Goal: Task Accomplishment & Management: Use online tool/utility

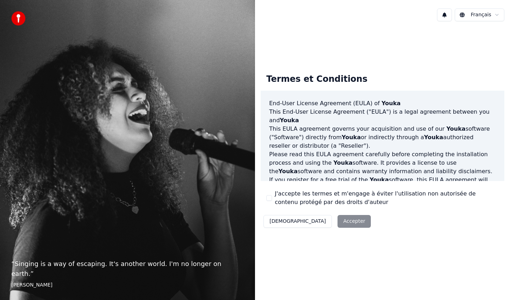
click at [270, 197] on button "J'accepte les termes et m'engage à éviter l'utilisation non autorisée de conten…" at bounding box center [269, 198] width 6 height 6
click at [338, 219] on button "Accepter" at bounding box center [354, 221] width 33 height 13
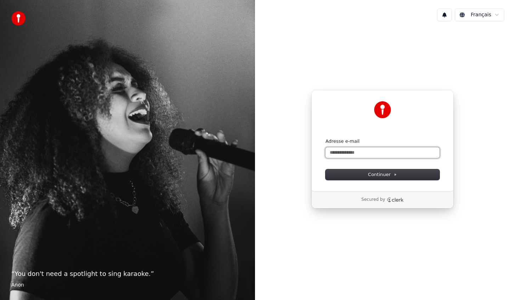
click at [351, 154] on input "Adresse e-mail" at bounding box center [382, 152] width 114 height 11
click at [325, 138] on button "submit" at bounding box center [325, 138] width 0 height 0
type input "**********"
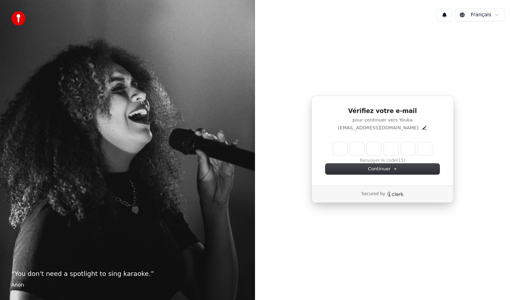
click at [335, 151] on input "Enter verification code" at bounding box center [382, 148] width 99 height 13
type input "******"
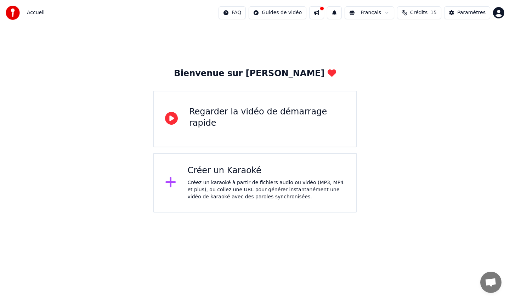
click at [176, 183] on div at bounding box center [173, 183] width 17 height 14
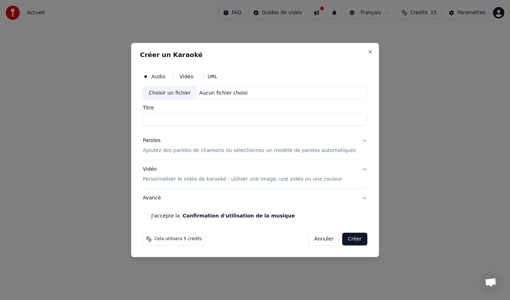
click at [205, 78] on button "URL" at bounding box center [202, 77] width 6 height 6
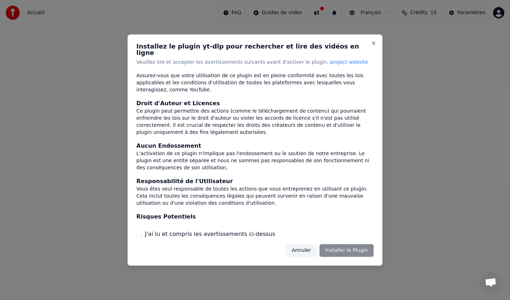
scroll to position [8, 0]
click at [170, 230] on label "J'ai lu et compris les avertissements ci-dessus" at bounding box center [210, 234] width 130 height 9
click at [142, 231] on button "J'ai lu et compris les avertissements ci-dessus" at bounding box center [139, 234] width 6 height 6
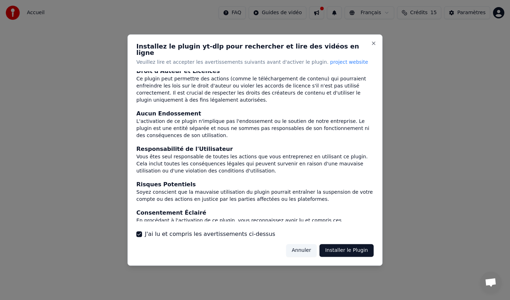
scroll to position [50, 0]
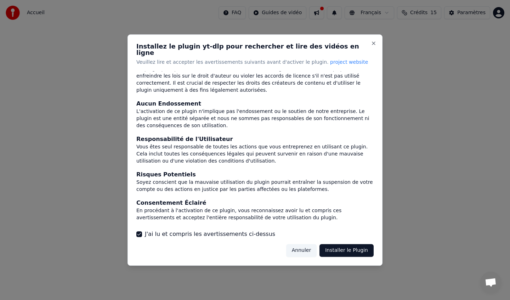
click at [305, 248] on button "Annuler" at bounding box center [301, 250] width 30 height 13
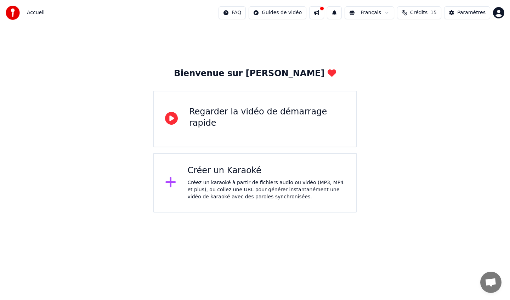
click at [262, 178] on div "Créer un Karaoké Créez un karaoké à partir de fichiers audio ou vidéo (MP3, MP4…" at bounding box center [267, 182] width 158 height 35
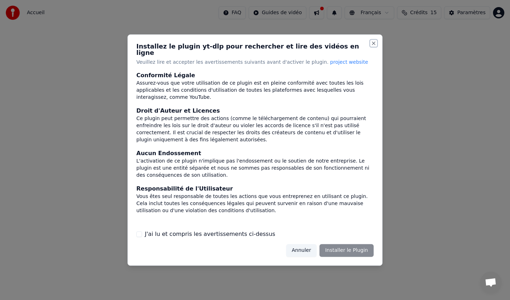
click at [375, 44] on button "Close" at bounding box center [374, 43] width 6 height 6
click at [374, 46] on button "Close" at bounding box center [374, 43] width 6 height 6
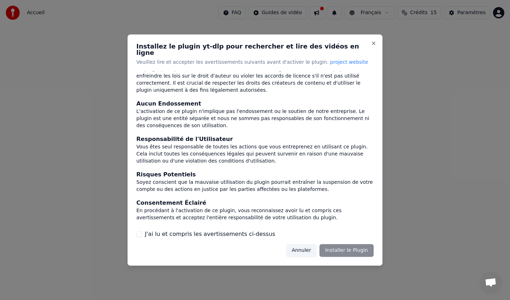
click at [306, 248] on button "Annuler" at bounding box center [301, 250] width 30 height 13
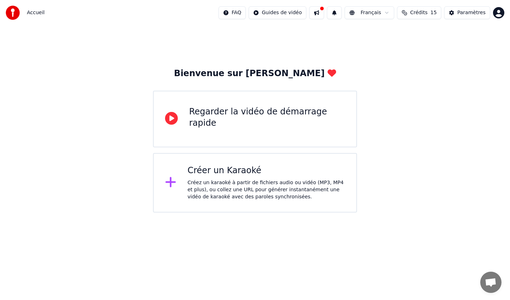
click at [273, 172] on div "Créer un Karaoké" at bounding box center [267, 170] width 158 height 11
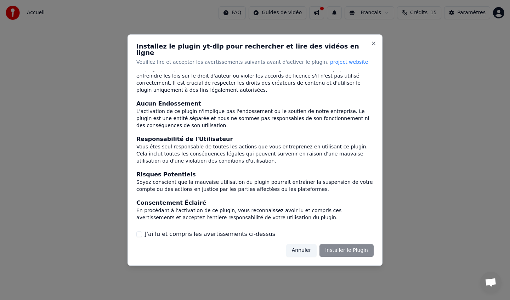
click at [192, 232] on label "J'ai lu et compris les avertissements ci-dessus" at bounding box center [210, 234] width 130 height 9
click at [142, 232] on button "J'ai lu et compris les avertissements ci-dessus" at bounding box center [139, 234] width 6 height 6
click at [343, 251] on button "Installer le Plugin" at bounding box center [346, 250] width 54 height 13
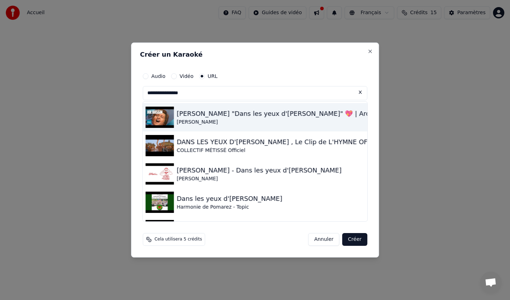
click at [249, 118] on div "[PERSON_NAME] "Dans les yeux d'[PERSON_NAME]" 💖 | Archive INA" at bounding box center [286, 114] width 219 height 10
type input "**********"
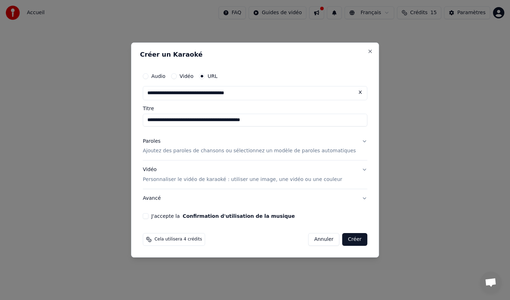
click at [215, 150] on p "Ajoutez des paroles de chansons ou sélectionnez un modèle de paroles automatiqu…" at bounding box center [249, 151] width 213 height 7
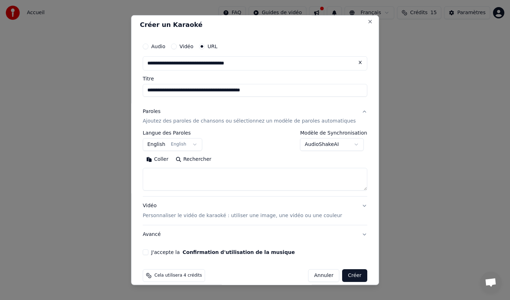
scroll to position [3, 0]
click at [169, 175] on textarea at bounding box center [255, 179] width 225 height 23
paste textarea "**********"
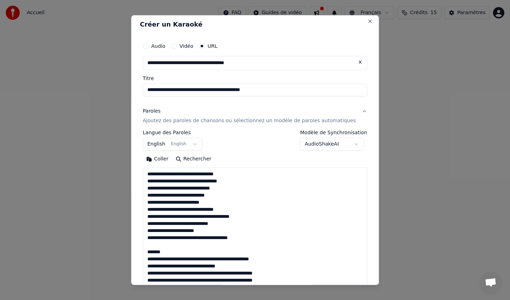
scroll to position [242, 0]
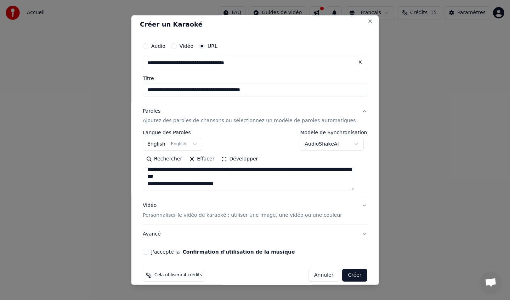
type textarea "**********"
click at [164, 143] on button "English English" at bounding box center [173, 144] width 60 height 13
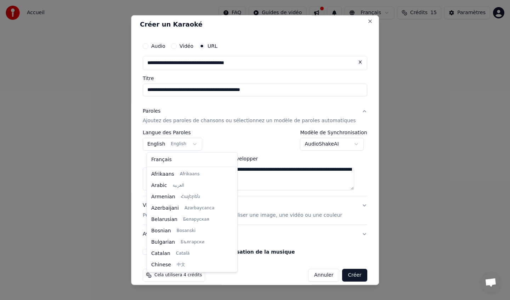
scroll to position [57, 0]
select select "**"
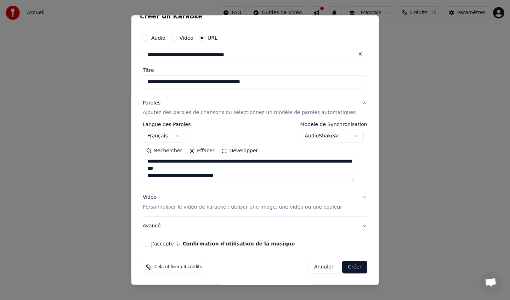
scroll to position [11, 0]
click at [252, 206] on p "Personnaliser le vidéo de karaoké : utiliser une image, une vidéo ou une couleur" at bounding box center [242, 207] width 199 height 7
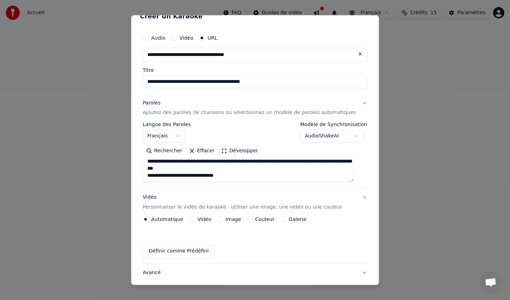
scroll to position [0, 0]
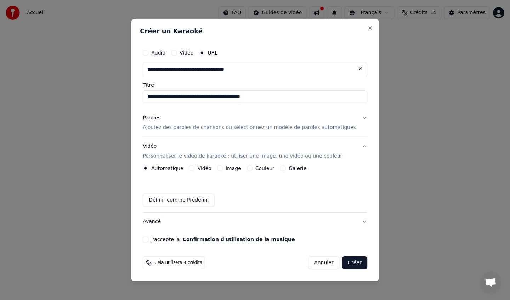
click at [231, 168] on label "Image" at bounding box center [234, 168] width 16 height 5
click at [223, 168] on button "Image" at bounding box center [220, 168] width 6 height 6
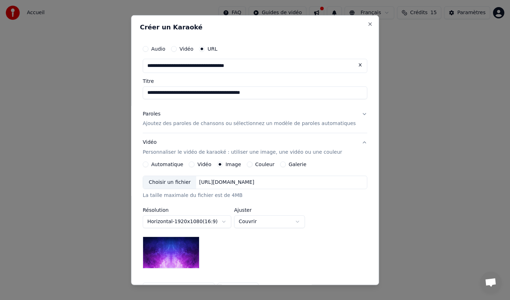
click at [177, 183] on div "Choisir un fichier" at bounding box center [169, 182] width 53 height 13
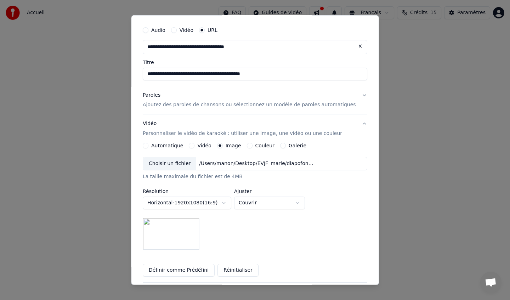
scroll to position [85, 0]
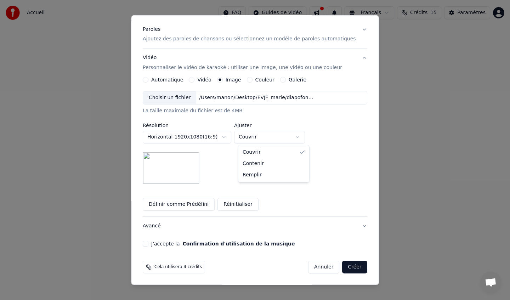
click at [255, 138] on body "**********" at bounding box center [255, 106] width 510 height 213
click at [262, 141] on body "**********" at bounding box center [255, 106] width 510 height 213
click at [263, 138] on body "**********" at bounding box center [255, 106] width 510 height 213
click at [261, 136] on body "**********" at bounding box center [255, 106] width 510 height 213
select select "*******"
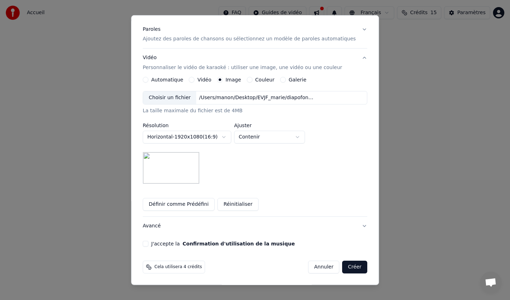
click at [148, 243] on button "J'accepte la Confirmation d'utilisation de la musique" at bounding box center [146, 244] width 6 height 6
click at [344, 267] on button "Créer" at bounding box center [354, 267] width 25 height 13
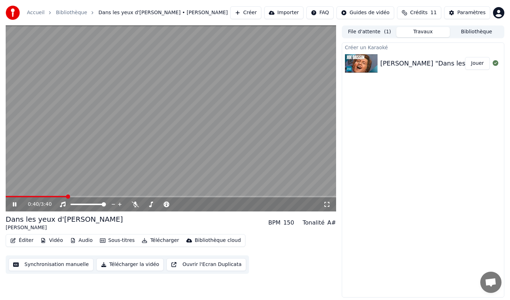
click at [29, 240] on button "Éditer" at bounding box center [21, 241] width 29 height 10
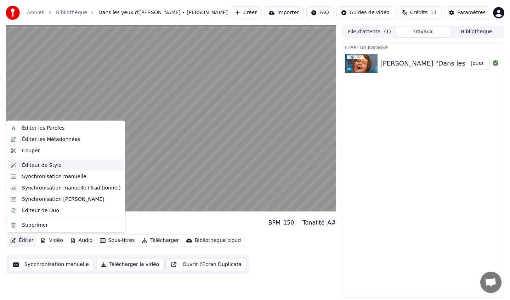
click at [55, 165] on div "Éditeur de Style" at bounding box center [42, 165] width 40 height 7
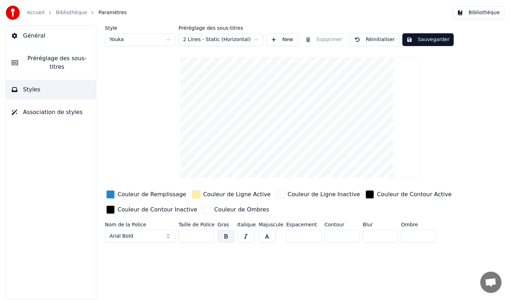
click at [167, 237] on button "Arial Bold" at bounding box center [140, 236] width 71 height 13
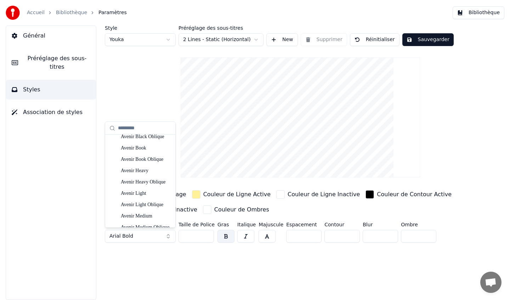
scroll to position [641, 0]
click at [137, 193] on div "Avenir Light" at bounding box center [146, 191] width 50 height 7
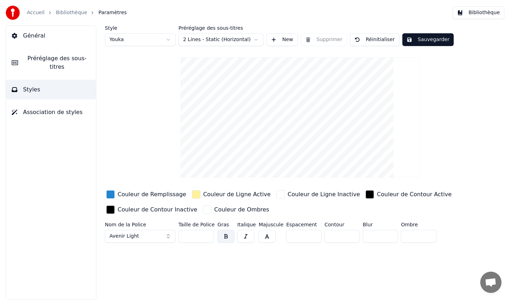
click at [230, 42] on html "Accueil Bibliothèque Paramètres Bibliothèque Général Préréglage des sous-titres…" at bounding box center [255, 150] width 510 height 300
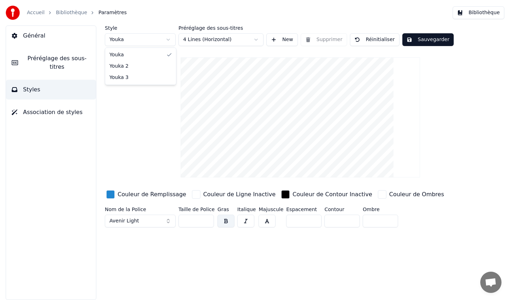
click at [170, 42] on html "Accueil Bibliothèque Paramètres Bibliothèque Général Préréglage des sous-titres…" at bounding box center [255, 150] width 510 height 300
click at [161, 39] on html "Accueil Bibliothèque Paramètres Bibliothèque Général Préréglage des sous-titres…" at bounding box center [255, 150] width 510 height 300
click at [155, 40] on html "Accueil Bibliothèque Paramètres Bibliothèque Général Préréglage des sous-titres…" at bounding box center [255, 150] width 510 height 300
click at [160, 108] on html "Accueil Bibliothèque Paramètres Bibliothèque Général Préréglage des sous-titres…" at bounding box center [255, 150] width 510 height 300
click at [157, 222] on button "Arial Bold" at bounding box center [140, 221] width 71 height 13
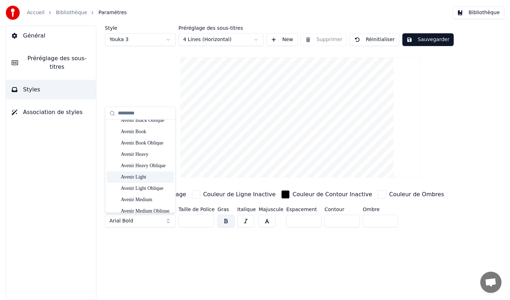
click at [141, 179] on div "Avenir Light" at bounding box center [146, 177] width 50 height 7
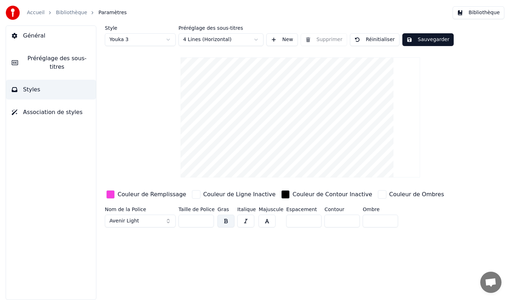
click at [433, 39] on button "Sauvegarder" at bounding box center [427, 39] width 51 height 13
click at [40, 115] on span "Association de styles" at bounding box center [53, 112] width 60 height 9
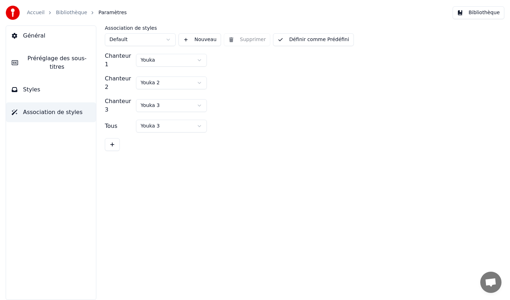
click at [38, 92] on span "Styles" at bounding box center [31, 89] width 17 height 9
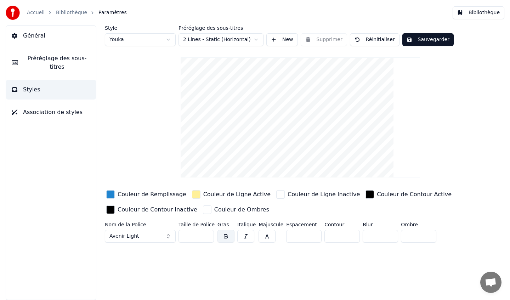
click at [52, 65] on span "Préréglage des sous-titres" at bounding box center [57, 62] width 67 height 17
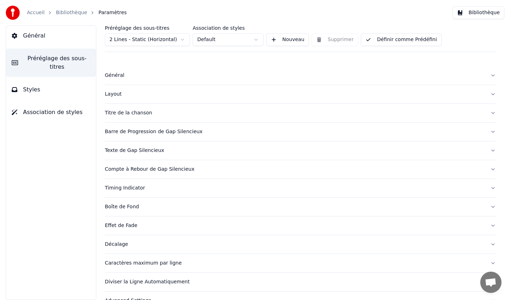
click at [130, 113] on div "Titre de la chanson" at bounding box center [295, 112] width 380 height 7
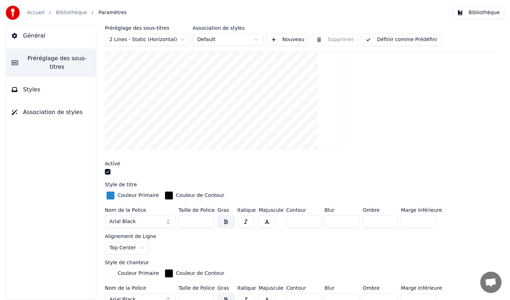
scroll to position [107, 0]
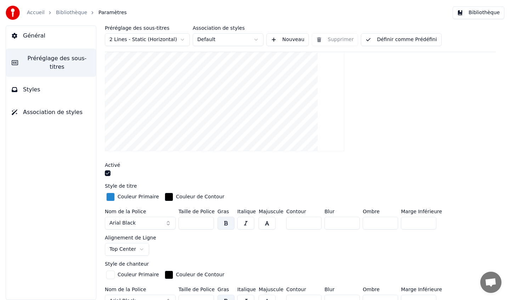
click at [168, 224] on button "Arial Black" at bounding box center [140, 223] width 71 height 13
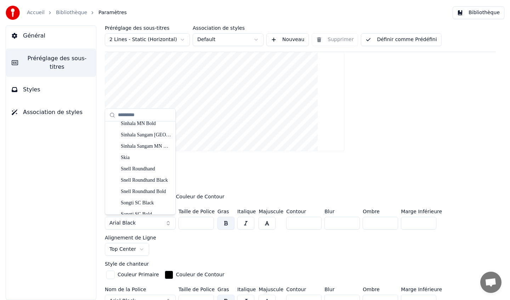
scroll to position [6522, 0]
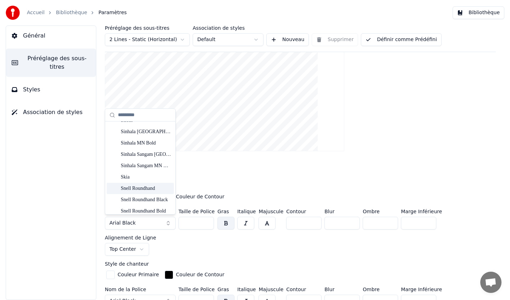
click at [141, 189] on div "Snell Roundhand" at bounding box center [146, 188] width 50 height 7
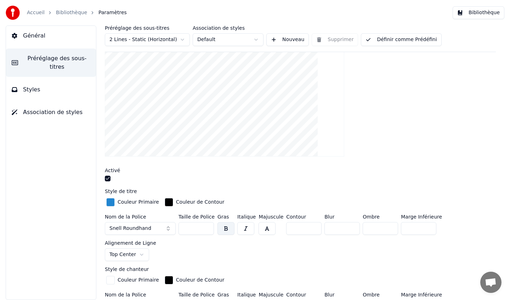
scroll to position [101, 0]
click at [111, 203] on div "button" at bounding box center [110, 202] width 9 height 9
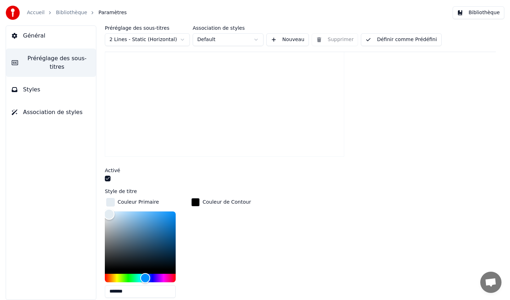
type input "*******"
drag, startPoint x: 112, startPoint y: 219, endPoint x: 108, endPoint y: 211, distance: 8.2
click at [108, 211] on div "Color" at bounding box center [140, 240] width 71 height 58
click at [223, 211] on div "Couleur de Contour" at bounding box center [221, 250] width 63 height 107
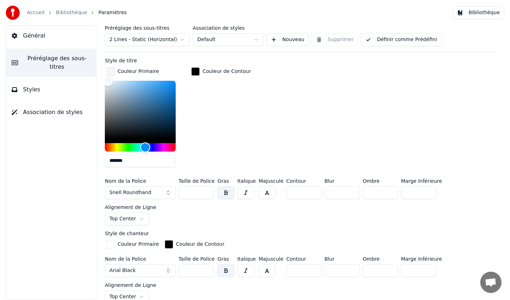
scroll to position [232, 0]
click at [157, 193] on button "Snell Roundhand" at bounding box center [140, 192] width 71 height 13
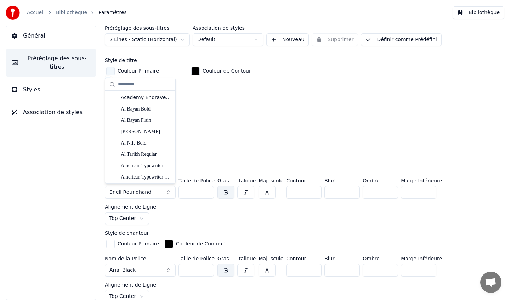
click at [230, 147] on div "Couleur de Contour" at bounding box center [221, 119] width 63 height 107
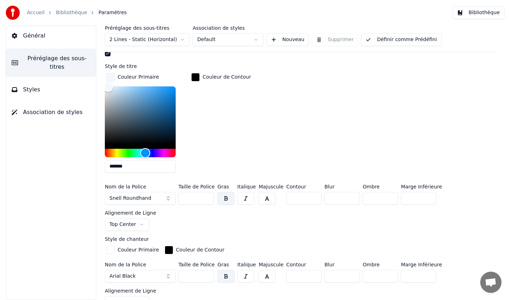
scroll to position [226, 0]
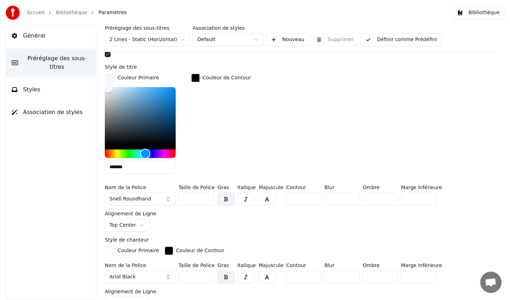
click at [154, 271] on button "Arial Black" at bounding box center [140, 277] width 71 height 13
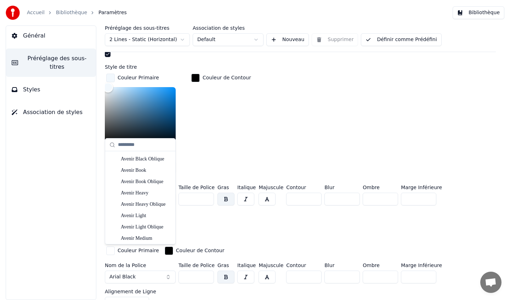
scroll to position [633, 0]
click at [147, 215] on div "Avenir Light" at bounding box center [146, 216] width 50 height 7
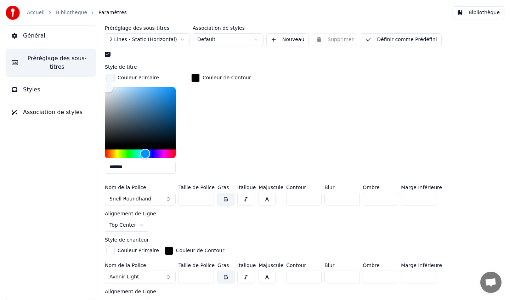
click at [229, 271] on button "button" at bounding box center [225, 277] width 17 height 13
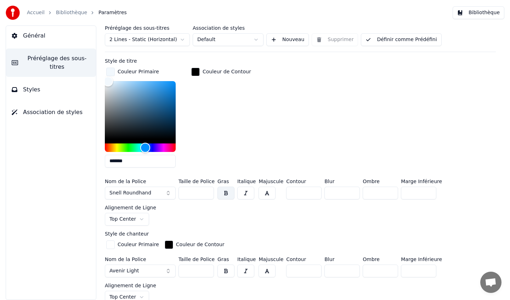
scroll to position [237, 0]
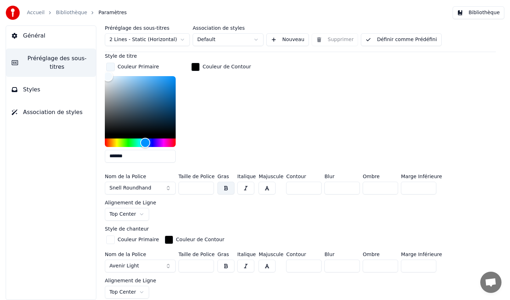
click at [461, 186] on html "Accueil Bibliothèque Paramètres Bibliothèque Général Préréglage des sous-titres…" at bounding box center [255, 150] width 510 height 300
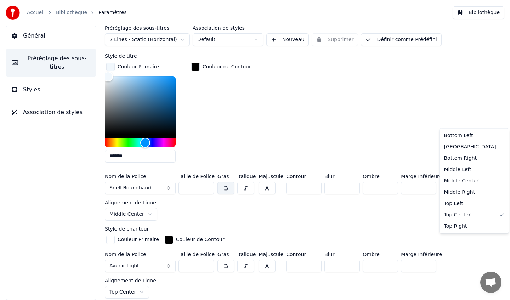
click at [464, 243] on html "Accueil Bibliothèque Paramètres Bibliothèque Général Préréglage des sous-titres…" at bounding box center [255, 150] width 510 height 300
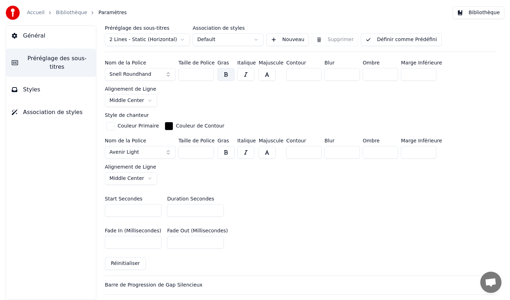
scroll to position [401, 0]
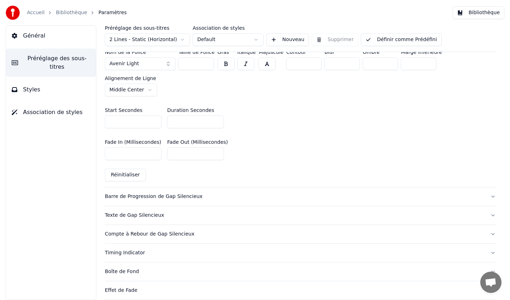
click at [139, 231] on div "Compte à Rebour de Gap Silencieux" at bounding box center [295, 234] width 380 height 7
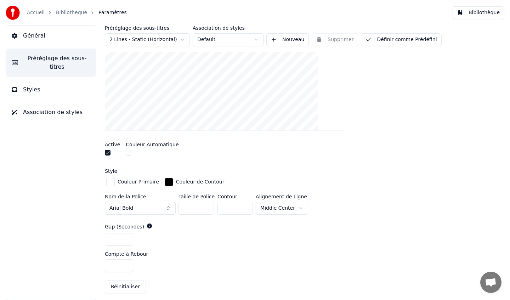
scroll to position [245, 0]
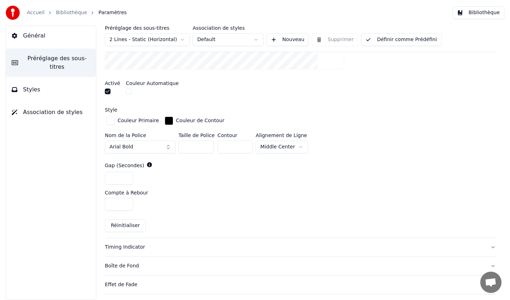
click at [164, 145] on button "Arial Bold" at bounding box center [140, 147] width 71 height 13
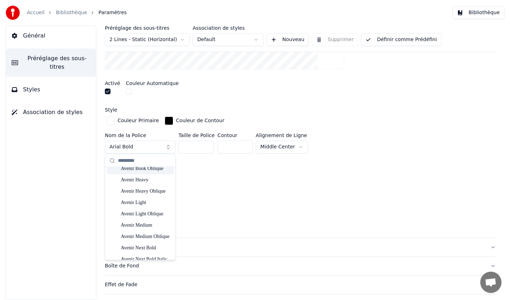
scroll to position [685, 0]
click at [139, 179] on div "Avenir Light" at bounding box center [146, 179] width 50 height 7
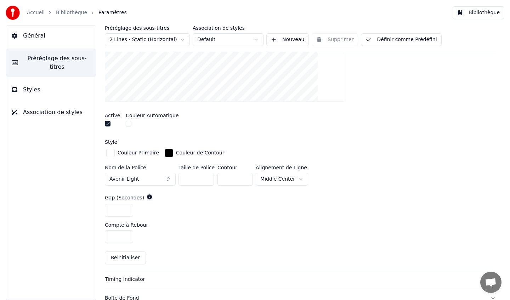
scroll to position [318, 0]
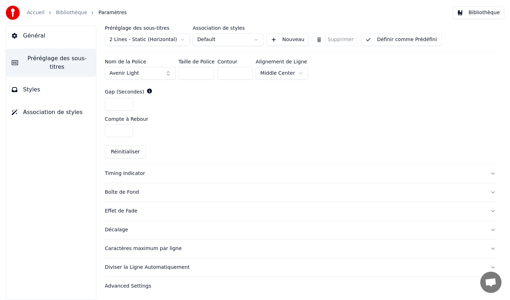
click at [135, 174] on div "Timing Indicator" at bounding box center [295, 173] width 380 height 7
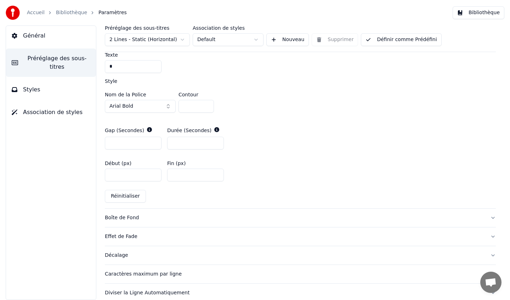
click at [132, 218] on div "Boîte de Fond" at bounding box center [295, 217] width 380 height 7
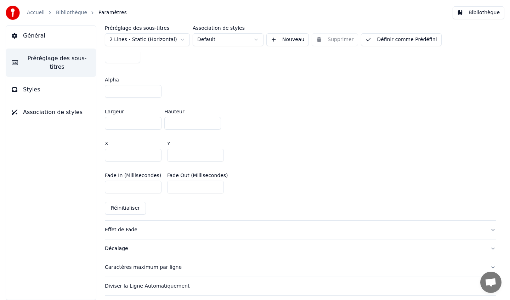
scroll to position [415, 0]
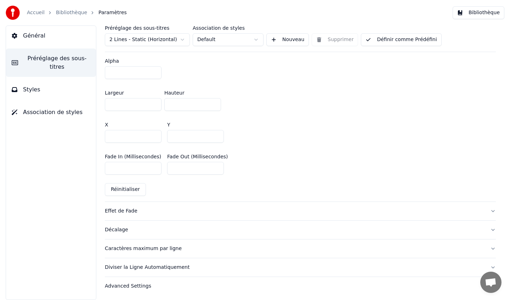
click at [148, 267] on div "Diviser la Ligne Automatiquement" at bounding box center [295, 267] width 380 height 7
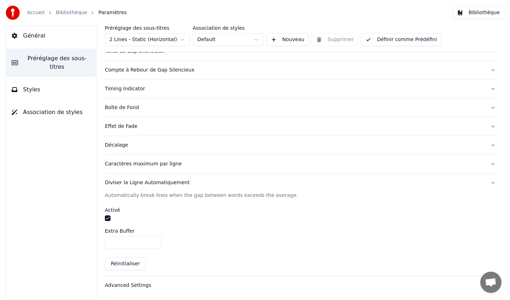
click at [122, 145] on div "Décalage" at bounding box center [295, 145] width 380 height 7
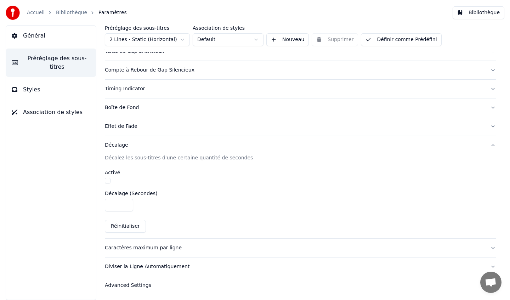
click at [121, 128] on div "Effet de Fade" at bounding box center [295, 126] width 380 height 7
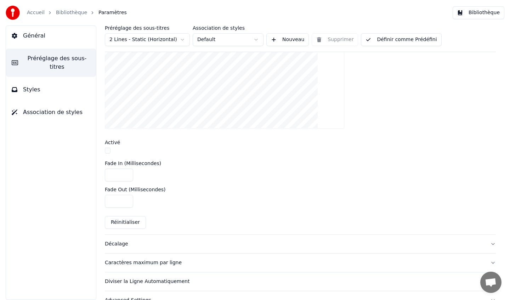
scroll to position [246, 0]
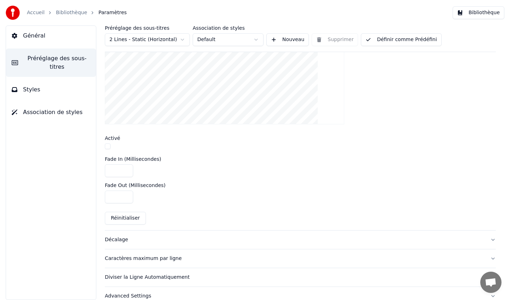
click at [109, 146] on button "button" at bounding box center [108, 146] width 6 height 6
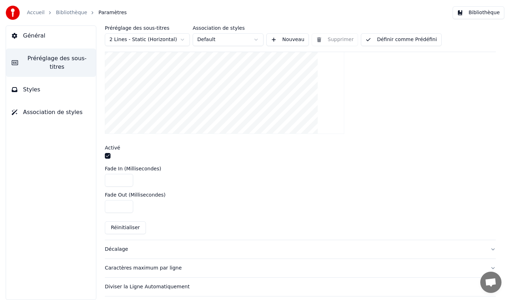
scroll to position [226, 0]
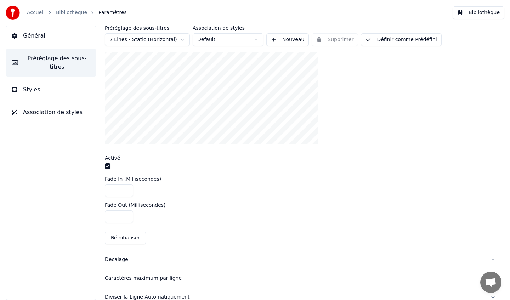
click at [110, 167] on button "button" at bounding box center [108, 166] width 6 height 6
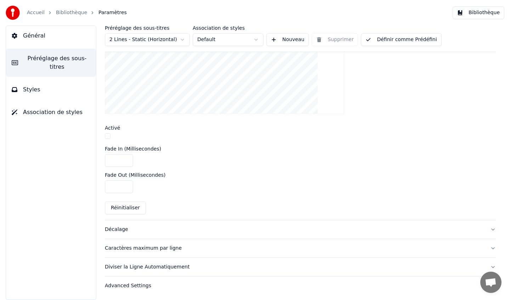
click at [121, 227] on div "Décalage" at bounding box center [295, 229] width 380 height 7
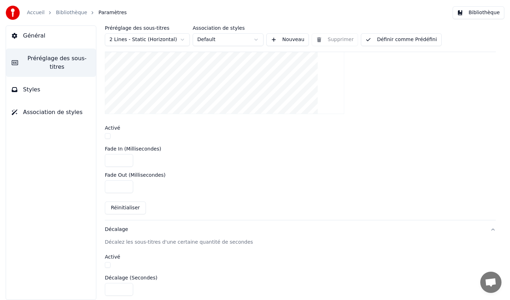
scroll to position [99, 0]
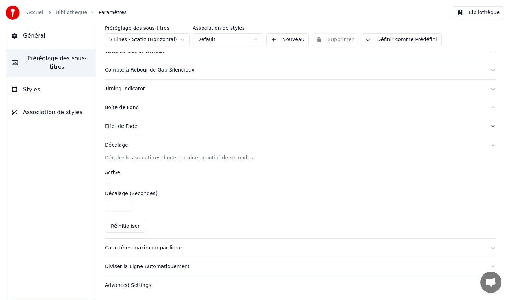
click at [155, 246] on div "Caractères maximum par ligne" at bounding box center [295, 247] width 380 height 7
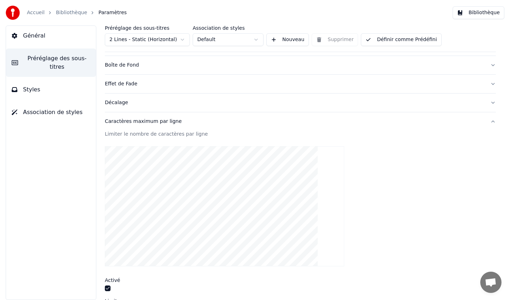
scroll to position [230, 0]
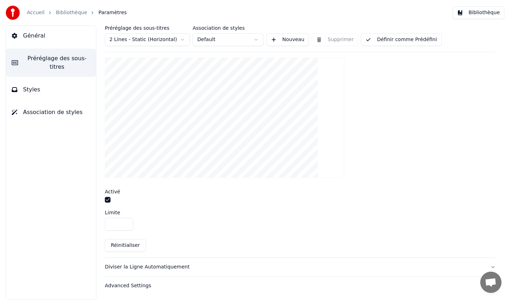
click at [108, 201] on button "button" at bounding box center [108, 200] width 6 height 6
click at [143, 265] on div "Diviser la Ligne Automatiquement" at bounding box center [295, 267] width 380 height 7
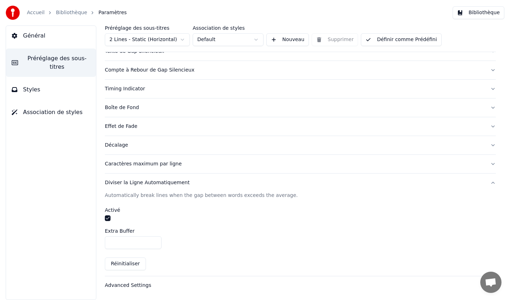
scroll to position [99, 0]
click at [108, 217] on button "button" at bounding box center [108, 218] width 6 height 6
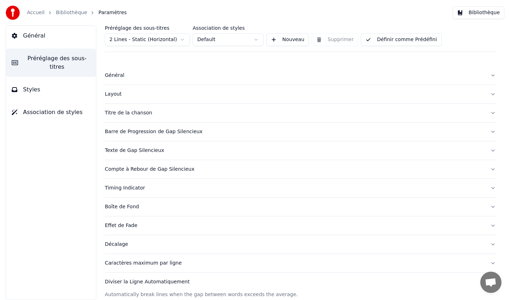
click at [142, 136] on button "Barre de Progression de Gap Silencieux" at bounding box center [300, 132] width 391 height 18
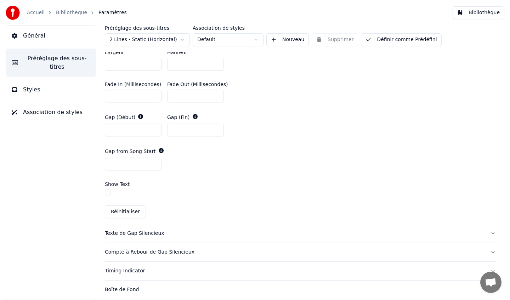
scroll to position [353, 0]
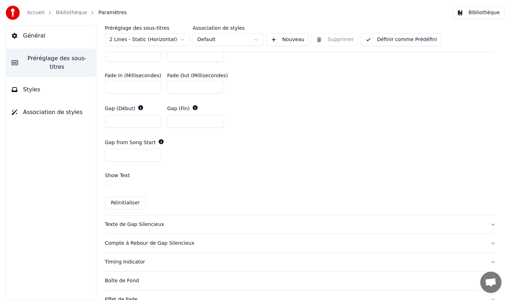
click at [107, 185] on button "button" at bounding box center [108, 184] width 6 height 6
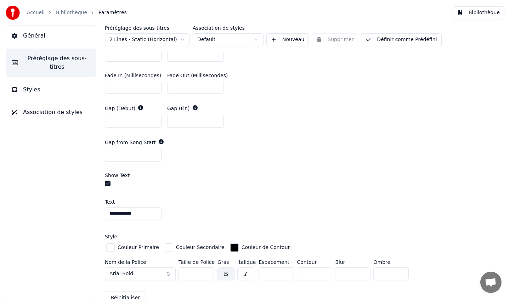
click at [110, 182] on button "button" at bounding box center [108, 184] width 6 height 6
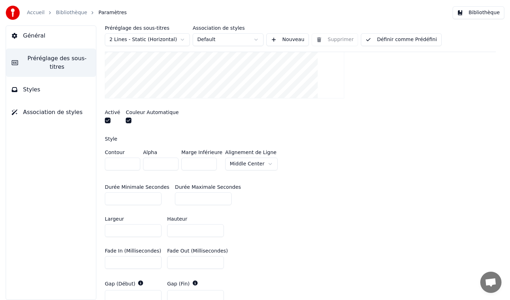
scroll to position [0, 0]
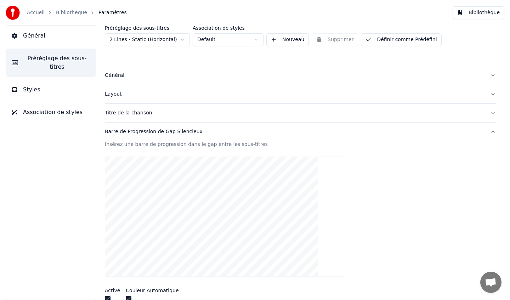
click at [118, 75] on div "Général" at bounding box center [295, 75] width 380 height 7
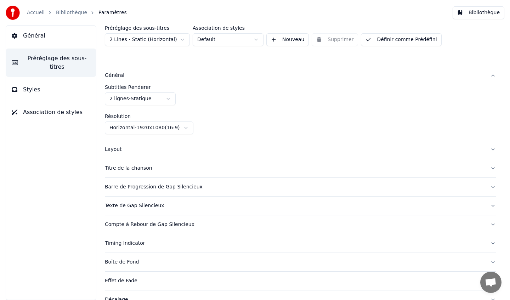
click at [155, 101] on html "Accueil Bibliothèque Paramètres Bibliothèque Général Préréglage des sous-titres…" at bounding box center [255, 150] width 510 height 300
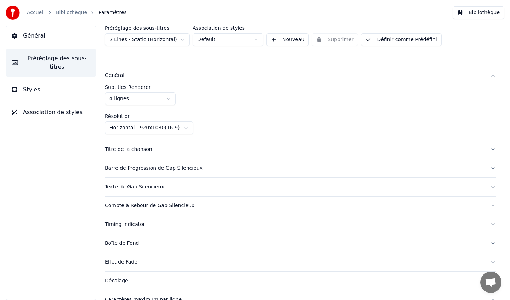
click at [32, 32] on span "Général" at bounding box center [34, 36] width 22 height 9
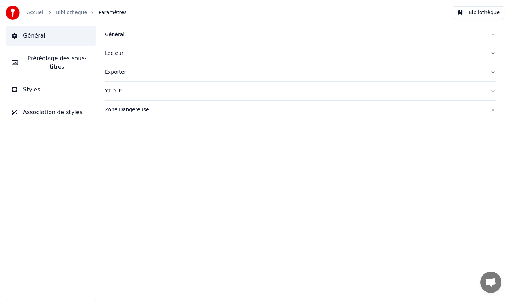
click at [67, 14] on link "Bibliothèque" at bounding box center [71, 12] width 31 height 7
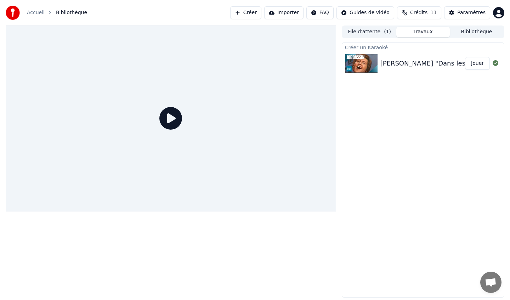
click at [170, 119] on icon at bounding box center [170, 118] width 23 height 23
click at [479, 62] on button "Jouer" at bounding box center [477, 63] width 25 height 13
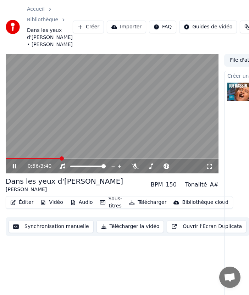
click at [11, 165] on icon at bounding box center [19, 166] width 16 height 6
click at [6, 156] on span at bounding box center [8, 158] width 4 height 4
click at [15, 166] on icon at bounding box center [14, 166] width 4 height 5
click at [15, 166] on icon at bounding box center [15, 166] width 4 height 4
click at [14, 165] on icon at bounding box center [14, 166] width 4 height 5
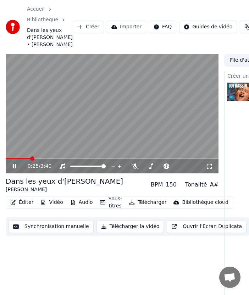
click at [43, 159] on div "0:25 / 3:40" at bounding box center [112, 166] width 213 height 14
click at [14, 166] on icon at bounding box center [19, 166] width 16 height 6
click at [6, 156] on span at bounding box center [8, 158] width 4 height 4
click at [13, 166] on icon at bounding box center [14, 166] width 4 height 5
click at [13, 166] on icon at bounding box center [15, 166] width 4 height 4
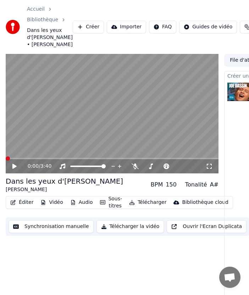
click at [6, 158] on span at bounding box center [8, 158] width 4 height 4
click at [13, 165] on icon at bounding box center [14, 166] width 4 height 5
click at [6, 159] on span at bounding box center [8, 158] width 4 height 4
click at [14, 166] on icon at bounding box center [19, 166] width 16 height 6
click at [6, 159] on span at bounding box center [8, 158] width 4 height 4
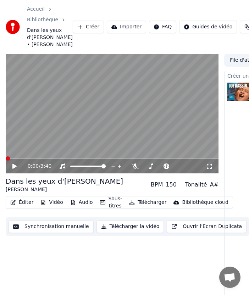
click at [15, 166] on icon at bounding box center [14, 166] width 4 height 5
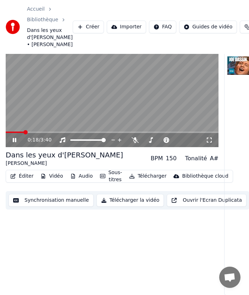
scroll to position [31, 0]
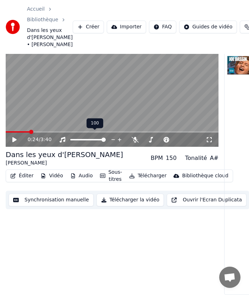
click at [106, 137] on span at bounding box center [103, 139] width 4 height 4
click at [15, 137] on icon at bounding box center [14, 139] width 4 height 5
click at [6, 130] on span at bounding box center [8, 132] width 4 height 4
click at [13, 137] on icon at bounding box center [15, 139] width 4 height 4
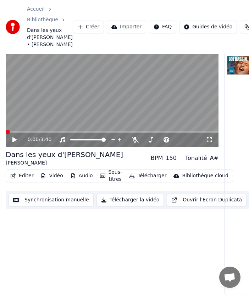
click at [6, 130] on span at bounding box center [8, 132] width 4 height 4
click at [15, 137] on icon at bounding box center [14, 139] width 4 height 5
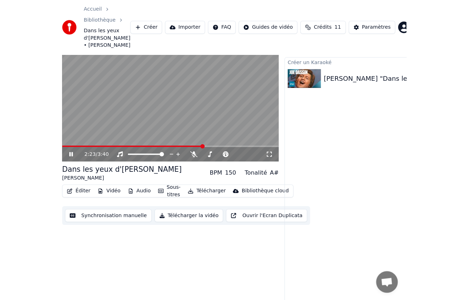
scroll to position [0, 0]
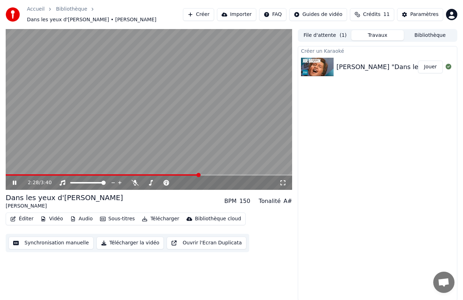
click at [15, 181] on icon at bounding box center [15, 183] width 4 height 4
click at [21, 215] on button "Éditer" at bounding box center [21, 219] width 29 height 10
click at [118, 217] on button "Sous-titres" at bounding box center [117, 219] width 41 height 10
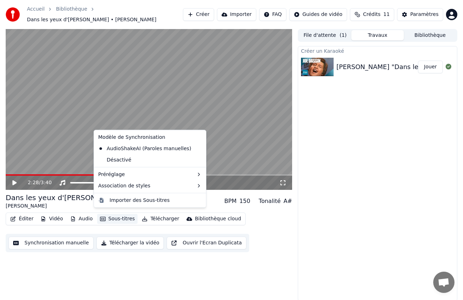
click at [120, 215] on button "Sous-titres" at bounding box center [117, 219] width 41 height 10
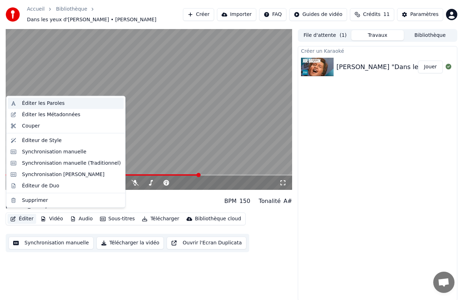
click at [34, 101] on div "Éditer les Paroles" at bounding box center [43, 103] width 43 height 7
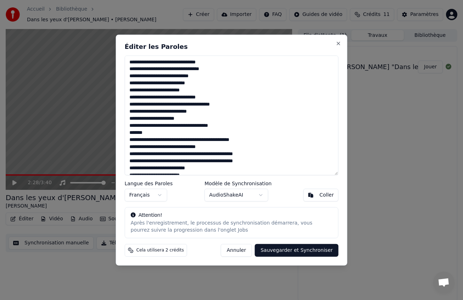
drag, startPoint x: 135, startPoint y: 141, endPoint x: 262, endPoint y: 160, distance: 127.8
click at [262, 160] on textarea at bounding box center [232, 115] width 214 height 120
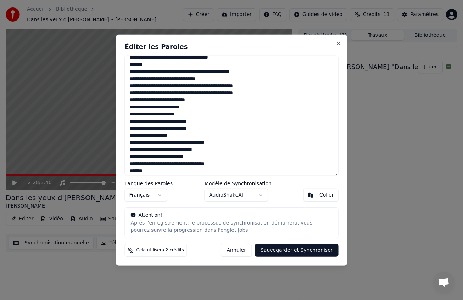
scroll to position [106, 0]
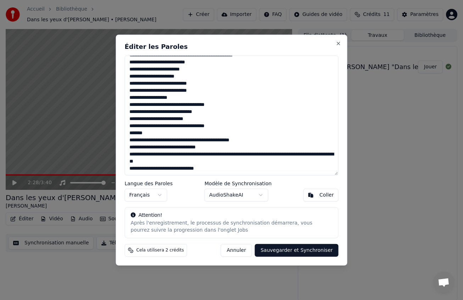
click at [157, 132] on textarea at bounding box center [232, 115] width 214 height 120
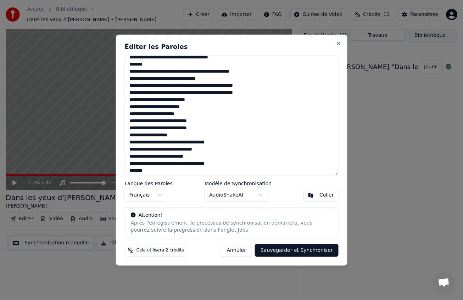
scroll to position [67, 0]
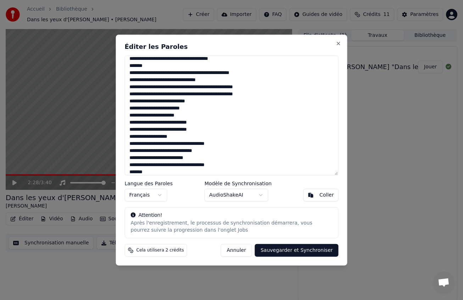
click at [208, 131] on textarea at bounding box center [232, 115] width 214 height 120
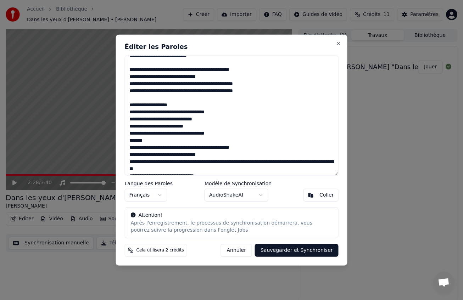
scroll to position [148, 0]
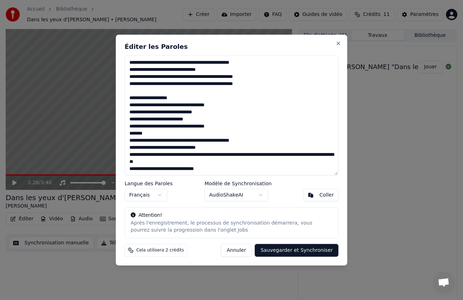
drag, startPoint x: 150, startPoint y: 133, endPoint x: 128, endPoint y: 134, distance: 22.7
click at [128, 134] on textarea at bounding box center [232, 115] width 214 height 120
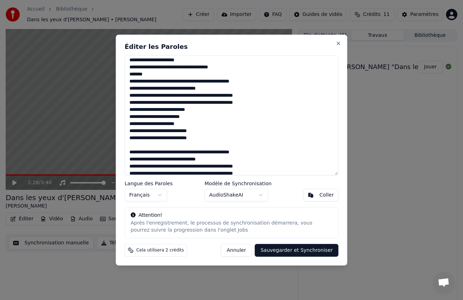
scroll to position [40, 0]
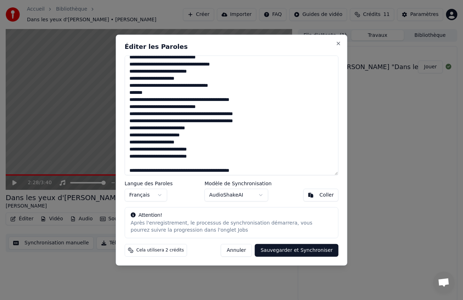
drag, startPoint x: 152, startPoint y: 94, endPoint x: 123, endPoint y: 94, distance: 29.4
click at [123, 94] on div "Éditer les Paroles Langue des Paroles Français Modèle de Synchronisation AudioS…" at bounding box center [231, 149] width 231 height 231
click at [259, 121] on textarea at bounding box center [232, 115] width 214 height 120
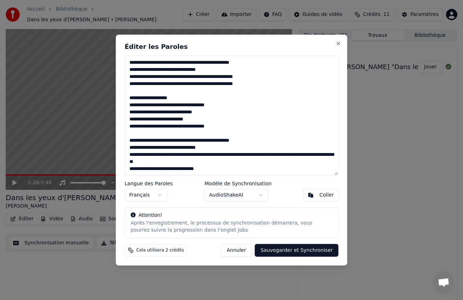
scroll to position [155, 0]
click at [338, 43] on button "Close" at bounding box center [338, 43] width 6 height 6
type textarea "**********"
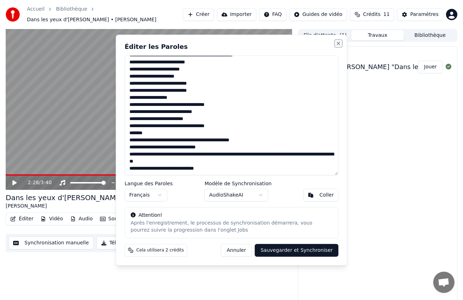
scroll to position [106, 0]
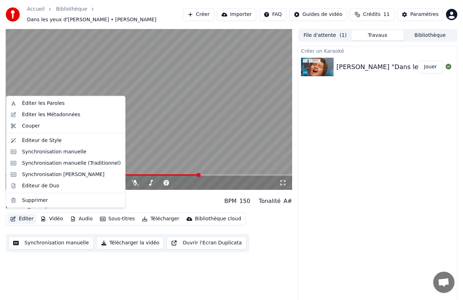
click at [19, 215] on button "Éditer" at bounding box center [21, 219] width 29 height 10
click at [38, 115] on div "Éditer les Métadonnées" at bounding box center [51, 114] width 58 height 7
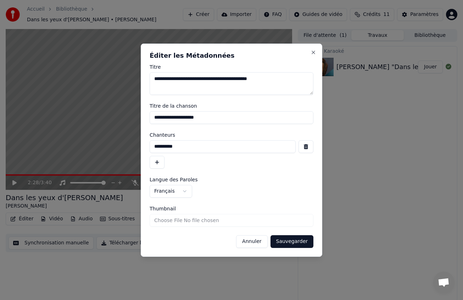
click at [250, 240] on button "Annuler" at bounding box center [251, 241] width 31 height 13
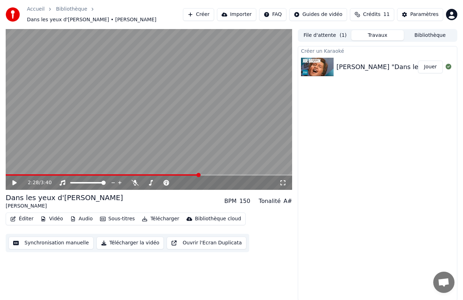
click at [120, 215] on button "Sous-titres" at bounding box center [117, 219] width 41 height 10
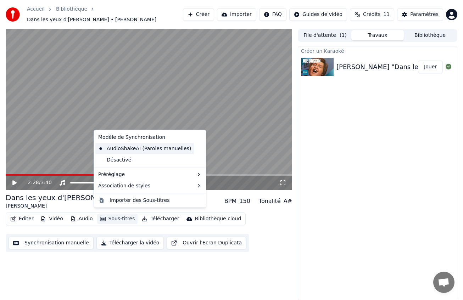
click at [123, 151] on div "AudioShakeAI (Paroles manuelles)" at bounding box center [144, 148] width 98 height 11
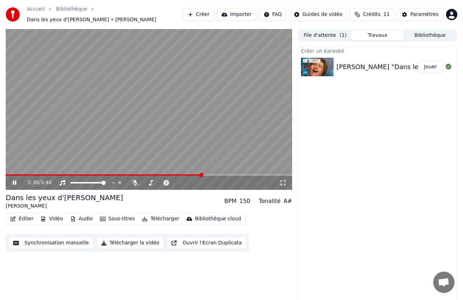
click at [24, 214] on button "Éditer" at bounding box center [21, 219] width 29 height 10
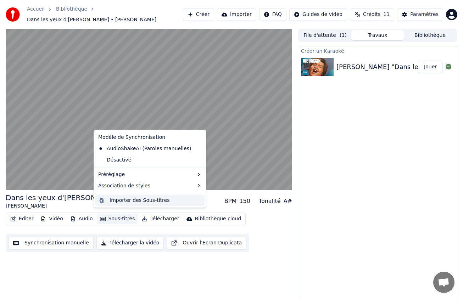
click at [120, 202] on div "Importer des Sous-titres" at bounding box center [139, 200] width 60 height 7
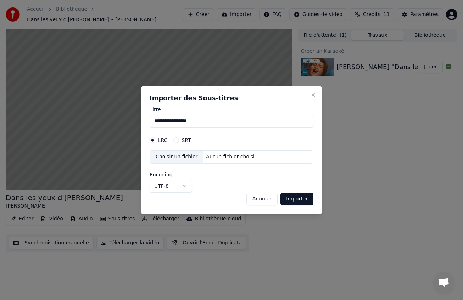
click at [239, 157] on div "Aucun fichier choisi" at bounding box center [230, 156] width 54 height 7
click at [264, 197] on button "Annuler" at bounding box center [261, 198] width 31 height 13
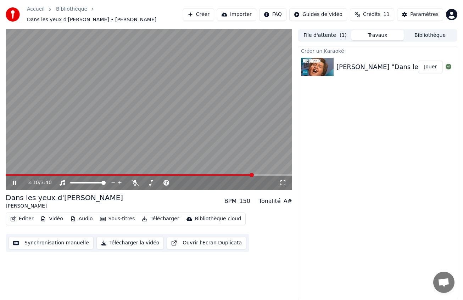
click at [369, 62] on div "[PERSON_NAME] "Dans les yeux d'[PERSON_NAME]" 💖 | Archive INA" at bounding box center [445, 67] width 219 height 10
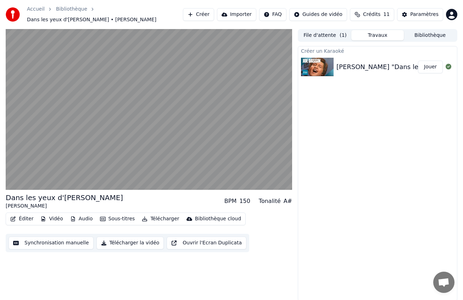
click at [320, 13] on html "Accueil Bibliothèque Dans les yeux d'[PERSON_NAME] • [PERSON_NAME] Créer Import…" at bounding box center [231, 150] width 463 height 300
click at [136, 13] on html "Accueil Bibliothèque Dans les yeux d'[PERSON_NAME] • [PERSON_NAME] Créer Import…" at bounding box center [231, 150] width 463 height 300
click at [234, 12] on button "Importer" at bounding box center [236, 14] width 39 height 13
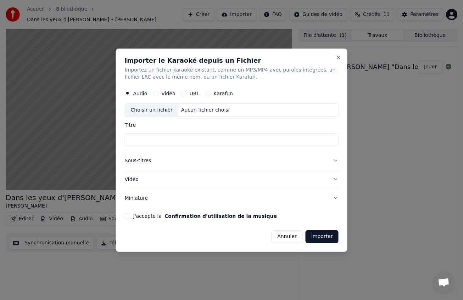
click at [186, 91] on div "URL" at bounding box center [190, 94] width 18 height 6
click at [184, 93] on button "URL" at bounding box center [184, 94] width 6 height 6
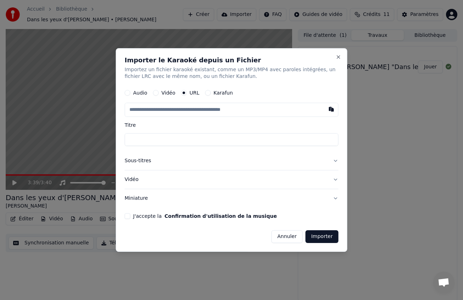
click at [186, 112] on input "text" at bounding box center [232, 110] width 214 height 14
paste input "**********"
type input "**********"
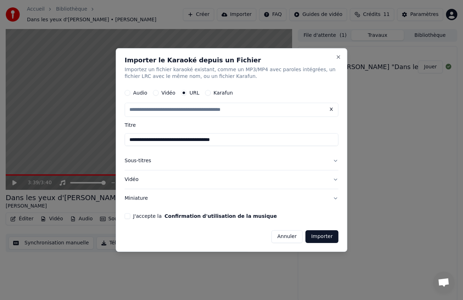
click at [335, 161] on button "Sous-titres" at bounding box center [232, 161] width 214 height 18
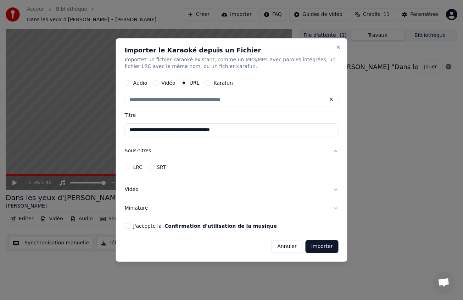
click at [204, 186] on button "Vidéo" at bounding box center [232, 189] width 214 height 18
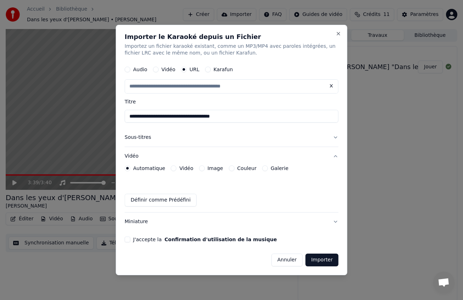
click at [202, 169] on div "Image" at bounding box center [211, 168] width 24 height 6
click at [199, 168] on button "Image" at bounding box center [202, 168] width 6 height 6
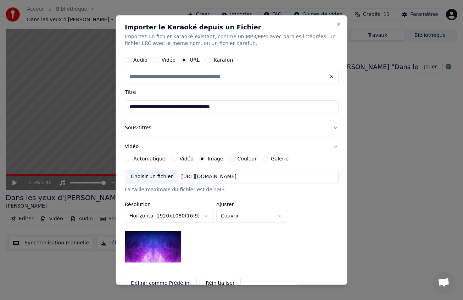
click at [166, 176] on div "Choisir un fichier" at bounding box center [151, 176] width 53 height 13
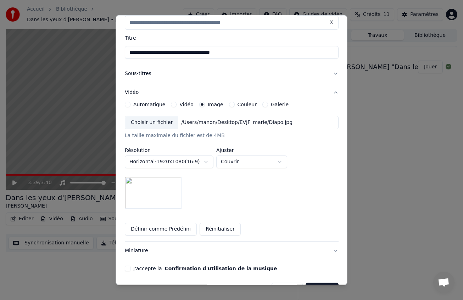
scroll to position [73, 0]
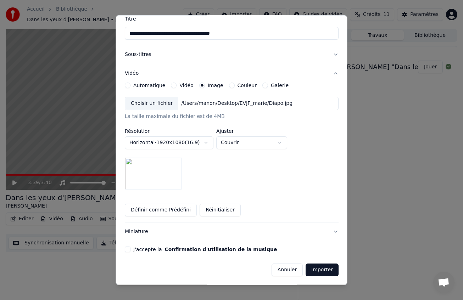
click at [160, 104] on div "Choisir un fichier" at bounding box center [151, 103] width 53 height 13
click at [251, 140] on body "**********" at bounding box center [231, 150] width 463 height 300
select select "*******"
click at [128, 249] on button "J'accepte la Confirmation d'utilisation de la musique" at bounding box center [128, 250] width 6 height 6
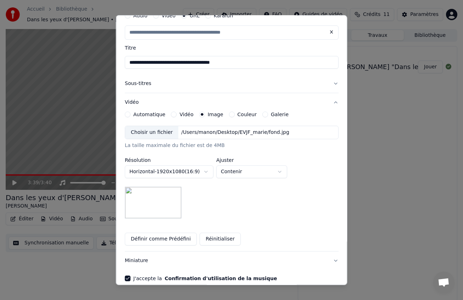
scroll to position [40, 0]
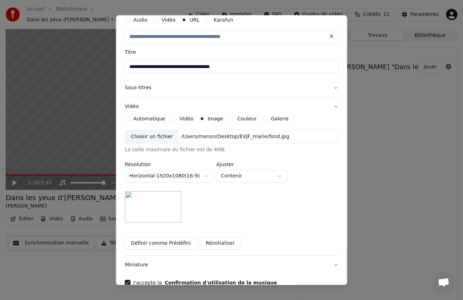
click at [137, 87] on button "Sous-titres" at bounding box center [232, 88] width 214 height 18
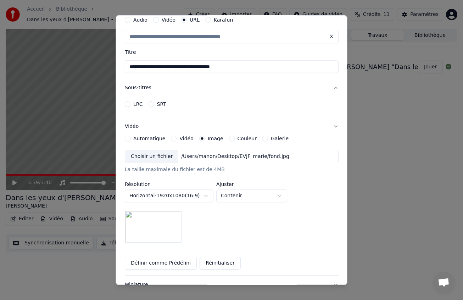
scroll to position [0, 0]
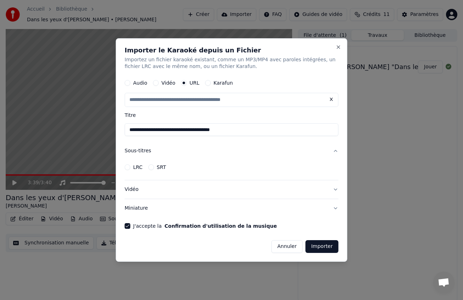
click at [130, 168] on button "LRC" at bounding box center [128, 167] width 6 height 6
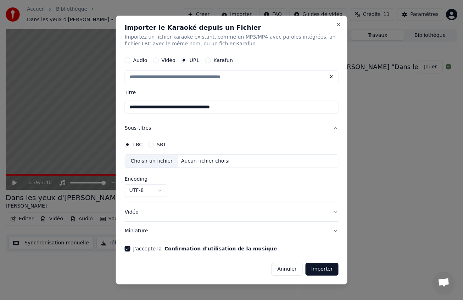
click at [155, 144] on div "SRT" at bounding box center [157, 145] width 18 height 6
click at [151, 144] on button "SRT" at bounding box center [151, 145] width 6 height 6
click at [128, 144] on button "LRC" at bounding box center [128, 145] width 6 height 6
click at [127, 144] on circle "button" at bounding box center [127, 144] width 2 height 2
click at [316, 269] on button "Importer" at bounding box center [321, 269] width 33 height 13
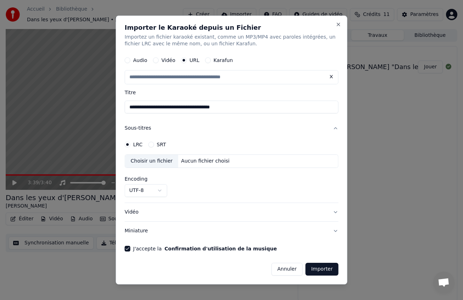
type input "**********"
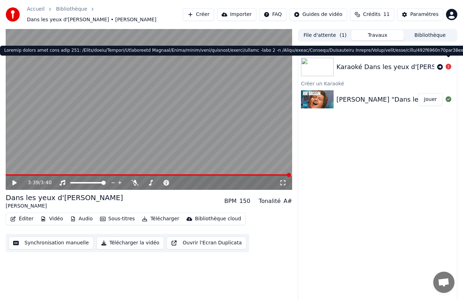
click at [447, 64] on icon at bounding box center [448, 67] width 6 height 6
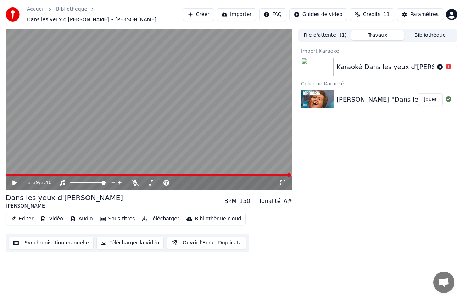
click at [388, 62] on div "Karaoké Dans les yeux d'[PERSON_NAME] *" at bounding box center [405, 67] width 138 height 10
click at [353, 63] on div "Karaoké Dans les yeux d'[PERSON_NAME] *" at bounding box center [405, 67] width 138 height 10
click at [441, 64] on icon at bounding box center [440, 67] width 6 height 6
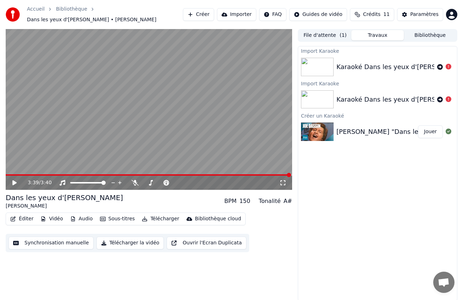
click at [245, 13] on button "Importer" at bounding box center [236, 14] width 39 height 13
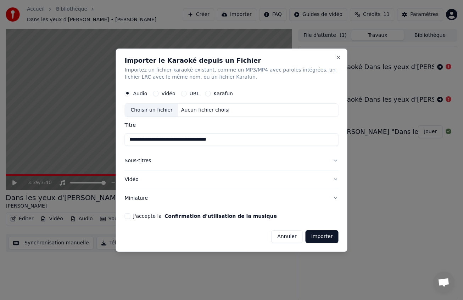
type input "**********"
click at [186, 93] on div "URL" at bounding box center [190, 94] width 18 height 6
click at [183, 94] on button "URL" at bounding box center [184, 94] width 6 height 6
click at [189, 111] on input "text" at bounding box center [232, 110] width 214 height 14
paste input "**********"
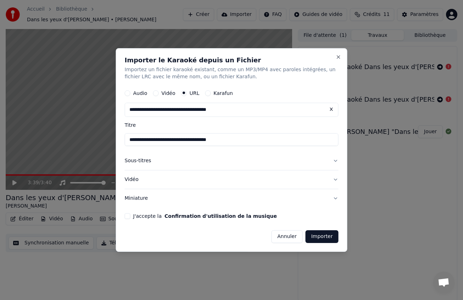
type input "**********"
drag, startPoint x: 245, startPoint y: 142, endPoint x: 133, endPoint y: 136, distance: 112.1
click at [133, 136] on input "**********" at bounding box center [232, 140] width 214 height 13
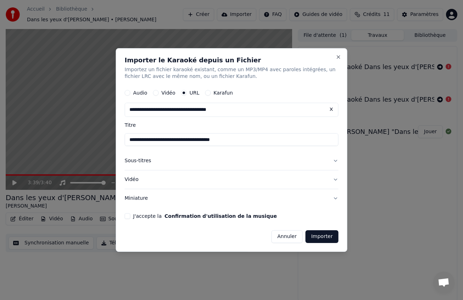
click at [149, 162] on button "Sous-titres" at bounding box center [232, 161] width 214 height 18
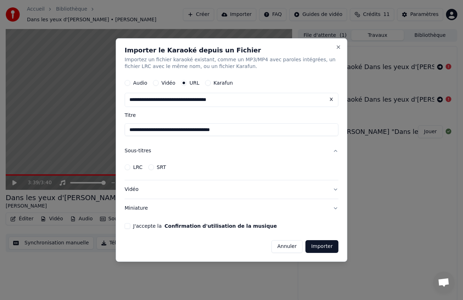
click at [196, 155] on button "Sous-titres" at bounding box center [232, 151] width 214 height 18
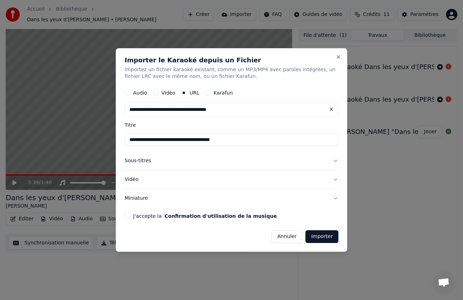
click at [326, 236] on button "Importer" at bounding box center [321, 236] width 33 height 13
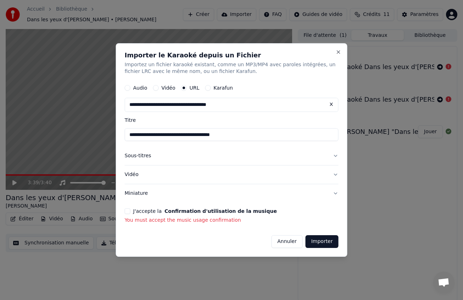
click at [128, 212] on button "J'accepte la Confirmation d'utilisation de la musique" at bounding box center [128, 211] width 6 height 6
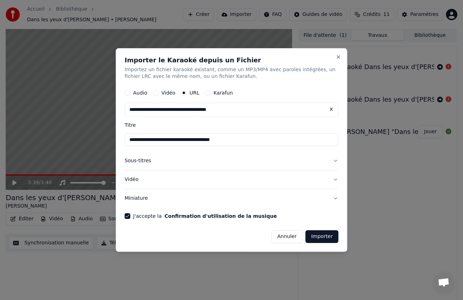
click at [332, 238] on button "Importer" at bounding box center [321, 236] width 33 height 13
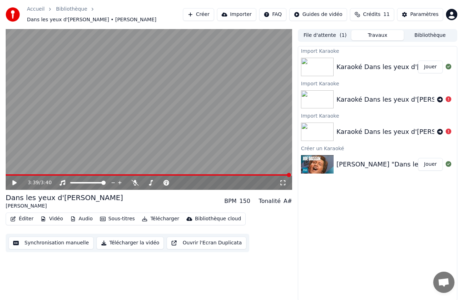
click at [433, 62] on button "Jouer" at bounding box center [430, 67] width 25 height 13
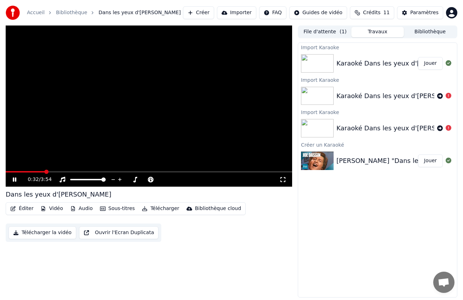
click at [377, 163] on div "[PERSON_NAME] "Dans les yeux d'[PERSON_NAME]" 💖 | Archive INA" at bounding box center [445, 161] width 219 height 10
click at [14, 180] on icon at bounding box center [15, 179] width 4 height 4
click at [15, 180] on icon at bounding box center [14, 179] width 4 height 5
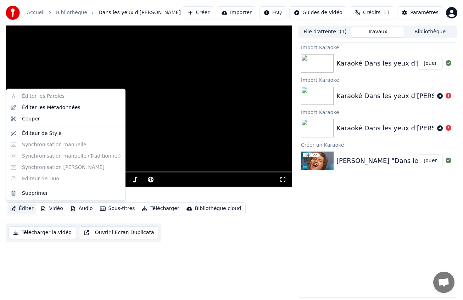
click at [21, 208] on button "Éditer" at bounding box center [21, 209] width 29 height 10
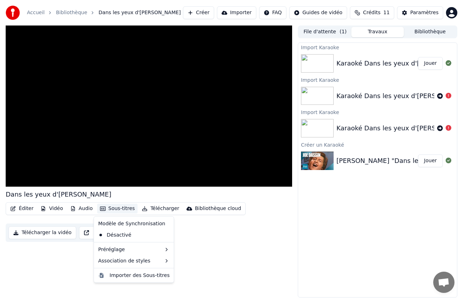
drag, startPoint x: 238, startPoint y: 246, endPoint x: 221, endPoint y: 215, distance: 35.8
click at [238, 247] on div "Dans les yeux d'[PERSON_NAME] Éditer Vidéo Audio Sous-titres Télécharger Biblio…" at bounding box center [149, 162] width 286 height 272
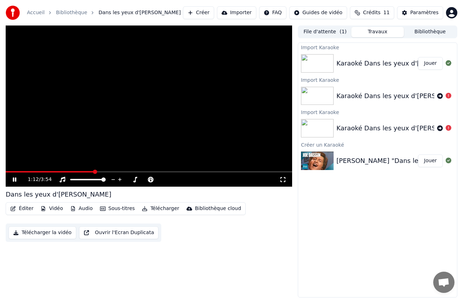
click at [152, 115] on video at bounding box center [149, 106] width 286 height 161
click at [348, 162] on div "[PERSON_NAME] "Dans les yeux d'[PERSON_NAME]" 💖 | Archive INA" at bounding box center [445, 161] width 219 height 10
click at [437, 161] on button "Jouer" at bounding box center [430, 160] width 25 height 13
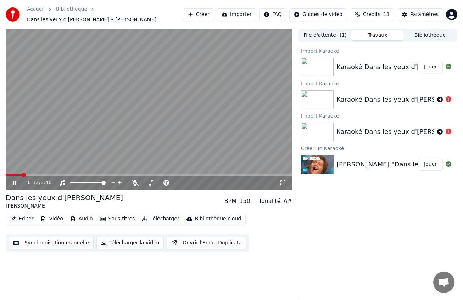
click at [24, 215] on button "Éditer" at bounding box center [21, 219] width 29 height 10
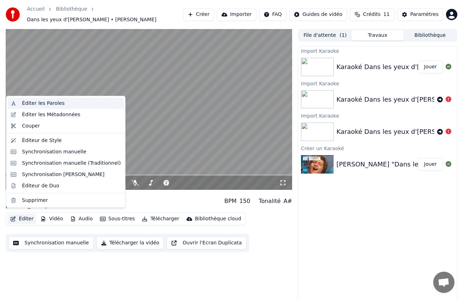
click at [49, 106] on div "Éditer les Paroles" at bounding box center [43, 103] width 43 height 7
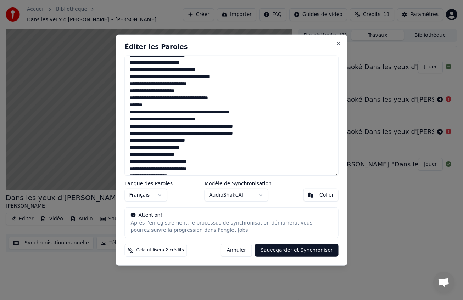
scroll to position [38, 0]
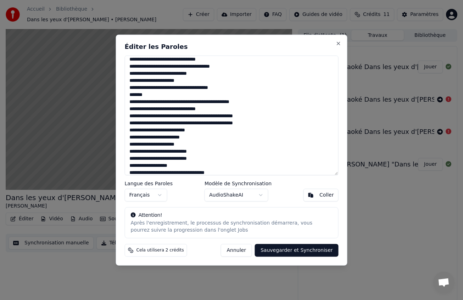
click at [238, 251] on button "Annuler" at bounding box center [236, 250] width 31 height 13
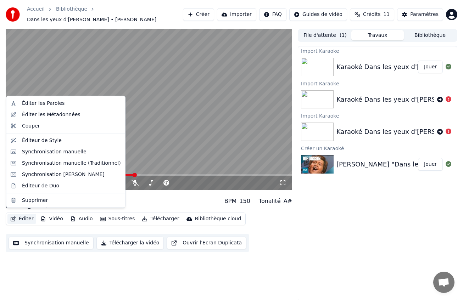
click at [23, 214] on button "Éditer" at bounding box center [21, 219] width 29 height 10
click at [75, 103] on div "Éditer les Paroles" at bounding box center [71, 103] width 99 height 7
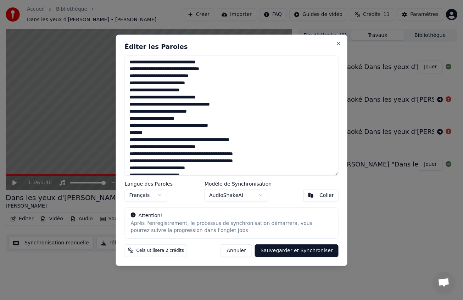
click at [204, 84] on textarea at bounding box center [232, 115] width 214 height 120
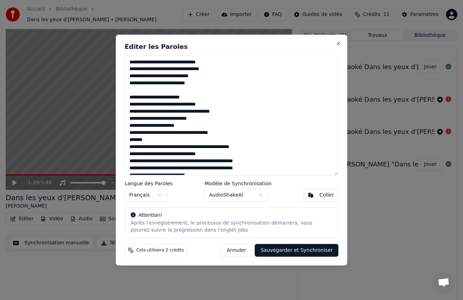
click at [208, 98] on textarea at bounding box center [232, 115] width 214 height 120
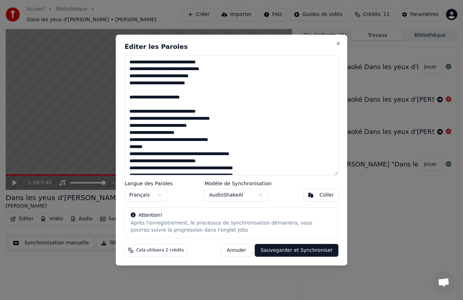
click at [213, 126] on textarea at bounding box center [232, 115] width 214 height 120
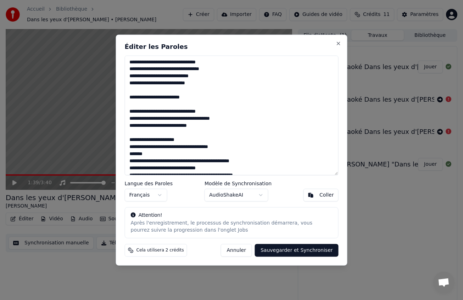
click at [203, 137] on textarea at bounding box center [232, 115] width 214 height 120
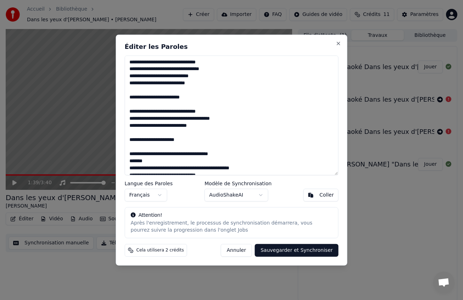
click at [240, 155] on textarea at bounding box center [232, 115] width 214 height 120
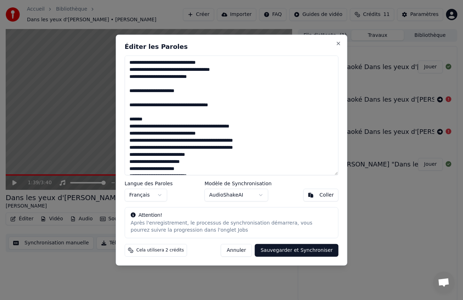
scroll to position [80, 0]
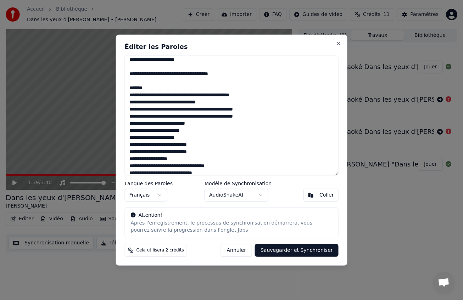
click at [262, 115] on textarea at bounding box center [232, 115] width 214 height 120
drag, startPoint x: 312, startPoint y: 40, endPoint x: 221, endPoint y: 31, distance: 91.1
click at [221, 31] on body "Accueil Bibliothèque Dans les yeux d'[PERSON_NAME] • [PERSON_NAME] Créer Import…" at bounding box center [231, 150] width 463 height 300
click at [197, 144] on textarea at bounding box center [232, 115] width 214 height 120
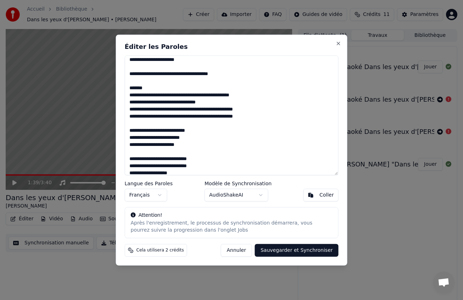
click at [211, 165] on textarea at bounding box center [232, 115] width 214 height 120
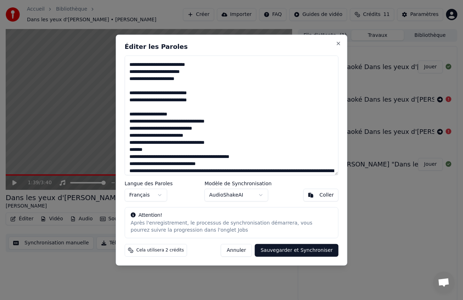
scroll to position [162, 0]
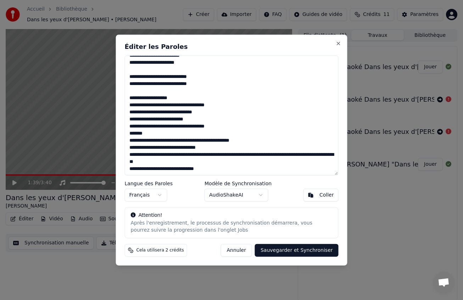
click at [187, 97] on textarea at bounding box center [232, 115] width 214 height 120
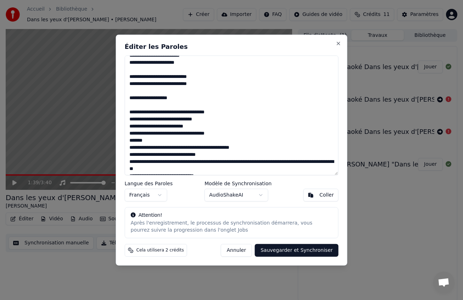
click at [203, 120] on textarea at bounding box center [232, 115] width 214 height 120
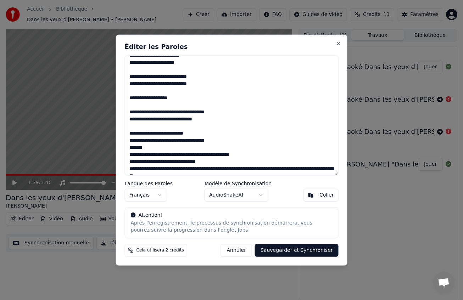
click at [227, 139] on textarea at bounding box center [232, 115] width 214 height 120
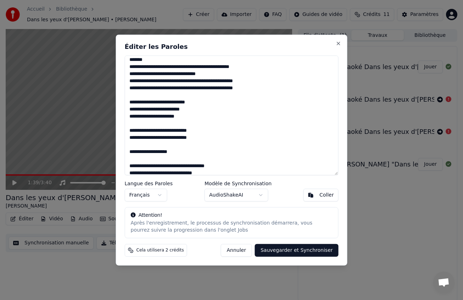
scroll to position [0, 0]
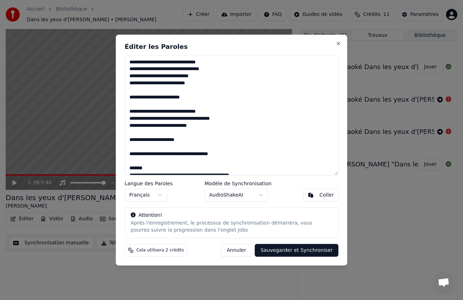
drag, startPoint x: 227, startPoint y: 170, endPoint x: 266, endPoint y: 147, distance: 44.9
click at [266, 147] on textarea at bounding box center [232, 115] width 214 height 120
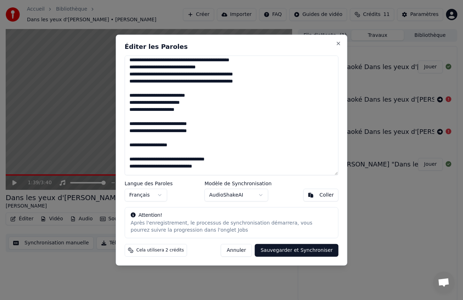
scroll to position [183, 0]
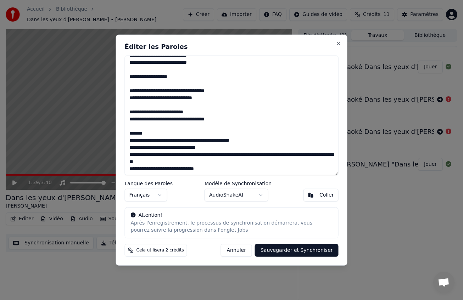
click at [248, 165] on textarea at bounding box center [232, 115] width 214 height 120
drag, startPoint x: 271, startPoint y: 38, endPoint x: 374, endPoint y: 36, distance: 103.1
click at [374, 36] on body "Accueil Bibliothèque Dans les yeux d'[PERSON_NAME] • [PERSON_NAME] Créer Import…" at bounding box center [231, 150] width 463 height 300
drag, startPoint x: 228, startPoint y: 41, endPoint x: 255, endPoint y: 45, distance: 27.5
click at [255, 45] on div "Éditer les Paroles Langue des Paroles Français Modèle de Synchronisation AudioS…" at bounding box center [231, 149] width 231 height 231
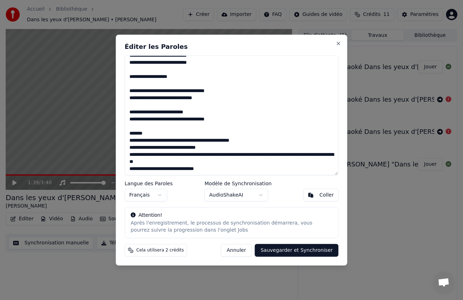
drag, startPoint x: 153, startPoint y: 132, endPoint x: 124, endPoint y: 131, distance: 28.7
click at [125, 131] on textarea at bounding box center [232, 115] width 214 height 120
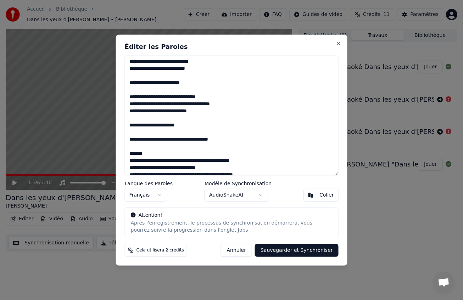
scroll to position [31, 0]
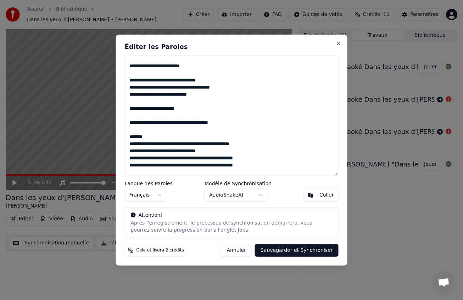
drag, startPoint x: 151, startPoint y: 135, endPoint x: 125, endPoint y: 135, distance: 25.9
click at [125, 135] on textarea at bounding box center [232, 115] width 214 height 120
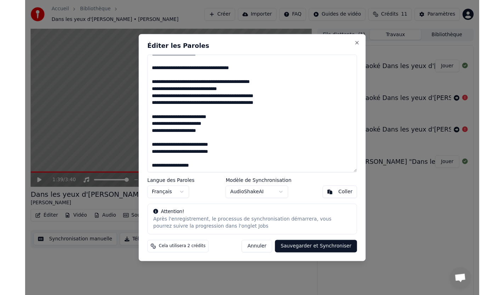
scroll to position [169, 0]
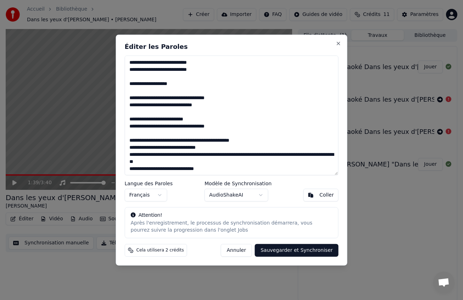
type textarea "**********"
click at [290, 247] on button "Sauvegarder et Synchroniser" at bounding box center [297, 250] width 84 height 13
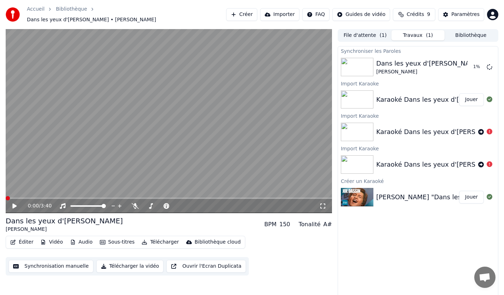
click at [6, 197] on span at bounding box center [169, 197] width 327 height 1
click at [219, 199] on div "3:01 / 3:40" at bounding box center [169, 206] width 327 height 14
click at [219, 197] on span at bounding box center [141, 197] width 270 height 1
click at [137, 197] on span at bounding box center [133, 197] width 254 height 1
click at [30, 238] on button "Éditer" at bounding box center [21, 242] width 29 height 10
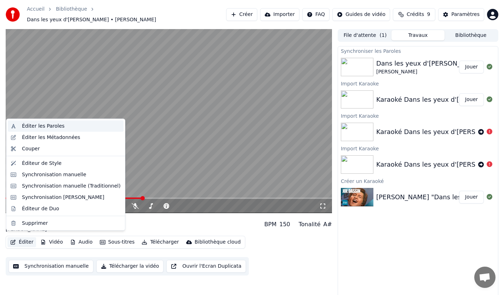
click at [58, 128] on div "Éditer les Paroles" at bounding box center [43, 126] width 43 height 7
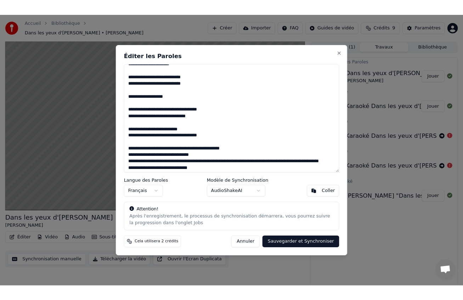
scroll to position [170, 0]
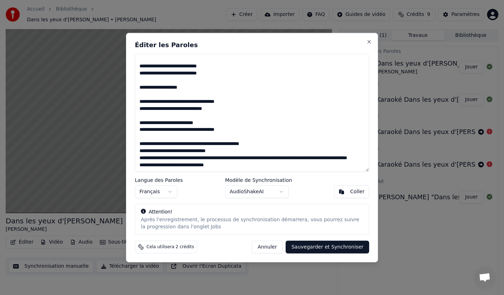
click at [270, 243] on button "Annuler" at bounding box center [267, 246] width 31 height 13
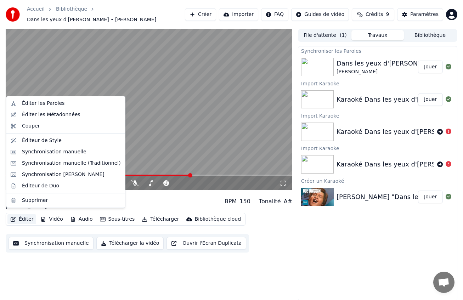
click at [27, 215] on button "Éditer" at bounding box center [21, 219] width 29 height 10
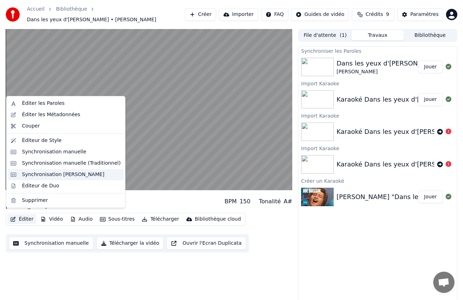
click at [43, 174] on div "Synchronisation [PERSON_NAME]" at bounding box center [63, 174] width 83 height 7
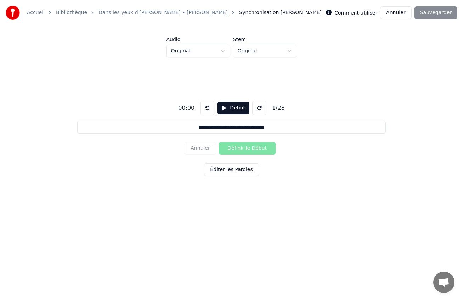
click at [260, 110] on button at bounding box center [259, 108] width 14 height 14
click at [244, 152] on div "Annuler Définir le Début" at bounding box center [232, 148] width 94 height 18
click at [235, 109] on button "Début" at bounding box center [233, 108] width 32 height 13
click at [235, 109] on button "Pause" at bounding box center [233, 108] width 32 height 13
click at [236, 108] on button "Début" at bounding box center [233, 108] width 32 height 13
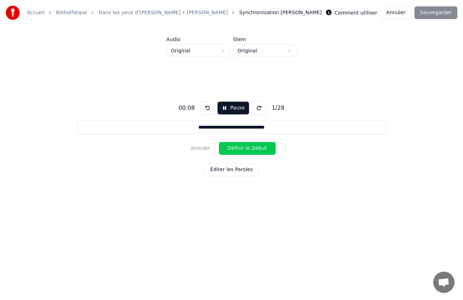
click at [243, 148] on button "Définir le Début" at bounding box center [247, 148] width 57 height 13
click at [227, 172] on button "Éditer les Paroles" at bounding box center [231, 169] width 55 height 13
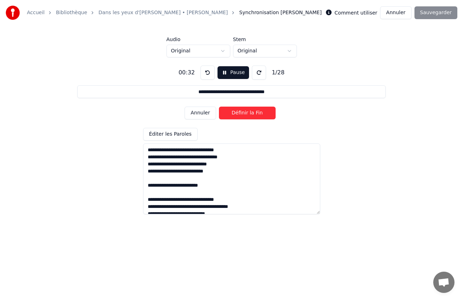
click at [202, 113] on button "Annuler" at bounding box center [200, 113] width 31 height 13
click at [224, 73] on button "Pause" at bounding box center [233, 72] width 32 height 13
click at [209, 74] on button at bounding box center [207, 73] width 14 height 14
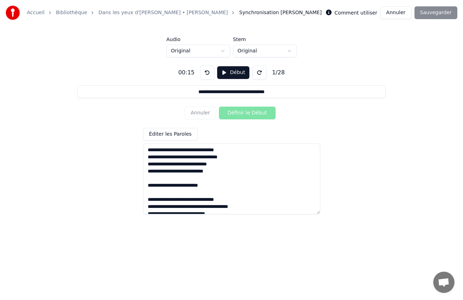
click at [209, 74] on button at bounding box center [207, 73] width 14 height 14
click at [245, 51] on html "**********" at bounding box center [231, 114] width 463 height 228
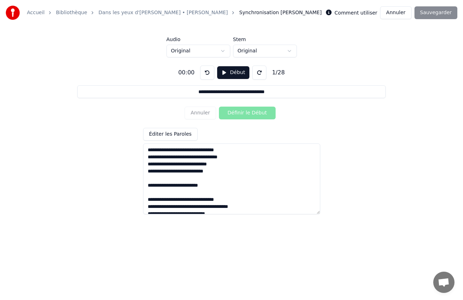
click at [226, 74] on button "Début" at bounding box center [233, 72] width 32 height 13
click at [236, 112] on button "Définir le Début" at bounding box center [247, 113] width 57 height 13
click at [250, 113] on button "Définir la Fin" at bounding box center [247, 113] width 57 height 13
click at [208, 75] on button at bounding box center [207, 73] width 14 height 14
click at [204, 73] on button at bounding box center [207, 73] width 14 height 14
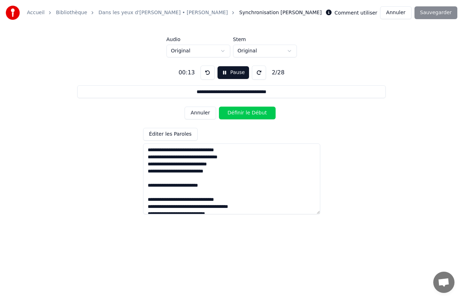
click at [204, 73] on button at bounding box center [207, 73] width 14 height 14
click at [247, 114] on button "Définir le Début" at bounding box center [247, 113] width 57 height 13
click at [247, 114] on button "Définir la Fin" at bounding box center [247, 113] width 57 height 13
click at [206, 74] on button at bounding box center [207, 73] width 14 height 14
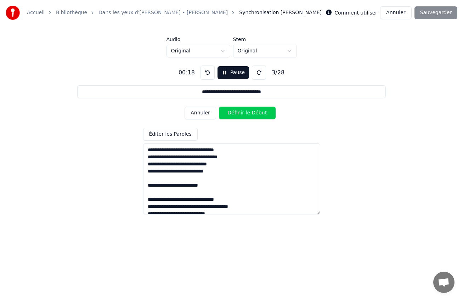
click at [241, 113] on button "Définir le Début" at bounding box center [247, 113] width 57 height 13
click at [207, 76] on button at bounding box center [207, 73] width 14 height 14
click at [206, 75] on button at bounding box center [207, 73] width 14 height 14
click at [209, 115] on button "Annuler" at bounding box center [200, 113] width 31 height 13
click at [226, 76] on button "Pause" at bounding box center [233, 72] width 32 height 13
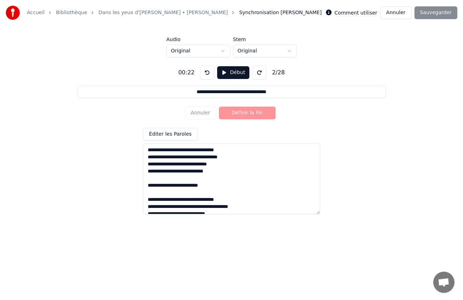
click at [204, 73] on button at bounding box center [207, 73] width 14 height 14
click at [233, 78] on button "Début" at bounding box center [233, 72] width 32 height 13
click at [245, 113] on button "Définir le Début" at bounding box center [247, 113] width 57 height 13
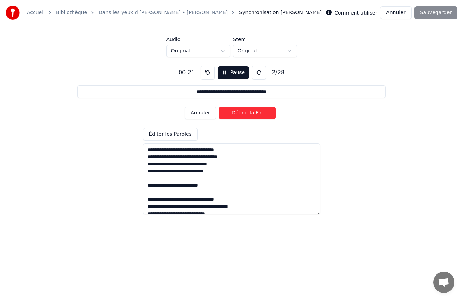
click at [245, 113] on button "Définir la Fin" at bounding box center [247, 113] width 57 height 13
click at [246, 113] on button "Définir le Début" at bounding box center [247, 113] width 57 height 13
click at [246, 113] on button "Définir la Fin" at bounding box center [247, 113] width 57 height 13
click at [246, 113] on button "Définir le Début" at bounding box center [247, 113] width 57 height 13
click at [246, 113] on button "Définir la Fin" at bounding box center [247, 113] width 57 height 13
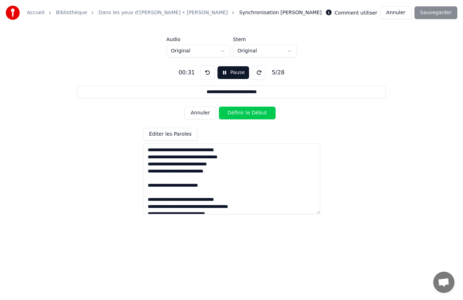
click at [246, 113] on button "Définir le Début" at bounding box center [247, 113] width 57 height 13
click at [246, 113] on button "Définir la Fin" at bounding box center [247, 113] width 57 height 13
click at [246, 113] on button "Définir le Début" at bounding box center [247, 113] width 57 height 13
click at [246, 113] on button "Définir la Fin" at bounding box center [247, 113] width 57 height 13
click at [246, 113] on button "Définir le Début" at bounding box center [247, 113] width 57 height 13
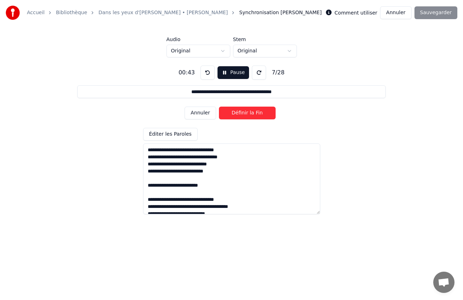
click at [246, 113] on button "Définir la Fin" at bounding box center [247, 113] width 57 height 13
click at [246, 113] on button "Définir le Début" at bounding box center [247, 113] width 57 height 13
click at [246, 113] on button "Définir la Fin" at bounding box center [247, 113] width 57 height 13
click at [246, 113] on button "Définir le Début" at bounding box center [247, 113] width 57 height 13
click at [246, 113] on button "Définir la Fin" at bounding box center [247, 113] width 57 height 13
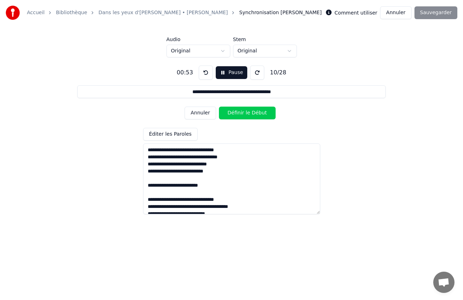
click at [204, 112] on button "Annuler" at bounding box center [200, 113] width 31 height 13
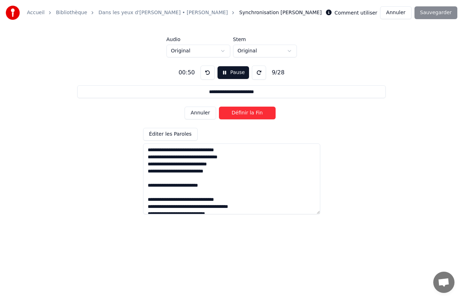
click at [205, 75] on button at bounding box center [207, 73] width 14 height 14
click at [238, 113] on button "Définir le Début" at bounding box center [247, 113] width 57 height 13
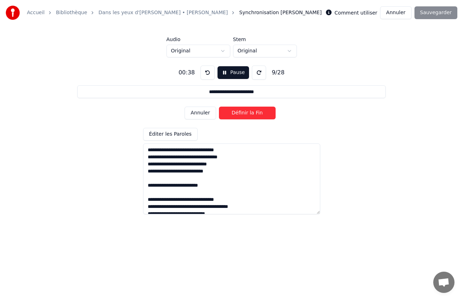
click at [238, 113] on button "Définir la Fin" at bounding box center [247, 113] width 57 height 13
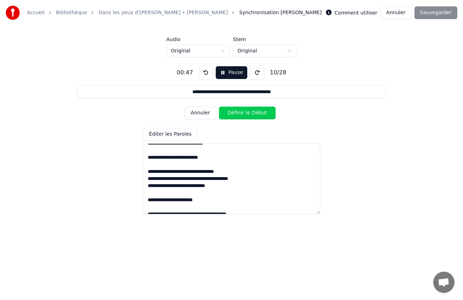
scroll to position [28, 0]
click at [199, 111] on button "Annuler" at bounding box center [200, 113] width 31 height 13
type input "**********"
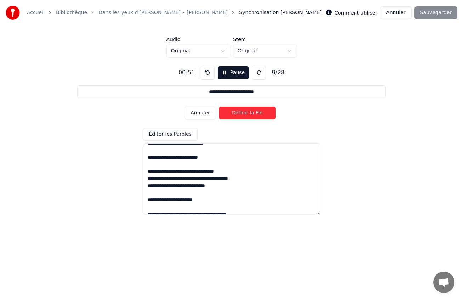
click at [210, 111] on button "Annuler" at bounding box center [200, 113] width 31 height 13
click at [391, 13] on button "Annuler" at bounding box center [395, 12] width 31 height 13
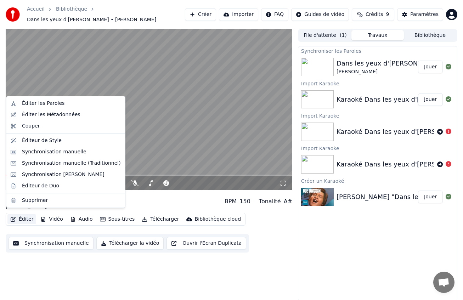
click at [26, 215] on button "Éditer" at bounding box center [21, 219] width 29 height 10
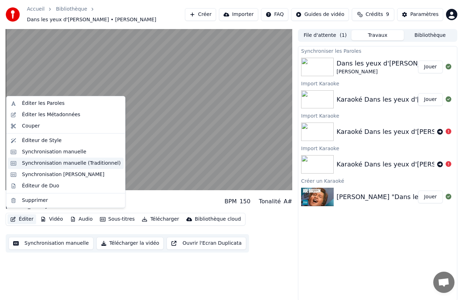
click at [60, 164] on div "Synchronisation manuelle (Traditionnel)" at bounding box center [71, 163] width 99 height 7
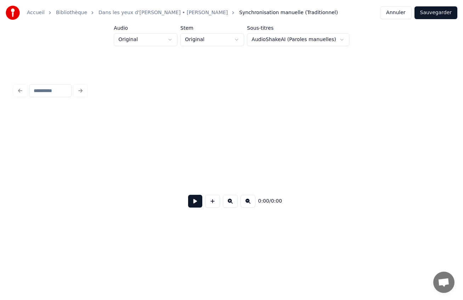
scroll to position [0, 641]
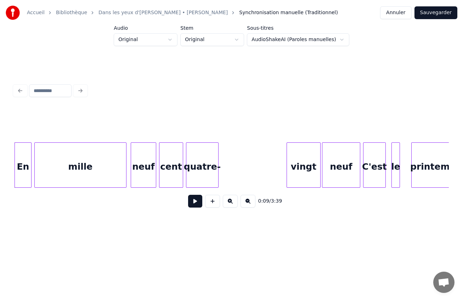
click at [27, 176] on div "En" at bounding box center [23, 167] width 16 height 48
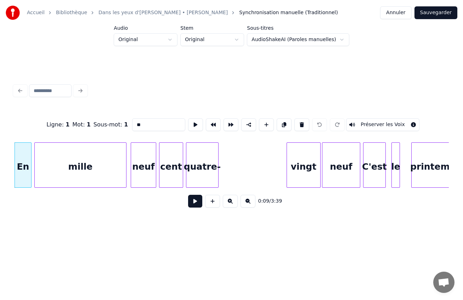
click at [197, 206] on button at bounding box center [195, 201] width 14 height 13
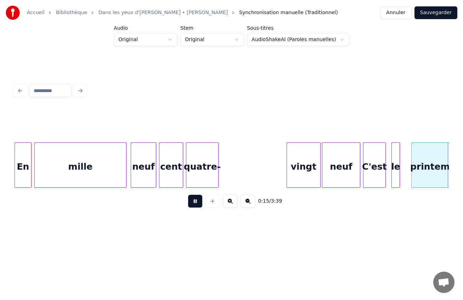
scroll to position [0, 1076]
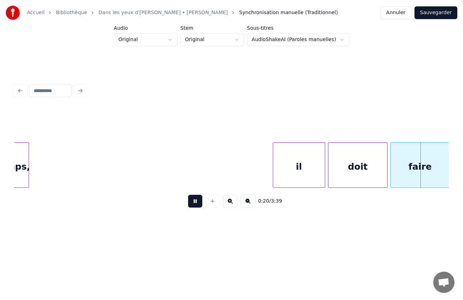
click at [197, 206] on button at bounding box center [195, 201] width 14 height 13
click at [246, 205] on button at bounding box center [247, 201] width 15 height 13
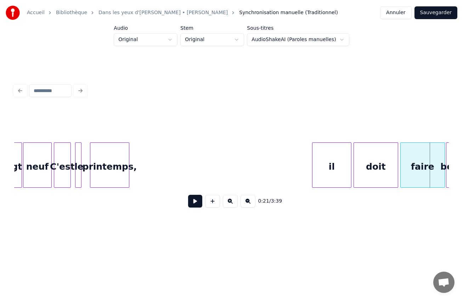
click at [246, 205] on button at bounding box center [247, 201] width 15 height 13
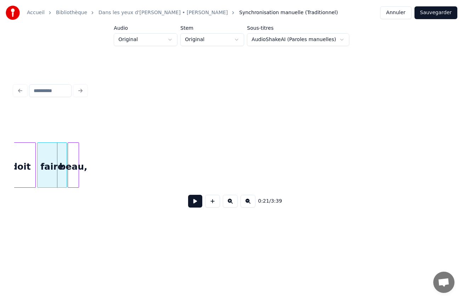
scroll to position [0, 330]
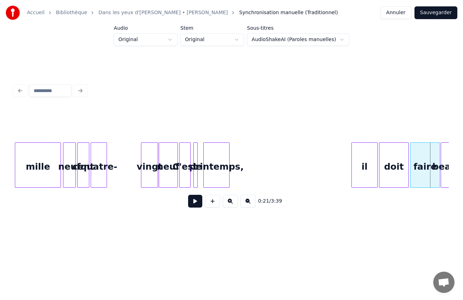
click at [246, 205] on button at bounding box center [247, 201] width 15 height 13
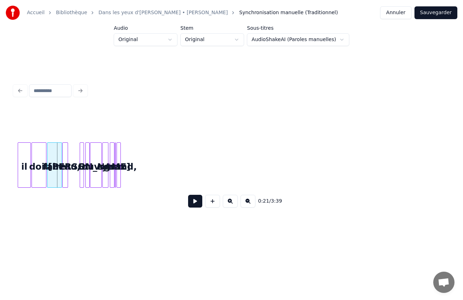
scroll to position [0, 0]
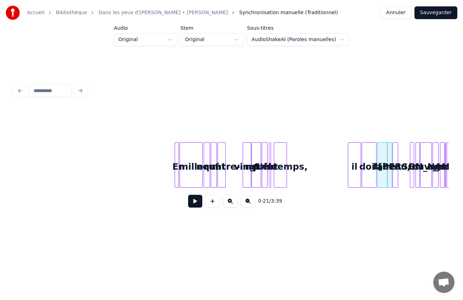
click at [196, 206] on button at bounding box center [195, 201] width 14 height 13
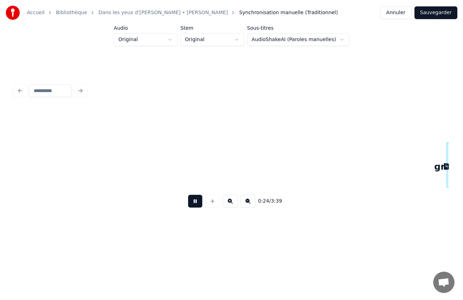
scroll to position [0, 435]
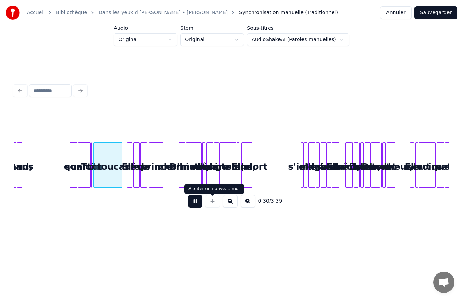
click at [225, 208] on button at bounding box center [230, 201] width 15 height 13
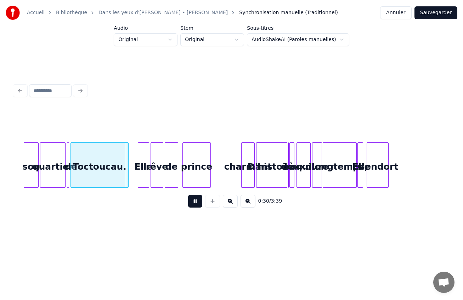
click at [227, 206] on button at bounding box center [230, 201] width 15 height 13
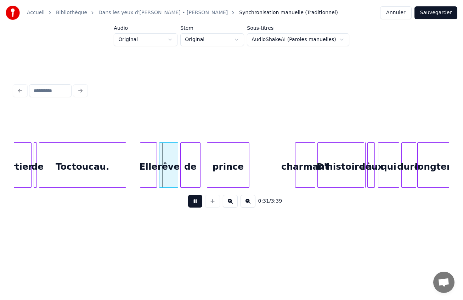
click at [227, 206] on button at bounding box center [230, 201] width 15 height 13
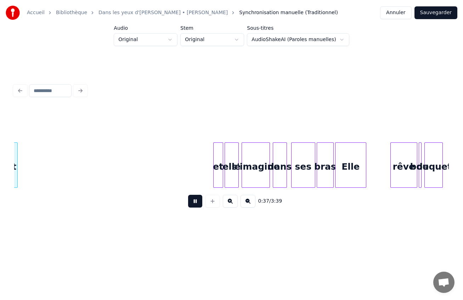
scroll to position [0, 2691]
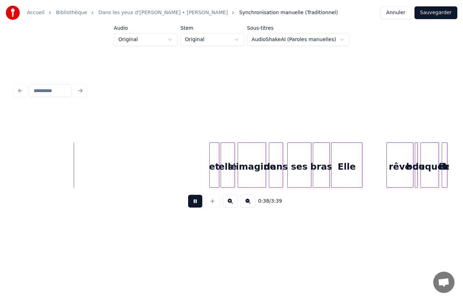
click at [191, 202] on button at bounding box center [195, 201] width 14 height 13
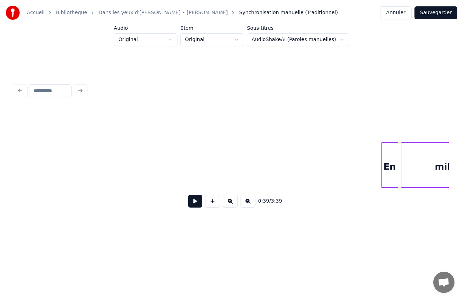
scroll to position [0, 0]
click at [192, 205] on button at bounding box center [195, 201] width 14 height 13
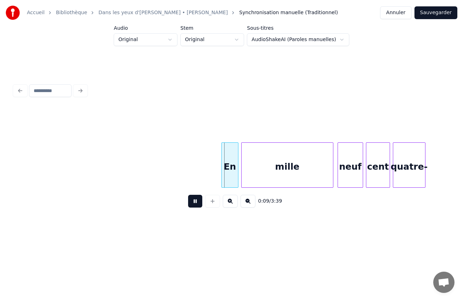
click at [196, 204] on button at bounding box center [195, 201] width 14 height 13
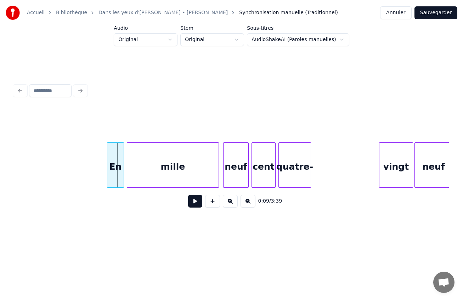
scroll to position [0, 555]
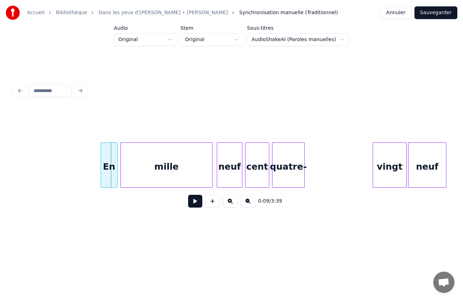
click at [200, 172] on div "mille" at bounding box center [166, 167] width 91 height 48
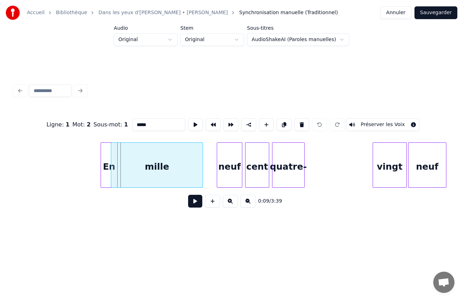
click at [198, 169] on div "mille" at bounding box center [156, 167] width 91 height 48
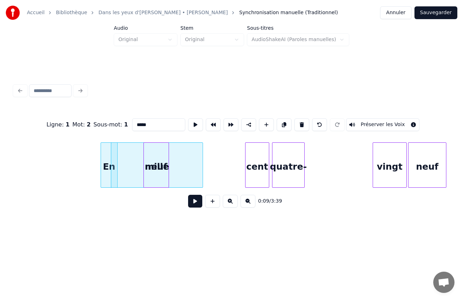
click at [152, 166] on div "neuf" at bounding box center [156, 167] width 25 height 48
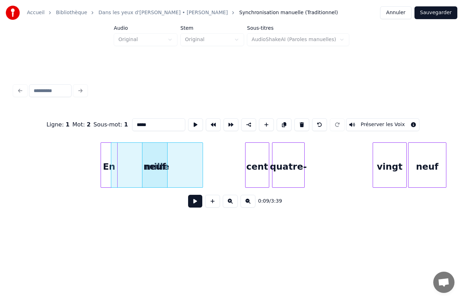
click at [134, 169] on div "mille" at bounding box center [156, 167] width 91 height 48
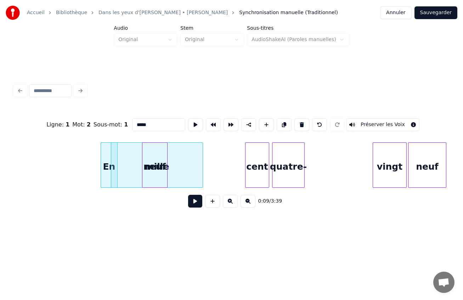
click at [201, 167] on div at bounding box center [201, 165] width 2 height 45
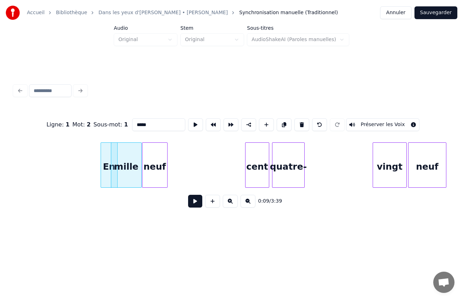
click at [141, 162] on div at bounding box center [140, 165] width 2 height 45
click at [119, 161] on div at bounding box center [119, 165] width 2 height 45
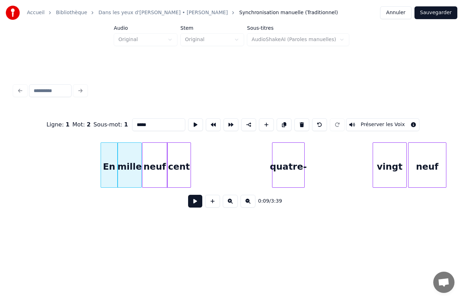
click at [185, 164] on div "cent" at bounding box center [178, 167] width 23 height 48
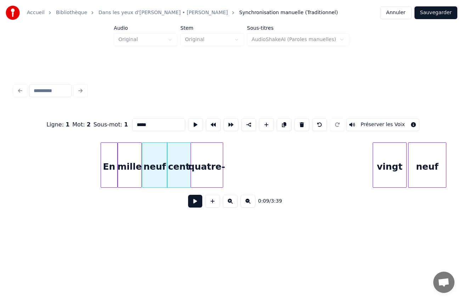
click at [216, 163] on div "quatre-" at bounding box center [207, 167] width 32 height 48
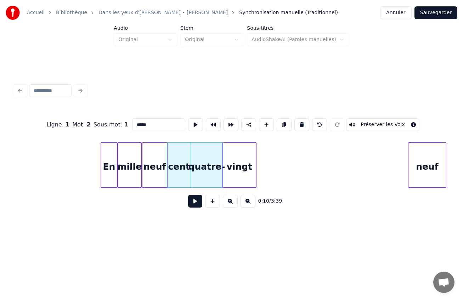
click at [242, 173] on div "vingt" at bounding box center [239, 167] width 33 height 48
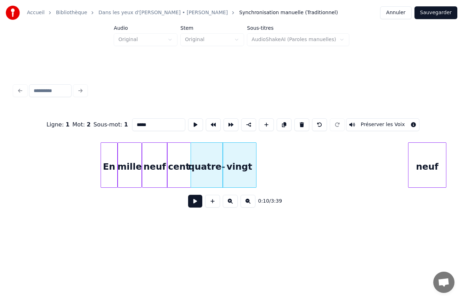
click at [213, 172] on div "quatre-" at bounding box center [207, 167] width 32 height 48
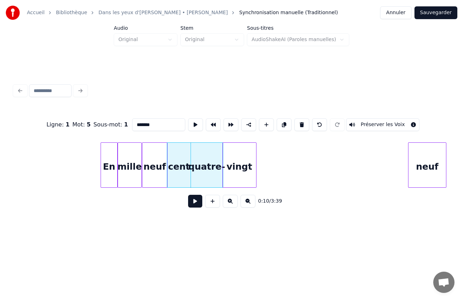
click at [208, 165] on div "quatre-" at bounding box center [207, 167] width 32 height 48
click at [205, 150] on div "quatre-" at bounding box center [207, 167] width 32 height 48
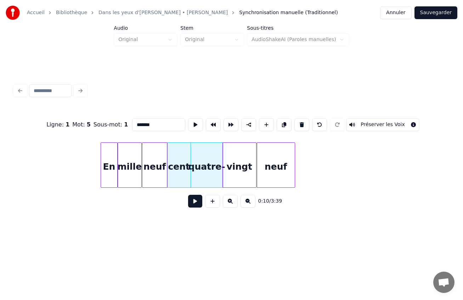
click at [273, 172] on div "neuf" at bounding box center [276, 167] width 38 height 48
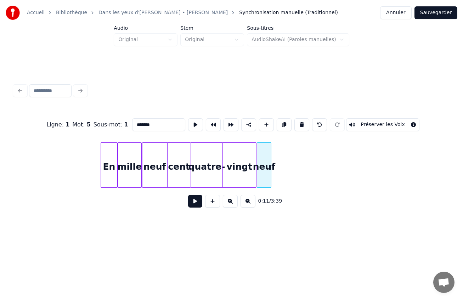
click at [270, 166] on div at bounding box center [270, 165] width 2 height 45
click at [245, 170] on div "vingt" at bounding box center [239, 167] width 33 height 48
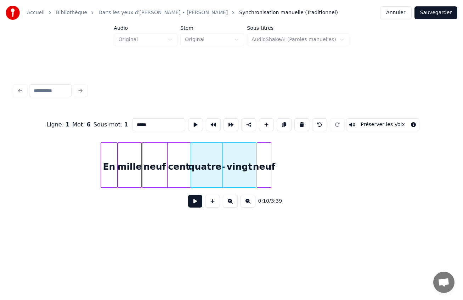
click at [245, 154] on div "vingt" at bounding box center [239, 167] width 33 height 48
click at [245, 156] on div at bounding box center [245, 165] width 2 height 45
click at [209, 156] on div "quatre-" at bounding box center [207, 167] width 32 height 48
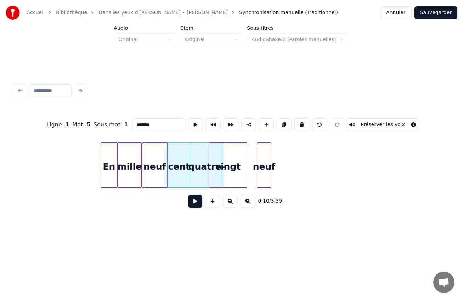
click at [209, 153] on div at bounding box center [210, 165] width 2 height 45
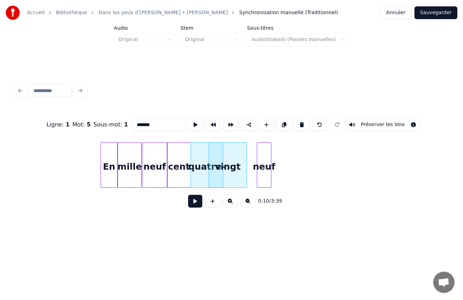
click at [200, 154] on div "quatre-" at bounding box center [207, 167] width 32 height 48
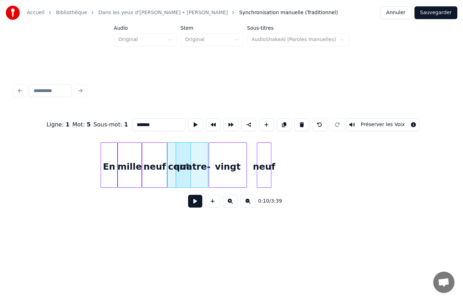
click at [108, 171] on div "En" at bounding box center [109, 167] width 16 height 48
type input "**"
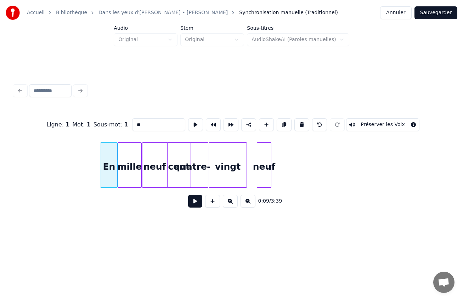
click at [265, 178] on div "neuf" at bounding box center [264, 167] width 14 height 48
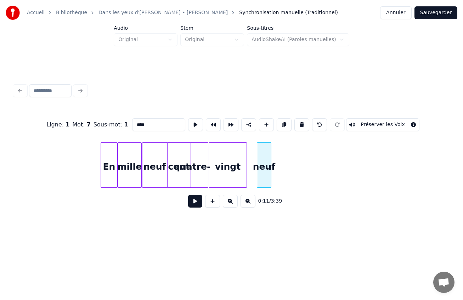
click at [225, 178] on div "vingt" at bounding box center [228, 167] width 38 height 48
type input "*****"
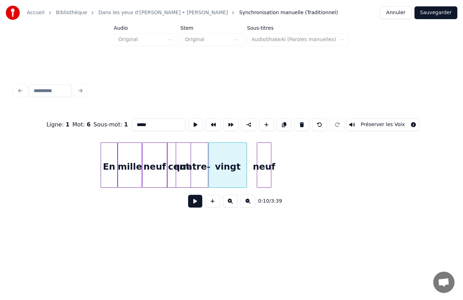
click at [136, 178] on div "mille" at bounding box center [129, 167] width 23 height 48
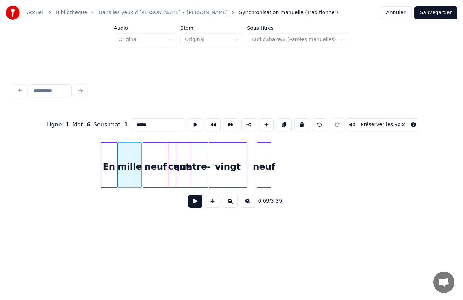
click at [156, 181] on div "neuf" at bounding box center [155, 167] width 25 height 48
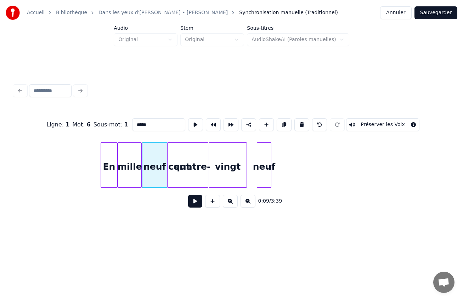
click at [171, 181] on div "cent" at bounding box center [179, 167] width 23 height 48
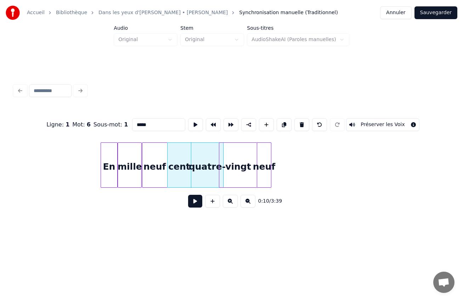
click at [242, 161] on div "vingt" at bounding box center [238, 167] width 38 height 48
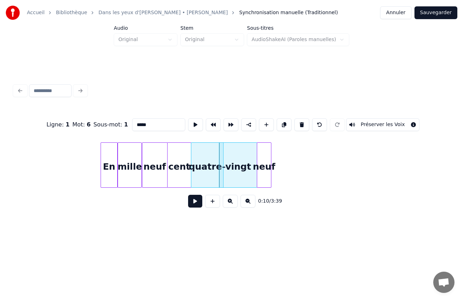
click at [192, 204] on button at bounding box center [195, 201] width 14 height 13
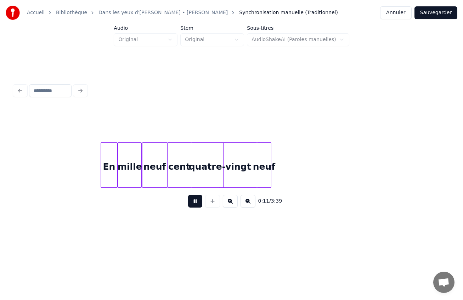
scroll to position [0, 840]
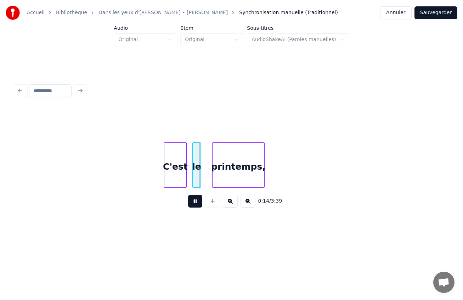
click at [197, 205] on button at bounding box center [195, 201] width 14 height 13
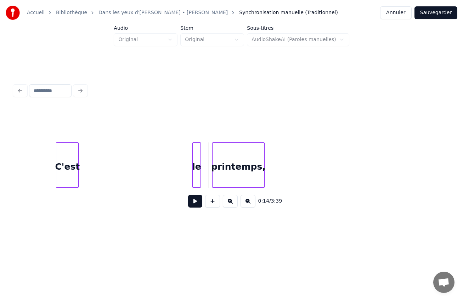
click at [73, 180] on div "C'est" at bounding box center [67, 167] width 22 height 48
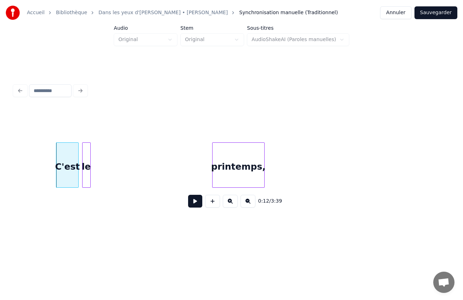
click at [86, 178] on div "le" at bounding box center [87, 167] width 8 height 48
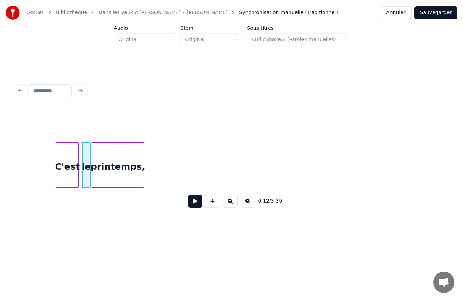
click at [134, 176] on div "printemps," at bounding box center [118, 167] width 52 height 48
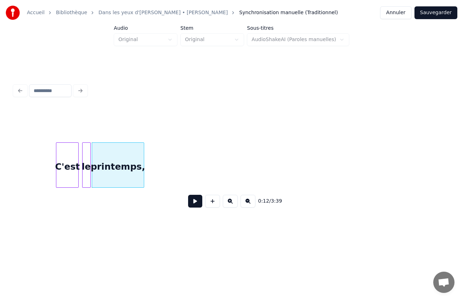
click at [188, 195] on button at bounding box center [195, 201] width 14 height 13
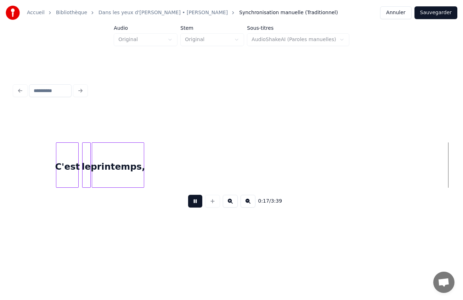
scroll to position [0, 1275]
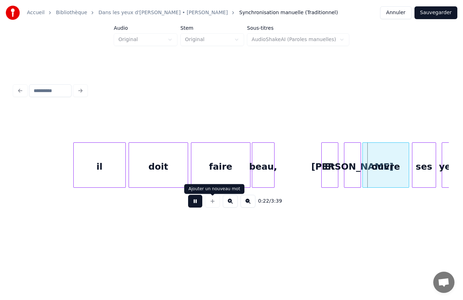
click at [188, 195] on button at bounding box center [195, 201] width 14 height 13
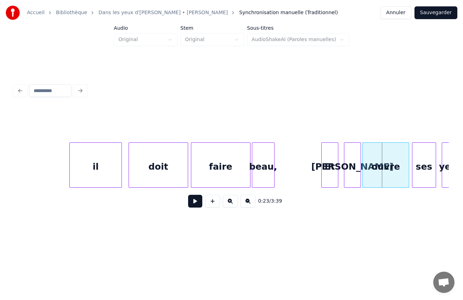
click at [104, 173] on div "il" at bounding box center [96, 167] width 52 height 48
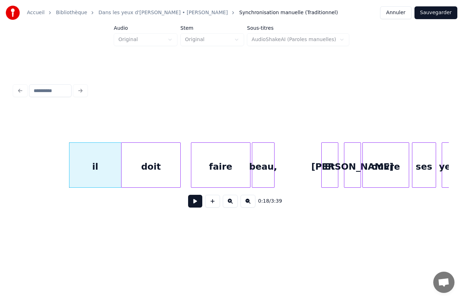
click at [155, 179] on div "doit" at bounding box center [150, 167] width 59 height 48
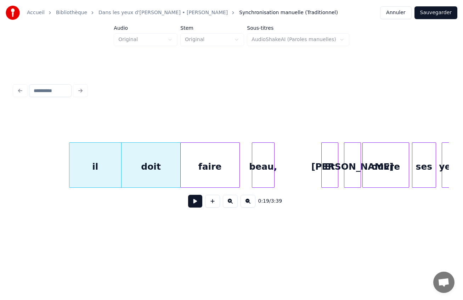
click at [205, 179] on div "faire" at bounding box center [210, 167] width 59 height 48
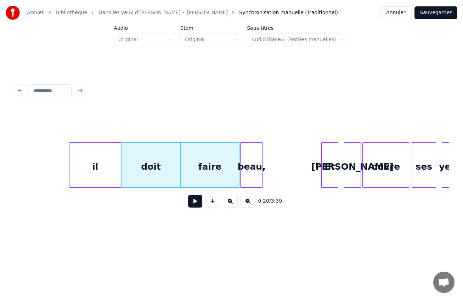
click at [250, 179] on div "beau," at bounding box center [251, 167] width 22 height 48
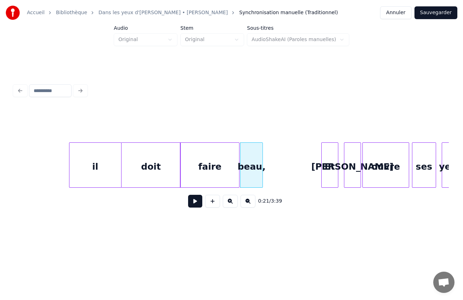
click at [200, 205] on button at bounding box center [195, 201] width 14 height 13
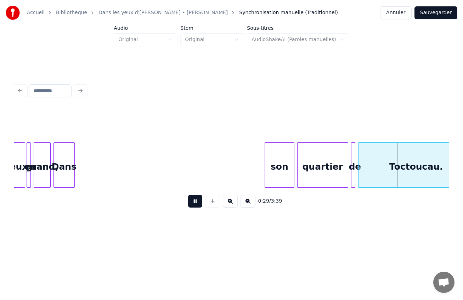
click at [196, 204] on button at bounding box center [195, 201] width 14 height 13
click at [256, 185] on div "yeux en grand, Dans son quartier de [GEOGRAPHIC_DATA]." at bounding box center [231, 164] width 435 height 45
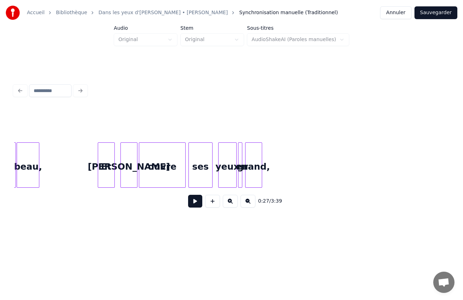
scroll to position [0, 1498]
click at [270, 153] on div "grand," at bounding box center [265, 167] width 16 height 48
click at [245, 155] on div "en" at bounding box center [245, 167] width 7 height 48
click at [88, 203] on div "0:24 / 3:39" at bounding box center [231, 201] width 423 height 16
click at [94, 201] on div "0:24 / 3:39" at bounding box center [231, 201] width 423 height 16
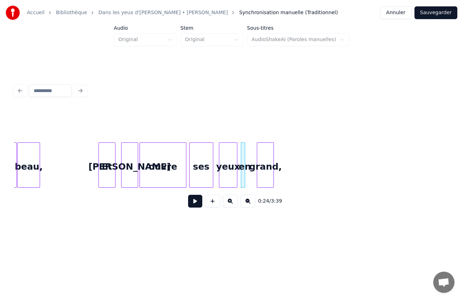
click at [192, 205] on button at bounding box center [195, 201] width 14 height 13
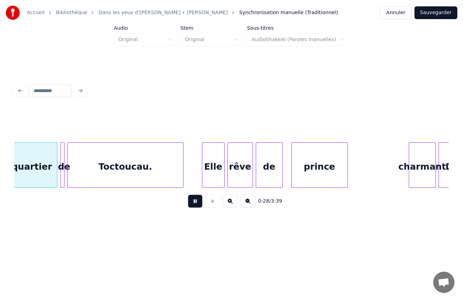
scroll to position [0, 2005]
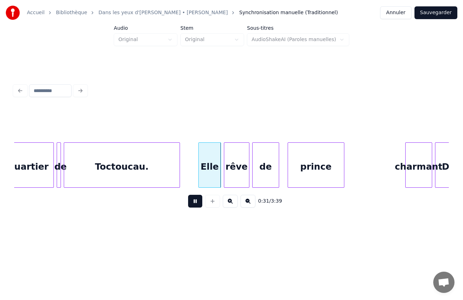
click at [117, 179] on div "Toctoucau." at bounding box center [121, 167] width 115 height 48
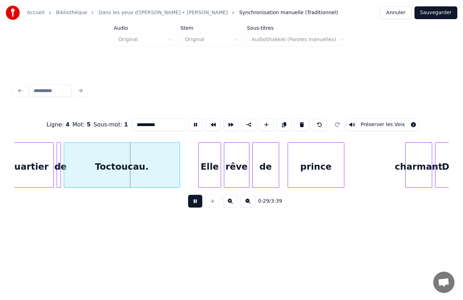
click at [188, 195] on button at bounding box center [195, 201] width 14 height 13
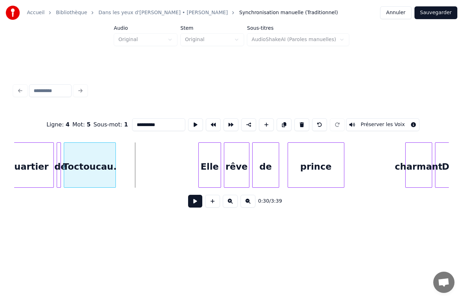
click at [115, 164] on div at bounding box center [114, 165] width 2 height 45
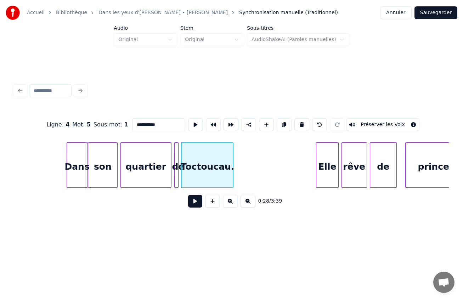
scroll to position [0, 1886]
click at [53, 202] on div "0:28 / 3:39" at bounding box center [231, 201] width 423 height 16
click at [68, 197] on div "0:28 / 3:39" at bounding box center [231, 201] width 423 height 16
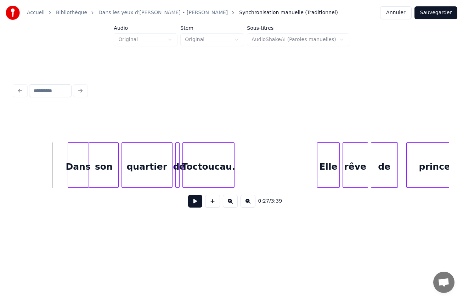
click at [192, 204] on button at bounding box center [195, 201] width 14 height 13
click at [193, 205] on button at bounding box center [195, 201] width 14 height 13
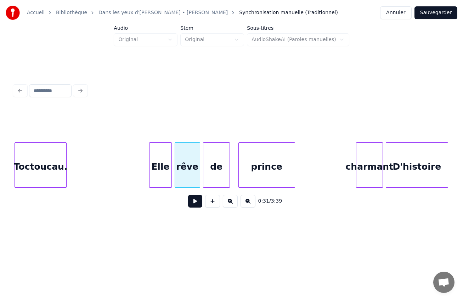
scroll to position [0, 2048]
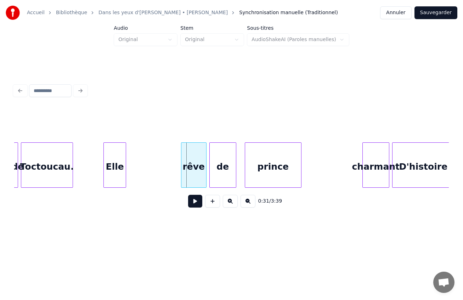
click at [110, 173] on div "Elle" at bounding box center [115, 167] width 22 height 48
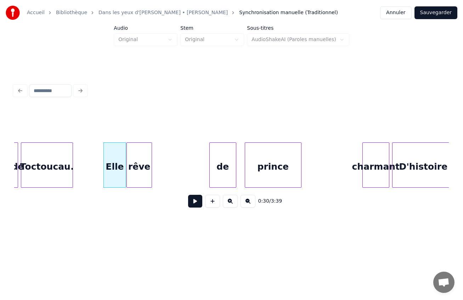
click at [145, 179] on div "rêve" at bounding box center [139, 167] width 25 height 48
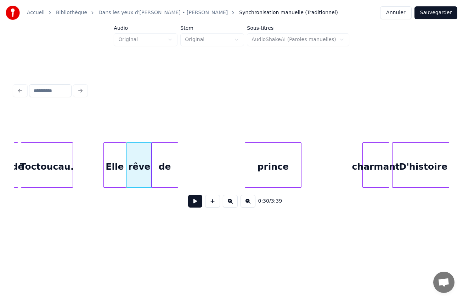
click at [161, 178] on div "de" at bounding box center [165, 167] width 26 height 48
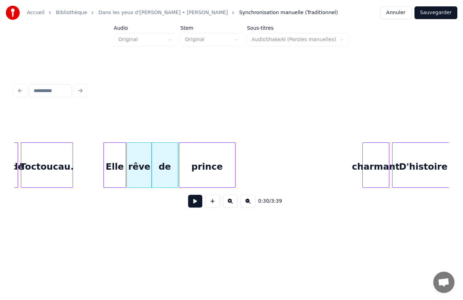
click at [202, 173] on div "prince" at bounding box center [207, 167] width 56 height 48
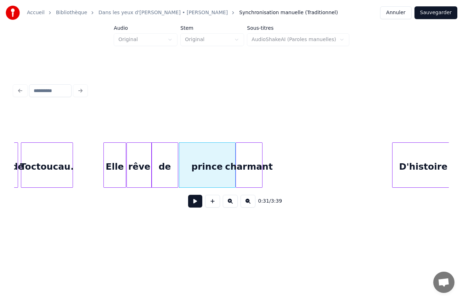
click at [253, 174] on div "charmant" at bounding box center [249, 167] width 26 height 48
click at [188, 195] on button at bounding box center [195, 201] width 14 height 13
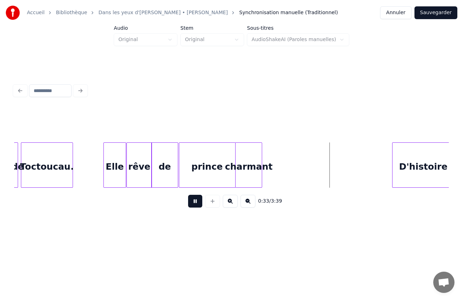
click at [248, 176] on div "charmant" at bounding box center [249, 167] width 26 height 48
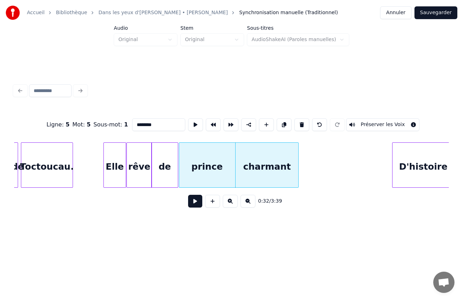
click at [296, 179] on div at bounding box center [297, 165] width 2 height 45
click at [222, 178] on div "prince" at bounding box center [211, 167] width 56 height 48
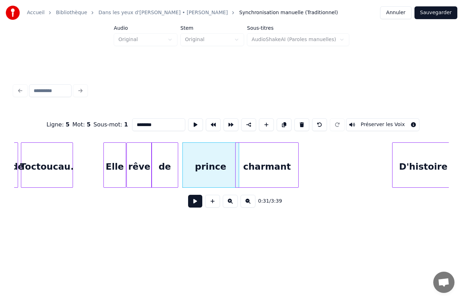
click at [277, 179] on div "charmant" at bounding box center [267, 167] width 63 height 48
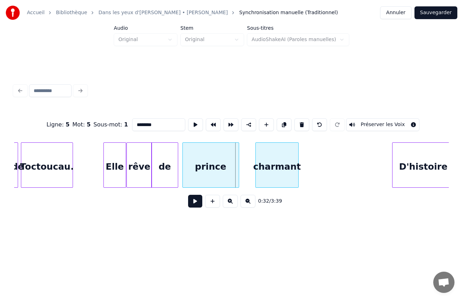
click at [256, 164] on div at bounding box center [257, 165] width 2 height 45
click at [215, 165] on div "prince" at bounding box center [211, 167] width 56 height 48
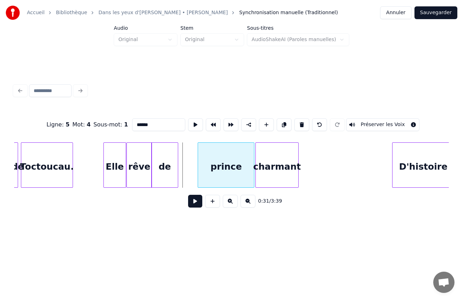
click at [231, 166] on div "prince" at bounding box center [226, 167] width 56 height 48
click at [217, 164] on div at bounding box center [217, 165] width 2 height 45
click at [165, 164] on div "de" at bounding box center [165, 167] width 26 height 48
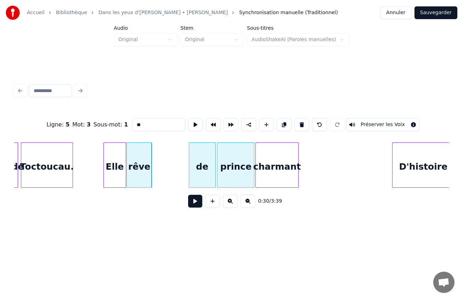
click at [209, 169] on div "de" at bounding box center [202, 167] width 26 height 48
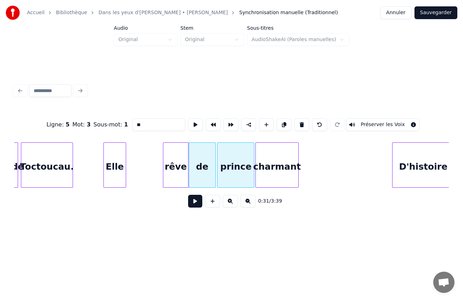
click at [183, 169] on div "rêve" at bounding box center [175, 167] width 25 height 48
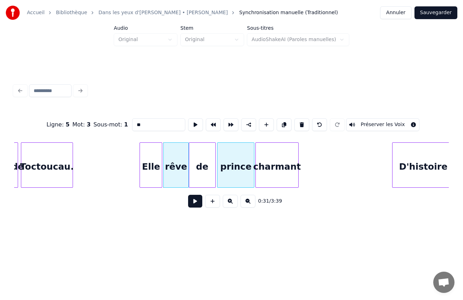
click at [154, 178] on div "Elle" at bounding box center [151, 167] width 22 height 48
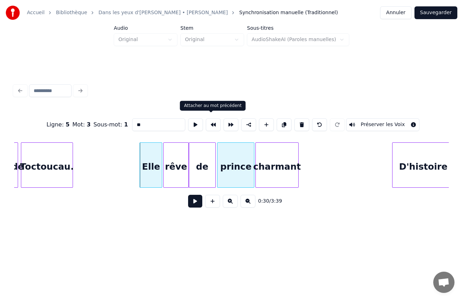
click at [214, 120] on button at bounding box center [213, 124] width 15 height 13
click at [151, 180] on div "Elle" at bounding box center [151, 167] width 22 height 48
type input "****"
click at [212, 124] on button at bounding box center [213, 124] width 15 height 13
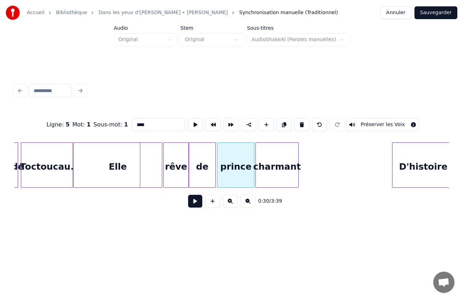
click at [206, 118] on button at bounding box center [213, 124] width 15 height 13
click at [62, 204] on div "0:30 / 3:39" at bounding box center [231, 201] width 423 height 16
click at [78, 208] on div "0:30 / 3:39" at bounding box center [231, 201] width 423 height 16
click at [94, 159] on div "Elle" at bounding box center [118, 167] width 89 height 48
click at [196, 205] on button at bounding box center [195, 201] width 14 height 13
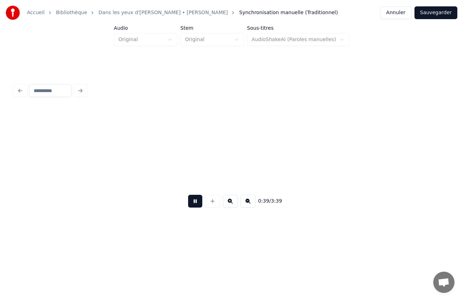
scroll to position [0, 2766]
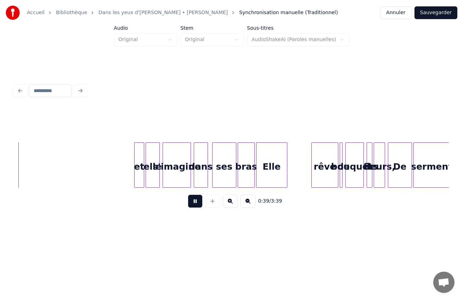
click at [188, 195] on button at bounding box center [195, 201] width 14 height 13
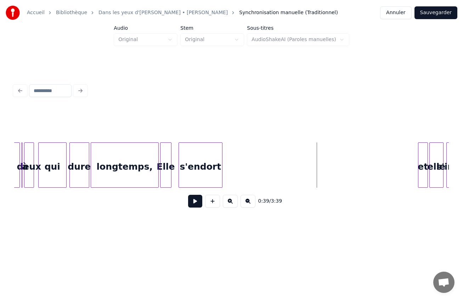
scroll to position [0, 2476]
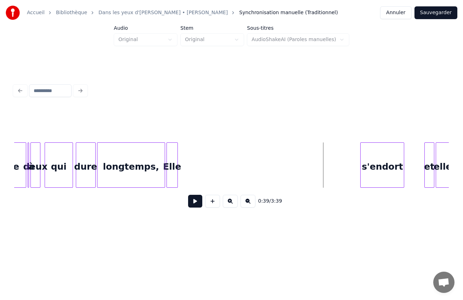
click at [382, 186] on div "et elle s'endort Elle longtemps, dure qui deux à D'histoire" at bounding box center [231, 164] width 435 height 45
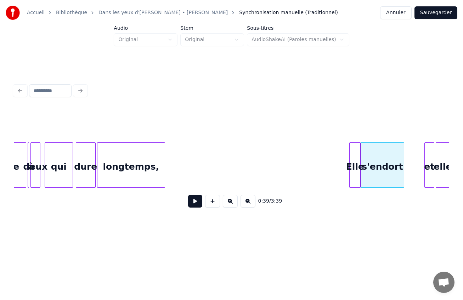
click at [355, 180] on div "Elle" at bounding box center [355, 167] width 11 height 48
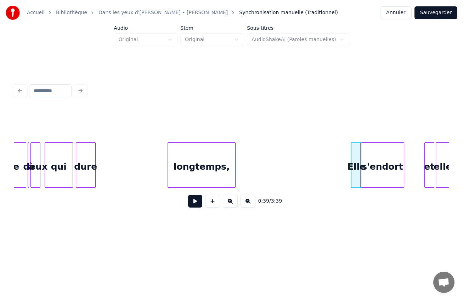
click at [210, 175] on div "longtemps," at bounding box center [201, 167] width 67 height 48
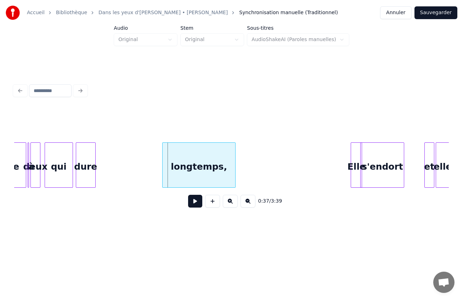
click at [163, 164] on div at bounding box center [164, 165] width 2 height 45
click at [196, 165] on div at bounding box center [197, 165] width 2 height 45
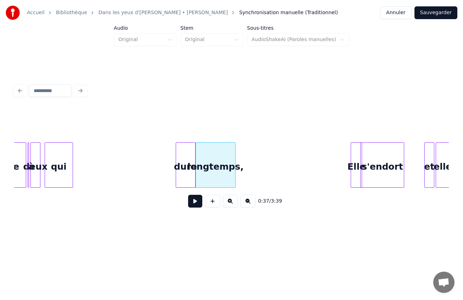
click at [189, 169] on div "dure" at bounding box center [185, 167] width 19 height 48
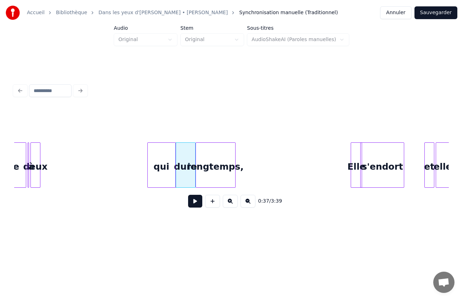
click at [157, 174] on div "qui" at bounding box center [162, 167] width 28 height 48
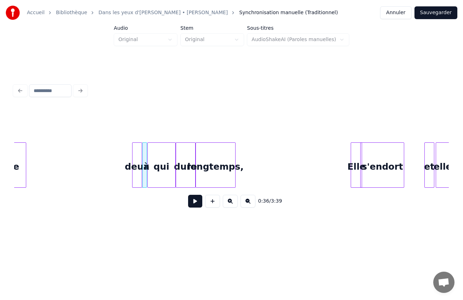
click at [137, 177] on div "deux" at bounding box center [136, 167] width 9 height 48
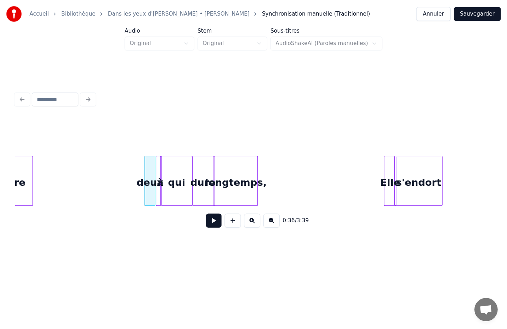
scroll to position [0, 2429]
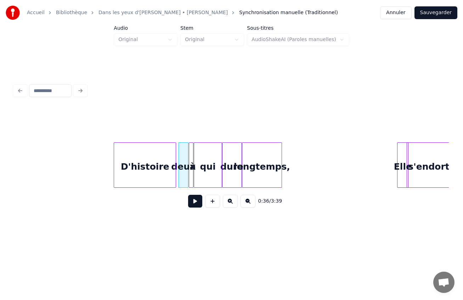
click at [124, 179] on div "D'histoire" at bounding box center [145, 167] width 62 height 48
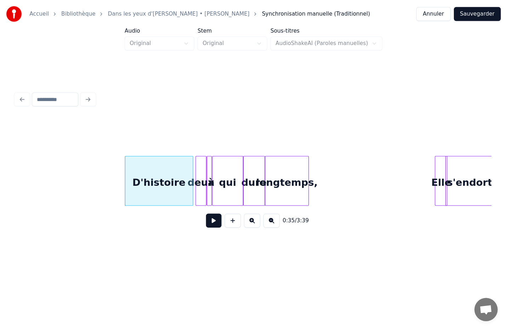
scroll to position [0, 2429]
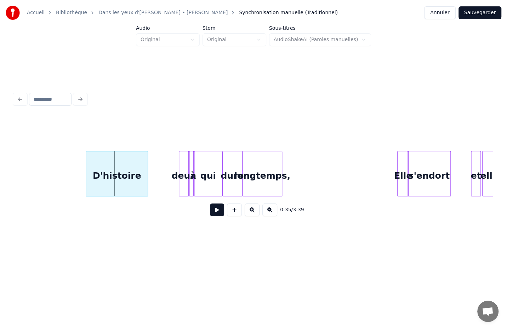
click at [109, 175] on div "D'histoire" at bounding box center [117, 175] width 62 height 48
click at [187, 187] on div at bounding box center [188, 173] width 2 height 45
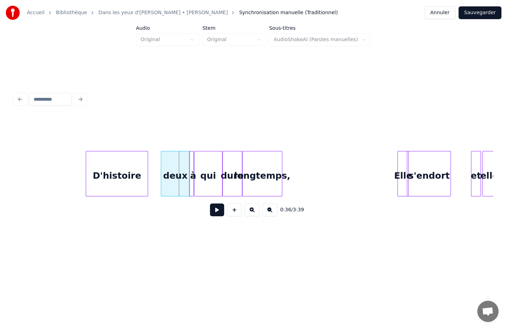
click at [161, 184] on div at bounding box center [162, 173] width 2 height 45
click at [210, 203] on button at bounding box center [217, 209] width 14 height 13
click at [79, 202] on div "0:36 / 3:39" at bounding box center [253, 209] width 479 height 27
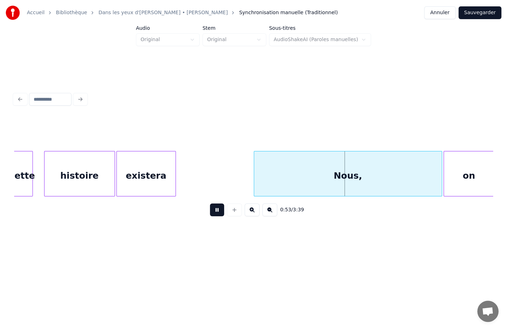
scroll to position [0, 3464]
click at [174, 171] on div at bounding box center [174, 173] width 2 height 45
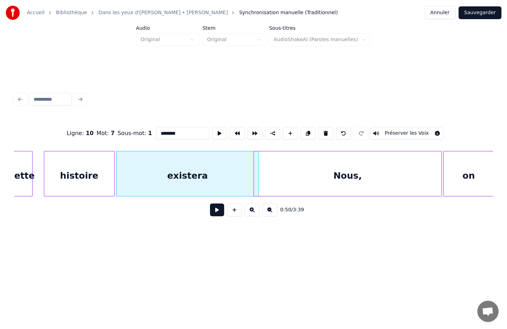
click at [257, 171] on div at bounding box center [257, 173] width 2 height 45
drag, startPoint x: 230, startPoint y: 255, endPoint x: 232, endPoint y: 252, distance: 4.3
click at [230, 255] on html "Accueil Bibliothèque Dans les yeux d'[PERSON_NAME] • [PERSON_NAME] Synchronisat…" at bounding box center [253, 133] width 507 height 266
click at [288, 179] on div "Nous," at bounding box center [348, 175] width 188 height 48
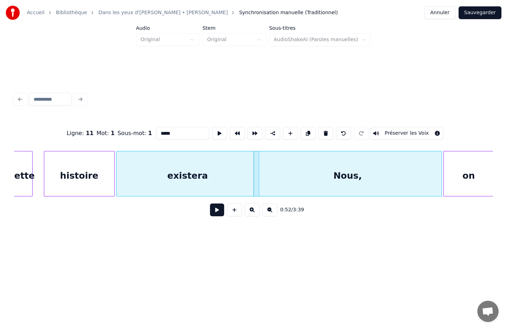
click at [317, 176] on div "Nous," at bounding box center [348, 175] width 188 height 48
click at [350, 243] on div "Ligne : 11 Mot : 1 Sous-mot : 1 ***** Préserver les Voix 0:52 / 3:39" at bounding box center [253, 155] width 485 height 197
click at [330, 172] on div "Nous," at bounding box center [348, 175] width 188 height 48
click at [467, 176] on div "on" at bounding box center [469, 175] width 50 height 48
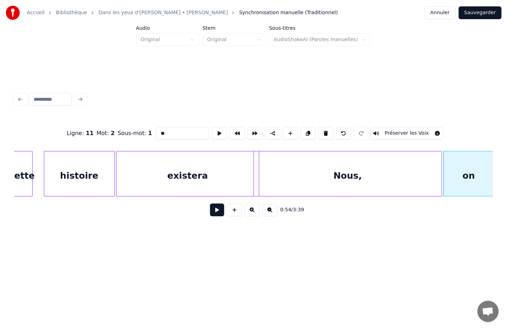
click at [374, 180] on div "Nous," at bounding box center [348, 175] width 188 height 48
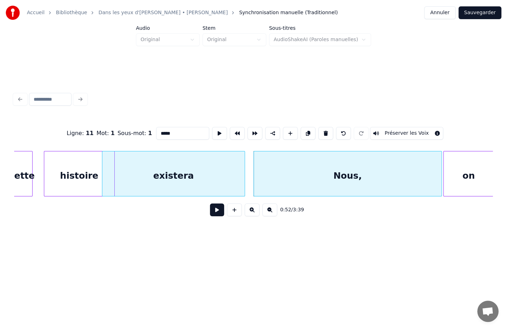
click at [219, 175] on div "existera" at bounding box center [173, 175] width 142 height 48
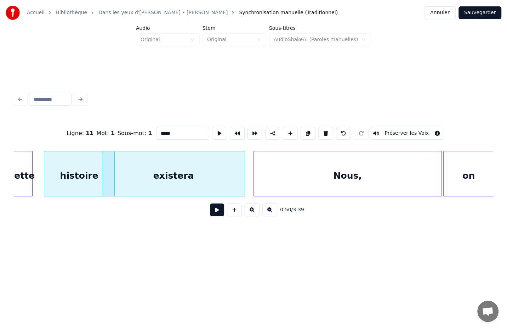
click at [267, 177] on div "Nous," at bounding box center [348, 175] width 188 height 48
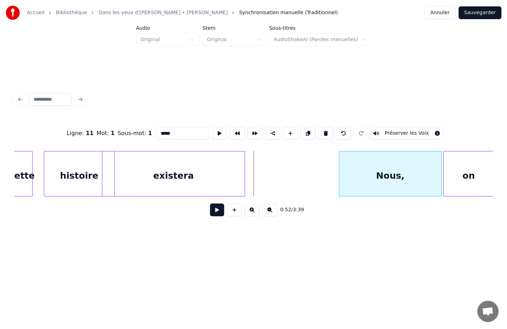
click at [340, 176] on div at bounding box center [340, 173] width 2 height 45
click at [240, 172] on div "existera" at bounding box center [187, 175] width 142 height 48
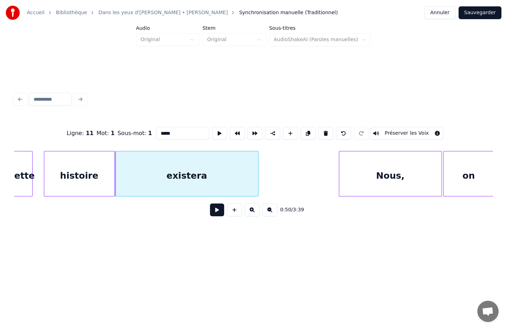
click at [248, 172] on div "existera" at bounding box center [186, 175] width 142 height 48
type input "********"
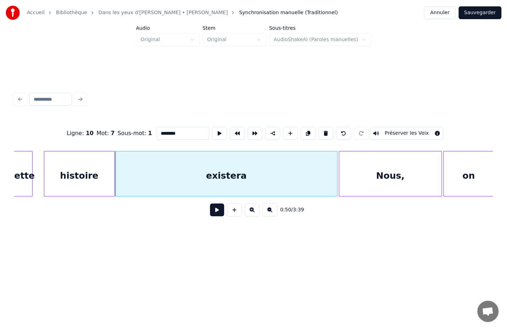
click at [337, 171] on div at bounding box center [336, 173] width 2 height 45
click at [217, 215] on button at bounding box center [217, 209] width 14 height 13
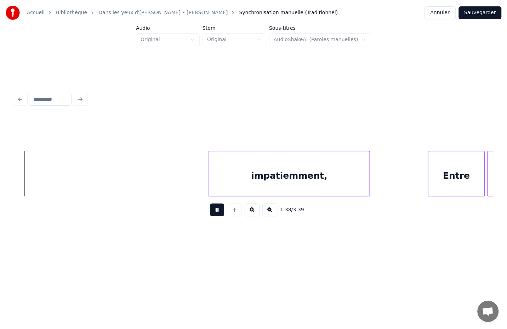
scroll to position [0, 7003]
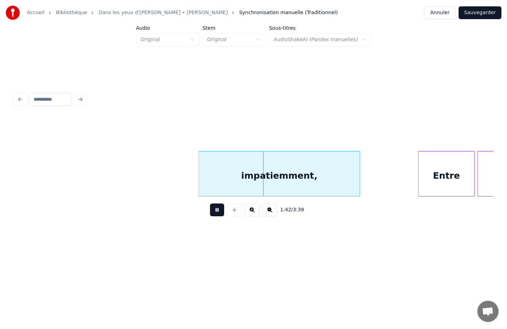
click at [202, 176] on div "impatiemment," at bounding box center [279, 175] width 161 height 48
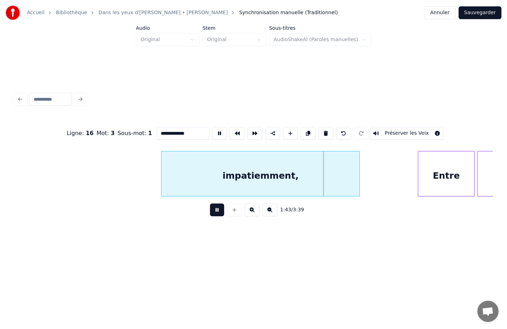
click at [163, 172] on div at bounding box center [163, 173] width 2 height 45
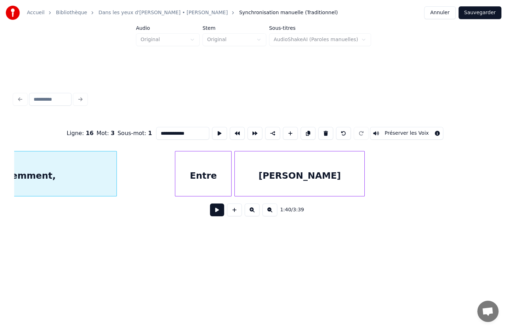
scroll to position [0, 7150]
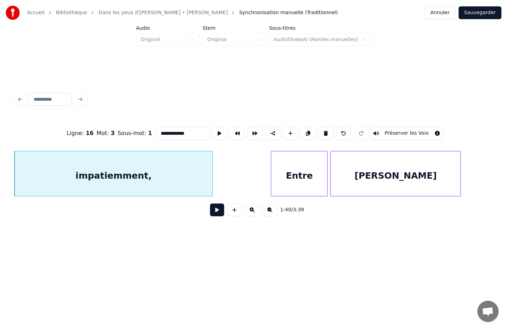
click at [12, 192] on div "**********" at bounding box center [253, 156] width 485 height 140
click at [221, 212] on button at bounding box center [217, 209] width 14 height 13
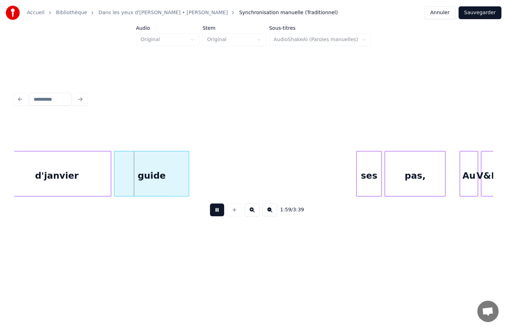
scroll to position [0, 8348]
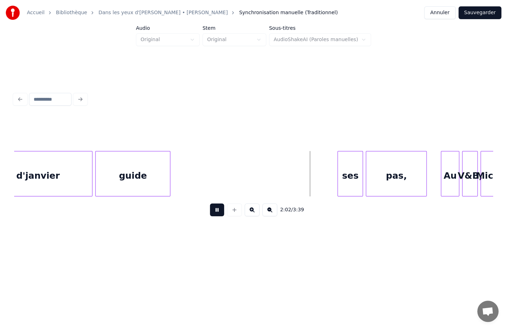
click at [210, 203] on button at bounding box center [217, 209] width 14 height 13
click at [164, 186] on div "guide" at bounding box center [133, 175] width 74 height 48
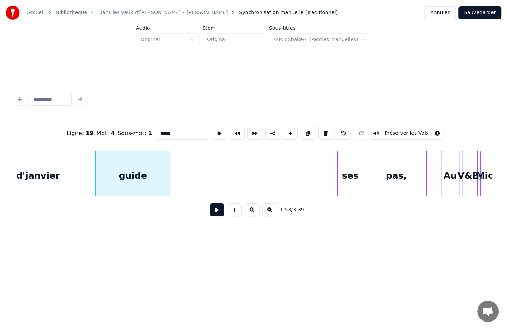
click at [160, 170] on div "guide" at bounding box center [133, 175] width 74 height 48
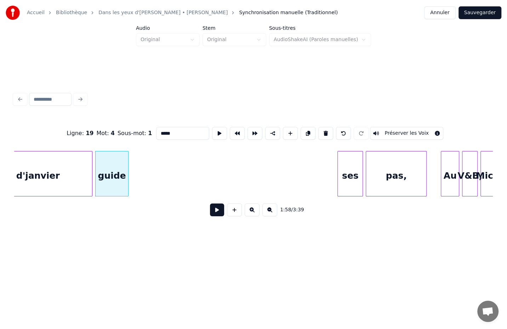
click at [126, 173] on div at bounding box center [127, 173] width 2 height 45
click at [135, 182] on div "ses" at bounding box center [133, 175] width 25 height 48
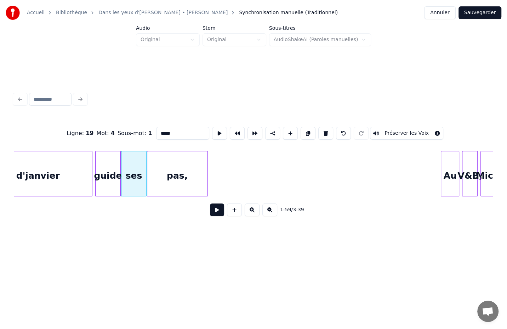
click at [162, 178] on div "pas," at bounding box center [177, 175] width 60 height 48
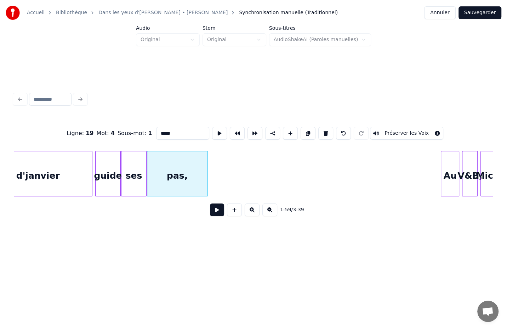
click at [78, 172] on div "d'janvier" at bounding box center [38, 175] width 108 height 48
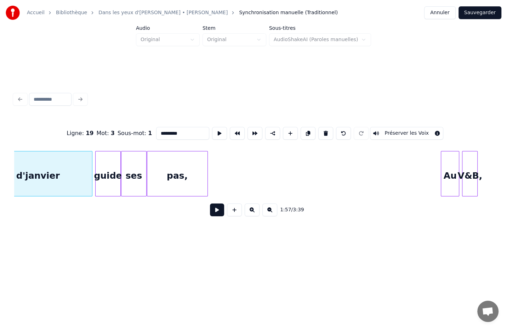
scroll to position [0, 8317]
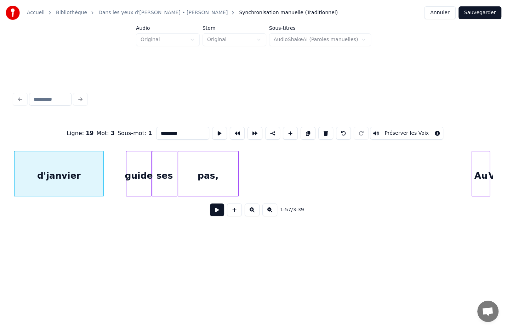
click at [103, 172] on div at bounding box center [102, 173] width 2 height 45
click at [147, 180] on div "guide" at bounding box center [139, 175] width 24 height 48
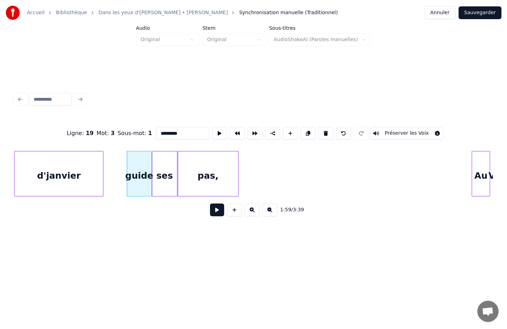
click at [192, 176] on div "pas," at bounding box center [208, 175] width 60 height 48
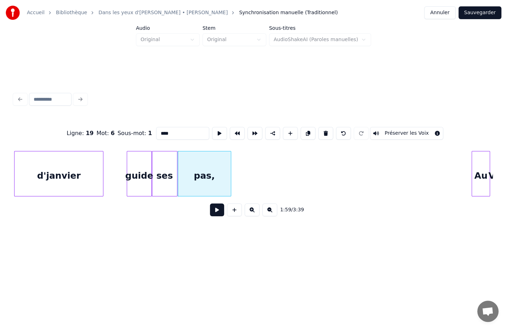
click at [229, 172] on div at bounding box center [230, 173] width 2 height 45
click at [92, 179] on div "d'janvier" at bounding box center [59, 175] width 89 height 48
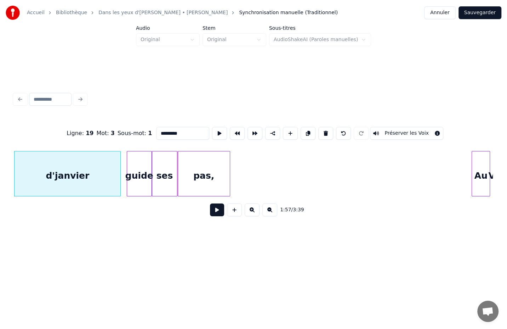
click at [120, 173] on div at bounding box center [119, 173] width 2 height 45
click at [137, 176] on div "guide" at bounding box center [139, 175] width 24 height 48
type input "*****"
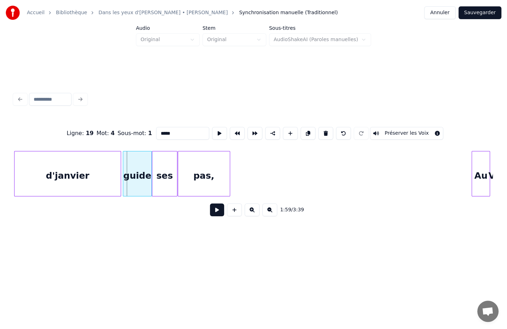
click at [123, 172] on div at bounding box center [124, 173] width 2 height 45
click at [123, 217] on div "1:58 / 3:39" at bounding box center [254, 210] width 468 height 16
click at [217, 212] on button at bounding box center [217, 209] width 14 height 13
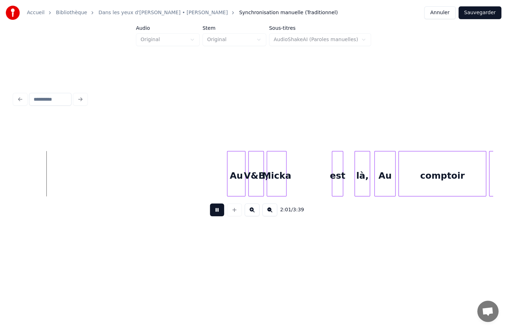
scroll to position [0, 8568]
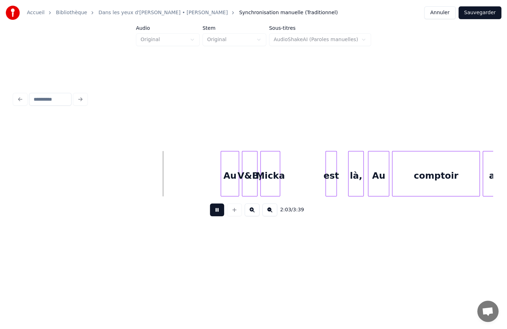
click at [210, 203] on button at bounding box center [217, 209] width 14 height 13
click at [129, 189] on div "Au" at bounding box center [126, 175] width 18 height 48
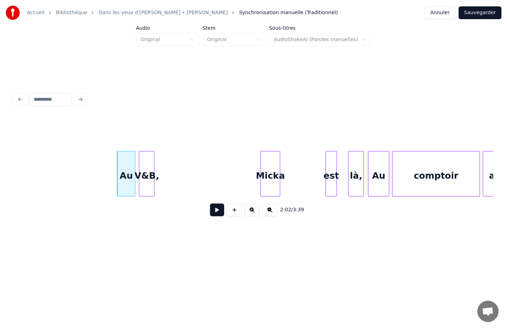
click at [151, 191] on div "V&B," at bounding box center [146, 175] width 15 height 48
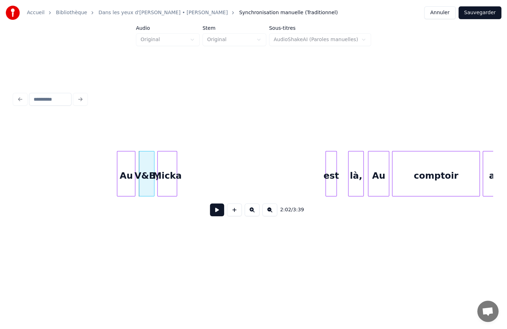
click at [170, 186] on div "Micka" at bounding box center [167, 175] width 19 height 48
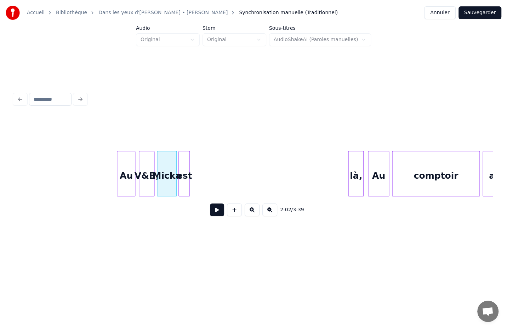
click at [183, 178] on div "est" at bounding box center [184, 175] width 11 height 48
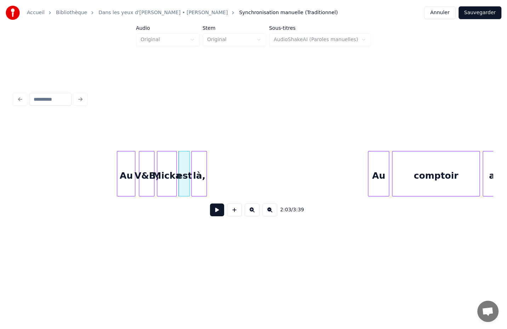
click at [196, 182] on div "là," at bounding box center [199, 175] width 15 height 48
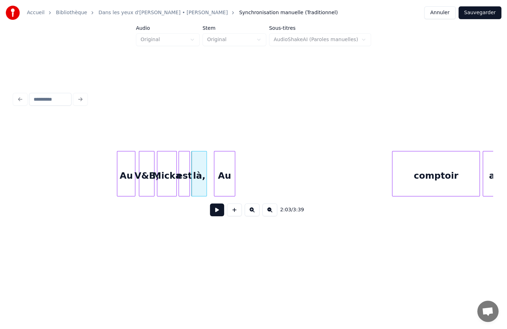
click at [219, 190] on div "Au" at bounding box center [224, 175] width 21 height 48
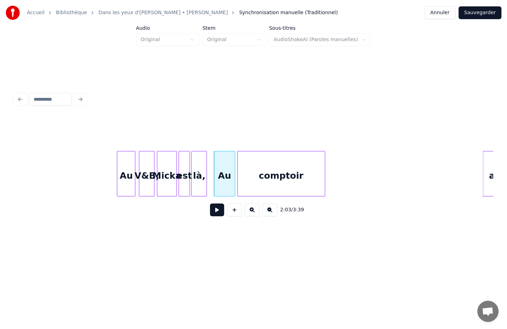
click at [259, 184] on div "comptoir" at bounding box center [281, 175] width 87 height 48
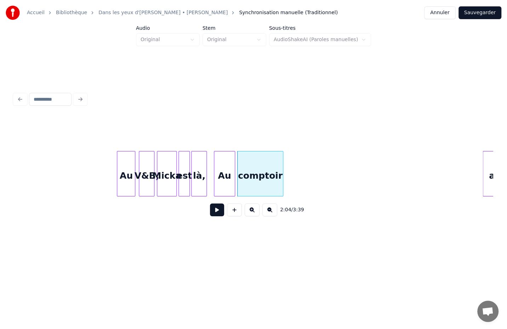
click at [282, 175] on div at bounding box center [282, 173] width 2 height 45
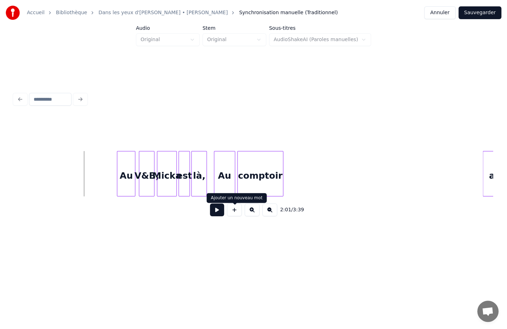
click at [218, 213] on button at bounding box center [217, 209] width 14 height 13
click at [264, 188] on div "comptoir" at bounding box center [260, 175] width 45 height 48
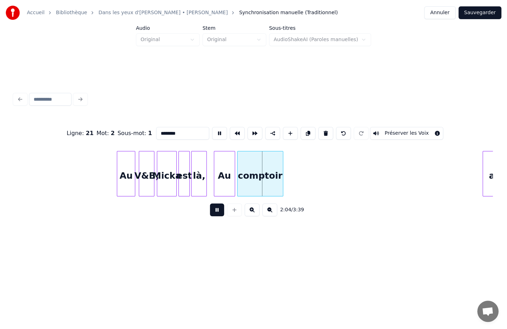
click at [231, 188] on div "Au" at bounding box center [224, 175] width 21 height 48
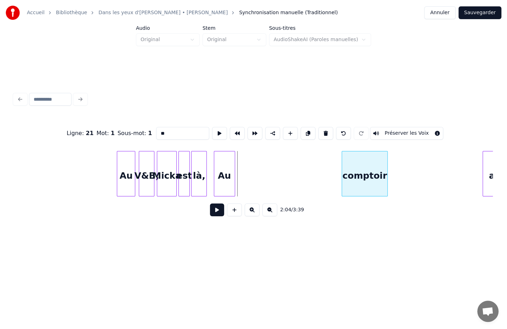
click at [358, 188] on div "comptoir" at bounding box center [364, 175] width 45 height 48
click at [338, 189] on div "Au" at bounding box center [332, 175] width 21 height 48
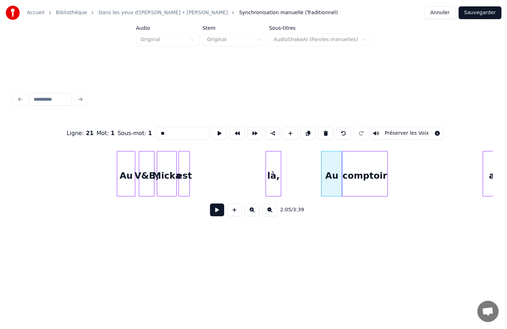
click at [275, 185] on div "là," at bounding box center [273, 175] width 15 height 48
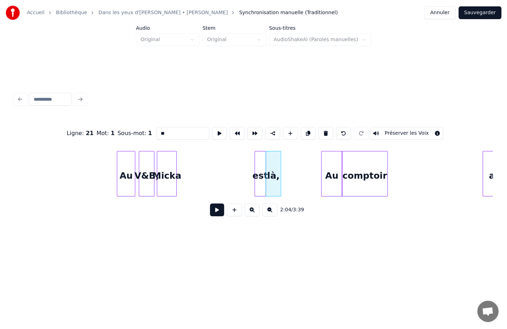
click at [258, 189] on div "est" at bounding box center [260, 175] width 11 height 48
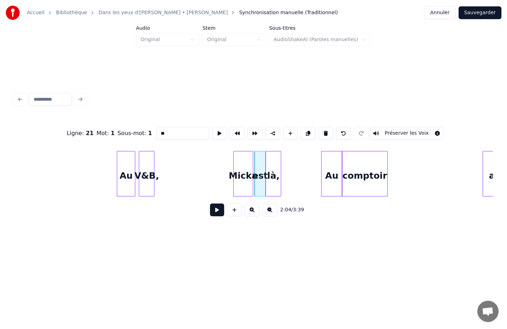
click at [244, 181] on div "Micka" at bounding box center [243, 175] width 19 height 48
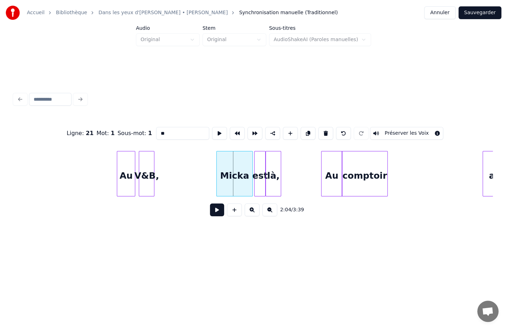
click at [217, 176] on div at bounding box center [218, 173] width 2 height 45
click at [151, 177] on div "V&B," at bounding box center [146, 175] width 15 height 48
type input "****"
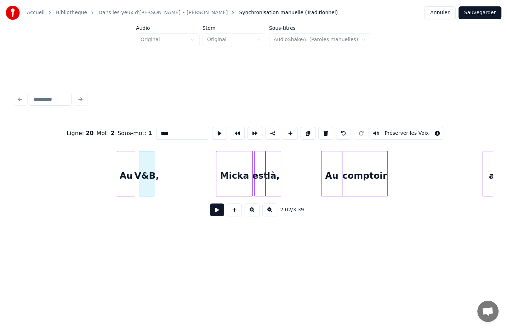
click at [148, 168] on div "V&B," at bounding box center [146, 175] width 15 height 48
click at [187, 172] on div at bounding box center [187, 173] width 2 height 45
click at [101, 204] on div "2:02 / 3:39" at bounding box center [253, 209] width 479 height 27
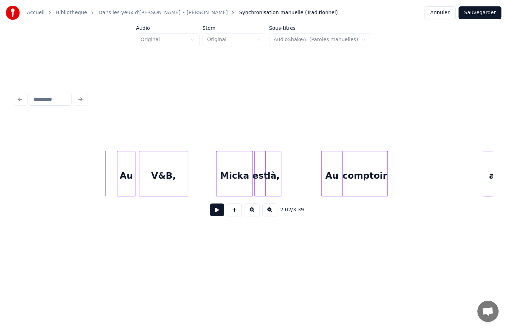
click at [216, 215] on button at bounding box center [217, 209] width 14 height 13
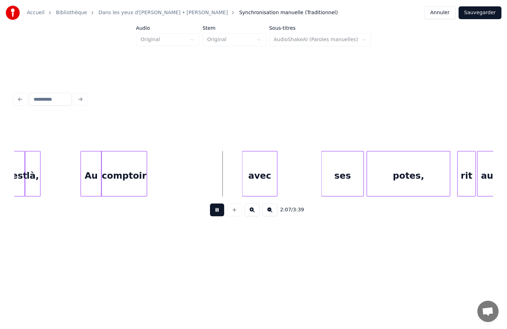
scroll to position [0, 8811]
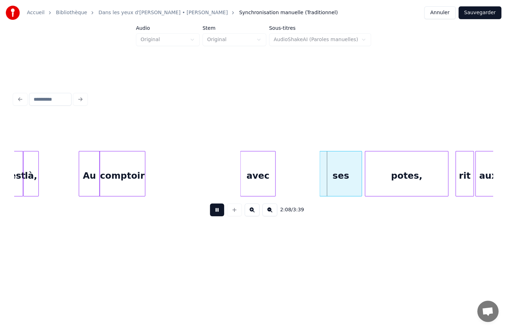
click at [210, 203] on button at bounding box center [217, 209] width 14 height 13
click at [168, 182] on div "avec" at bounding box center [163, 175] width 35 height 48
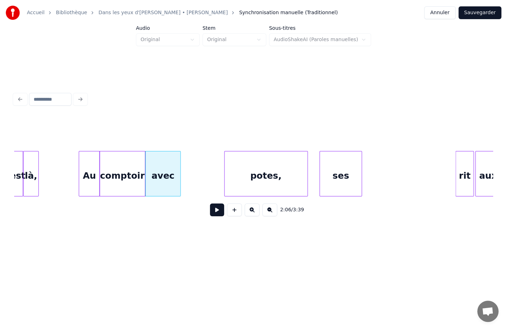
click at [281, 185] on div "potes," at bounding box center [266, 175] width 83 height 48
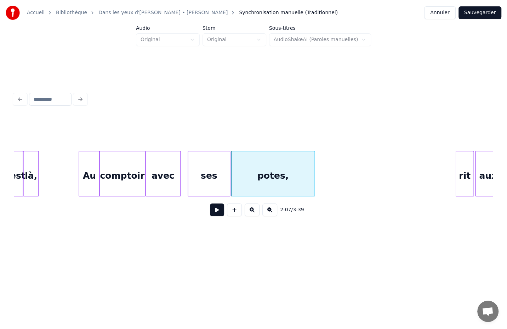
click at [211, 182] on div "ses" at bounding box center [209, 175] width 42 height 48
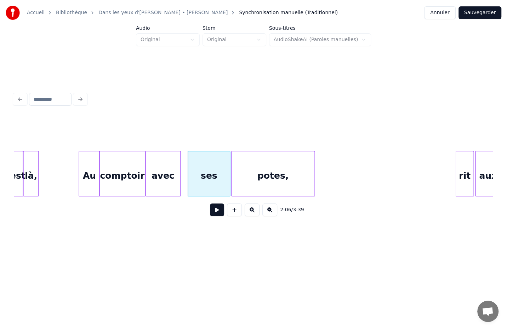
click at [64, 199] on div "2:06 / 3:39" at bounding box center [253, 209] width 479 height 27
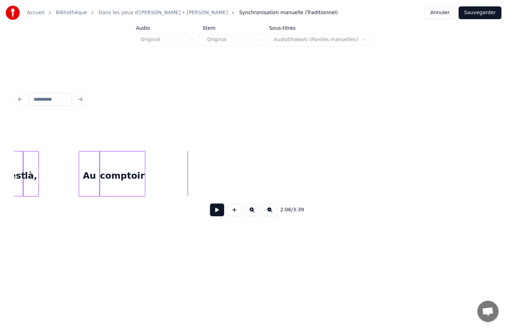
scroll to position [0, 8392]
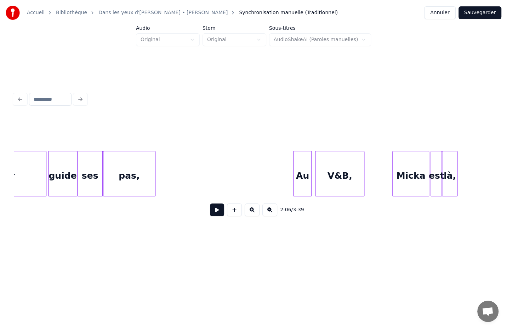
click at [216, 213] on button at bounding box center [217, 209] width 14 height 13
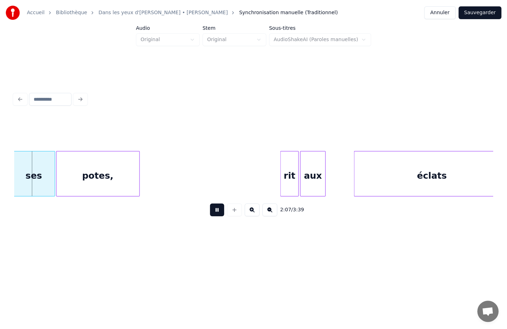
scroll to position [0, 9004]
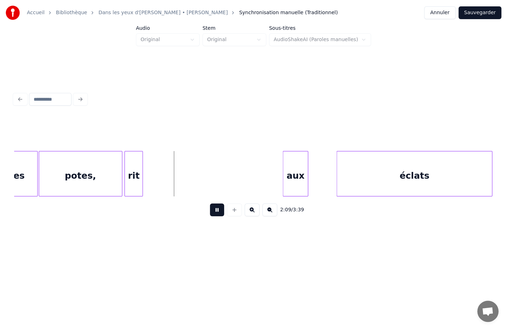
click at [138, 183] on div "rit" at bounding box center [134, 175] width 18 height 48
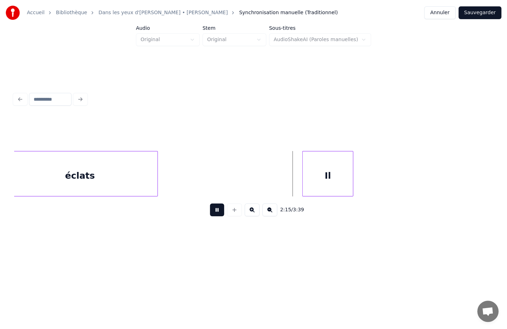
scroll to position [0, 9382]
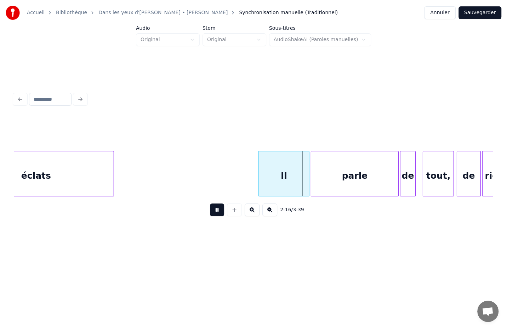
click at [210, 203] on button at bounding box center [217, 209] width 14 height 13
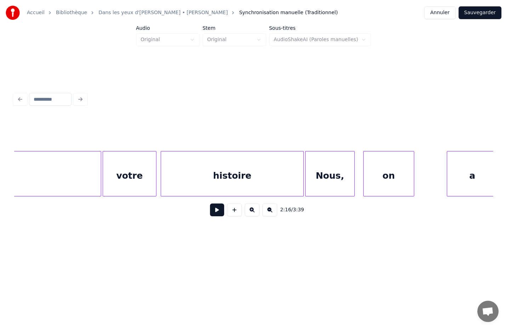
scroll to position [0, 11623]
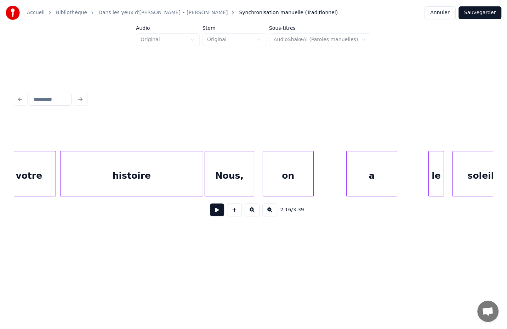
click at [164, 217] on div "2:16 / 3:39" at bounding box center [254, 210] width 468 height 16
click at [107, 205] on div "2:16 / 3:39" at bounding box center [254, 210] width 468 height 16
click at [83, 175] on div "histoire" at bounding box center [132, 175] width 142 height 48
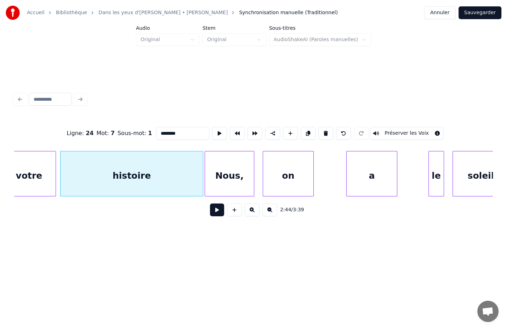
click at [216, 213] on button at bounding box center [217, 209] width 14 height 13
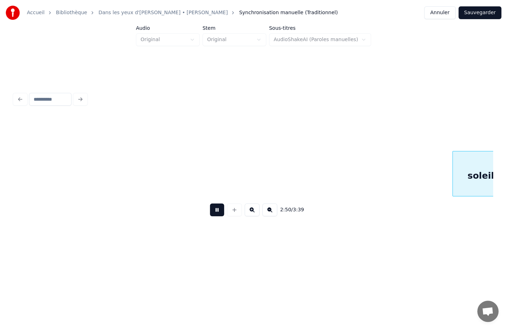
scroll to position [0, 12103]
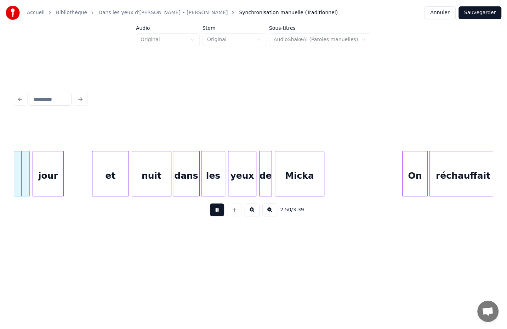
click at [210, 203] on button at bounding box center [217, 209] width 14 height 13
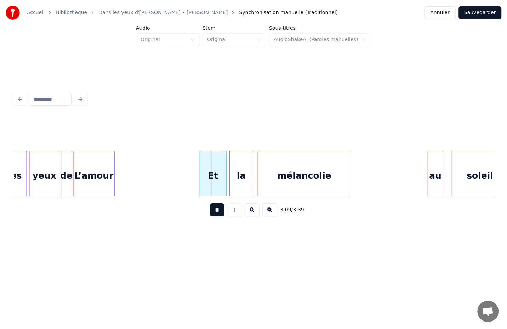
scroll to position [0, 13208]
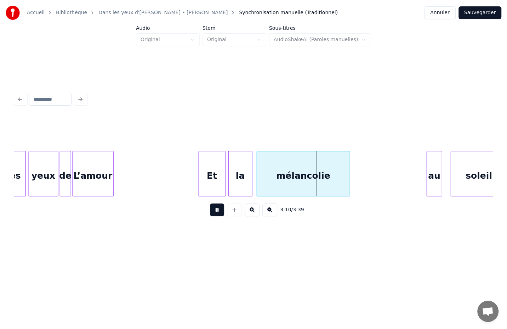
click at [210, 203] on button at bounding box center [217, 209] width 14 height 13
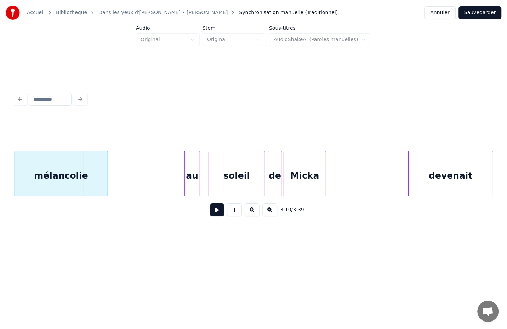
scroll to position [0, 13453]
click at [210, 203] on button at bounding box center [217, 209] width 14 height 13
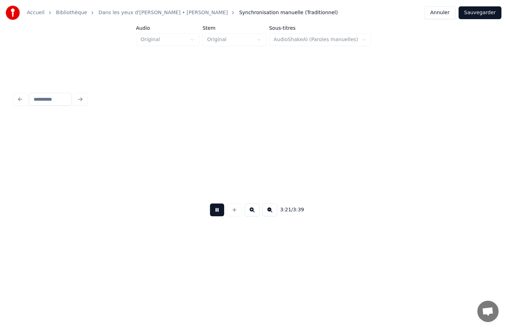
scroll to position [0, 14239]
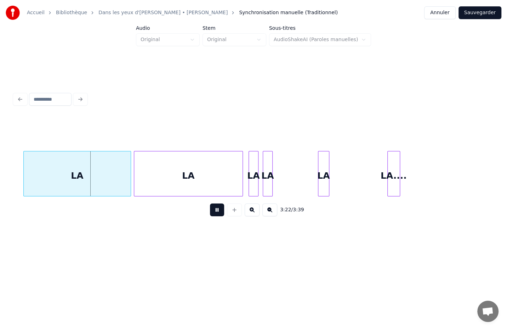
click at [210, 203] on button at bounding box center [217, 209] width 14 height 13
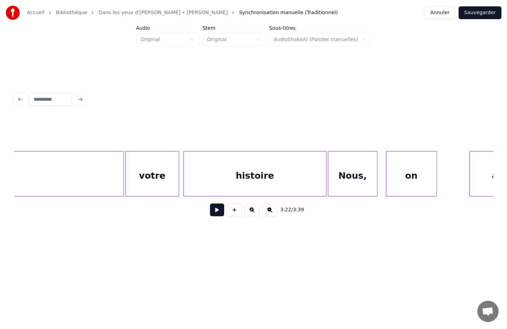
scroll to position [0, 11500]
click at [279, 109] on div "3:22 / 3:39" at bounding box center [253, 156] width 485 height 140
click at [277, 134] on div at bounding box center [253, 132] width 479 height 35
click at [244, 138] on div at bounding box center [253, 132] width 479 height 35
click at [214, 215] on button at bounding box center [217, 209] width 14 height 13
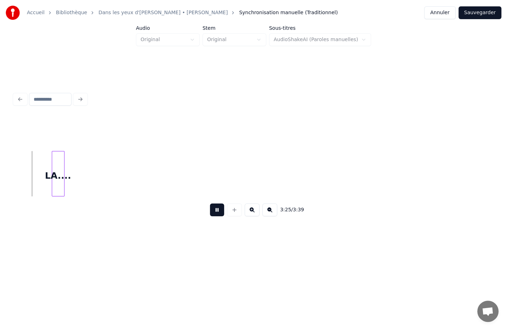
scroll to position [0, 14586]
click at [210, 203] on button at bounding box center [217, 209] width 14 height 13
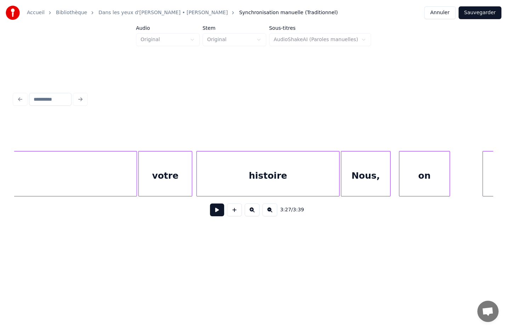
scroll to position [0, 11474]
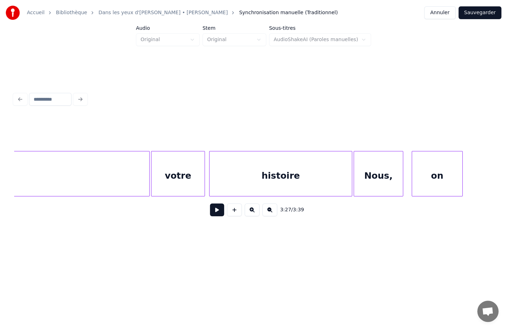
click at [332, 126] on div at bounding box center [253, 132] width 479 height 35
click at [240, 161] on div "histoire" at bounding box center [281, 175] width 142 height 48
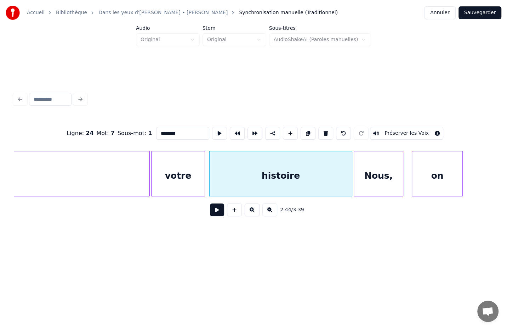
click at [213, 214] on button at bounding box center [217, 209] width 14 height 13
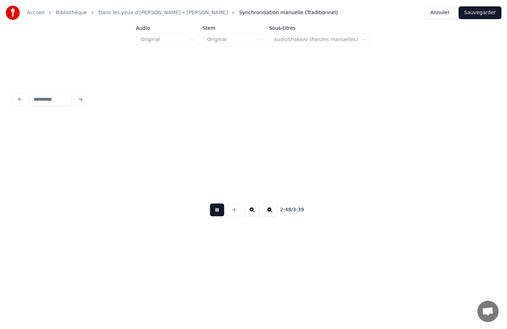
scroll to position [0, 11953]
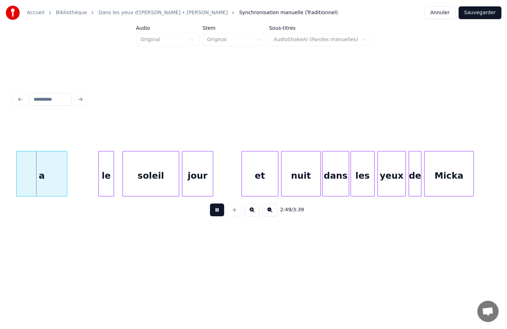
click at [215, 214] on button at bounding box center [217, 209] width 14 height 13
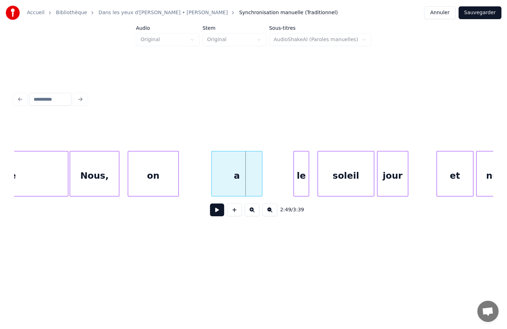
scroll to position [0, 11757]
click at [210, 203] on button at bounding box center [217, 209] width 14 height 13
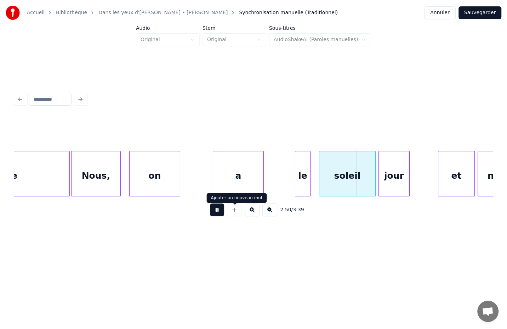
click at [210, 203] on button at bounding box center [217, 209] width 14 height 13
click at [154, 178] on div "on" at bounding box center [155, 175] width 50 height 48
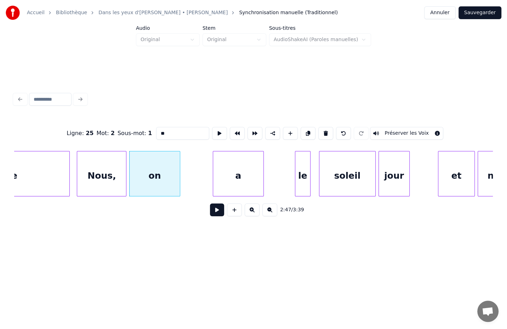
click at [112, 175] on div "Nous," at bounding box center [101, 175] width 49 height 48
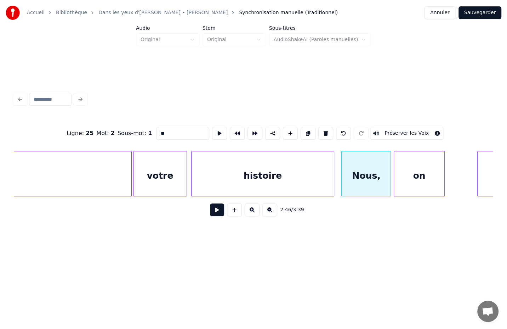
scroll to position [0, 11489]
click at [95, 208] on div "2:46 / 3:39" at bounding box center [254, 210] width 468 height 16
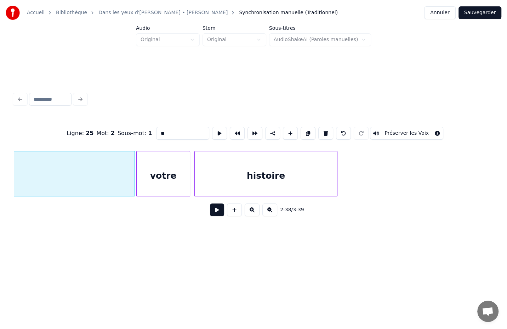
type input "**********"
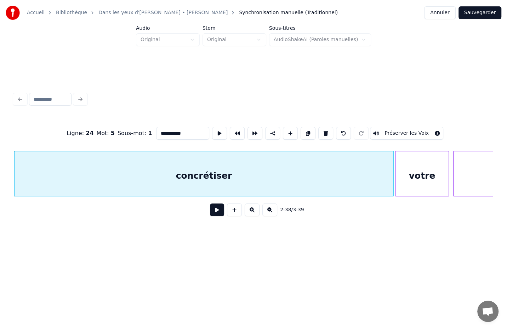
click at [115, 176] on div "concrétiser" at bounding box center [204, 175] width 379 height 48
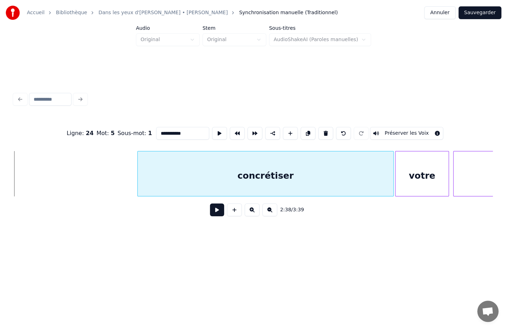
click at [138, 182] on div at bounding box center [139, 173] width 2 height 45
click at [296, 171] on div at bounding box center [296, 173] width 2 height 45
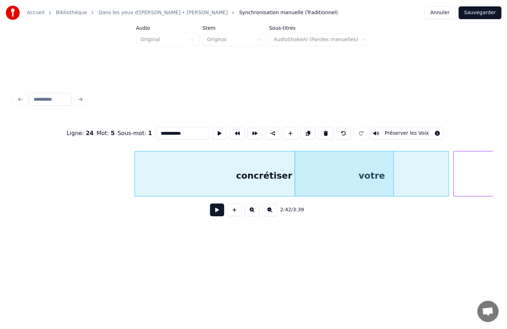
click at [329, 173] on div "concrétiser" at bounding box center [264, 175] width 259 height 48
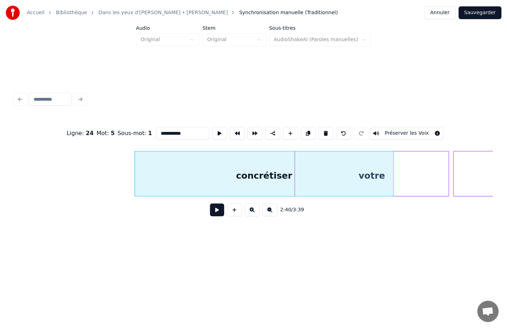
drag, startPoint x: 94, startPoint y: 210, endPoint x: 214, endPoint y: 216, distance: 119.9
click at [95, 210] on div "2:40 / 3:39" at bounding box center [254, 210] width 468 height 16
drag, startPoint x: 223, startPoint y: 212, endPoint x: 201, endPoint y: 212, distance: 21.6
click at [223, 212] on button at bounding box center [217, 209] width 14 height 13
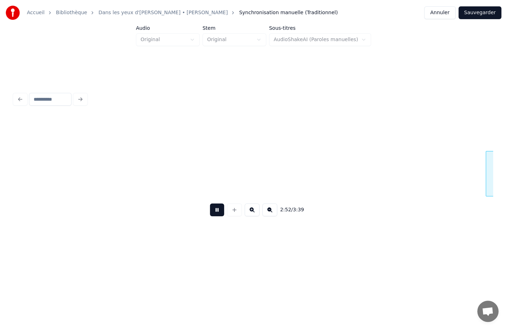
scroll to position [0, 12188]
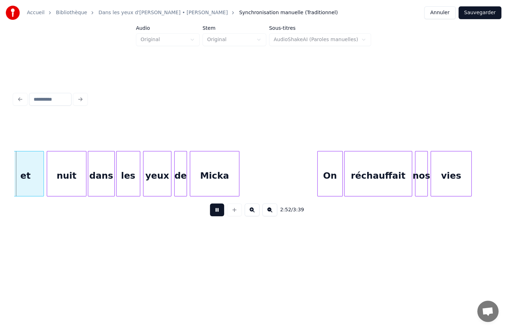
click at [219, 214] on button at bounding box center [217, 209] width 14 height 13
click at [31, 179] on div "et" at bounding box center [25, 175] width 36 height 48
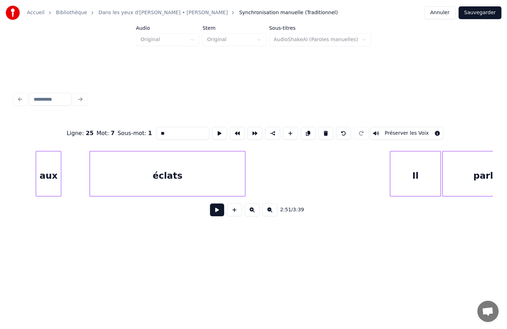
scroll to position [0, 9188]
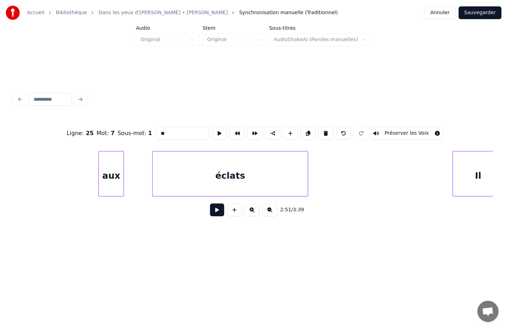
click at [210, 203] on button at bounding box center [217, 209] width 14 height 13
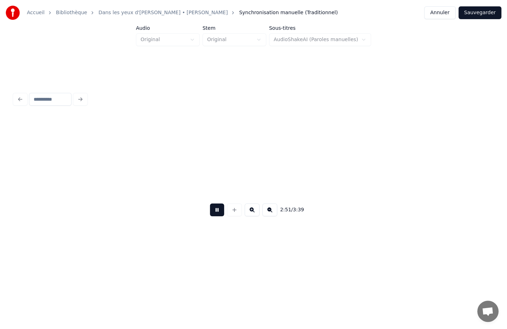
scroll to position [0, 12181]
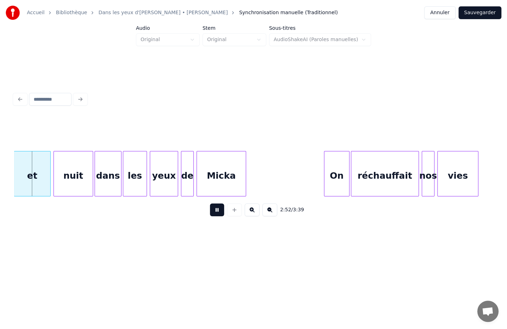
click at [142, 204] on div "2:52 / 3:39" at bounding box center [253, 209] width 479 height 27
click at [217, 215] on button at bounding box center [217, 209] width 14 height 13
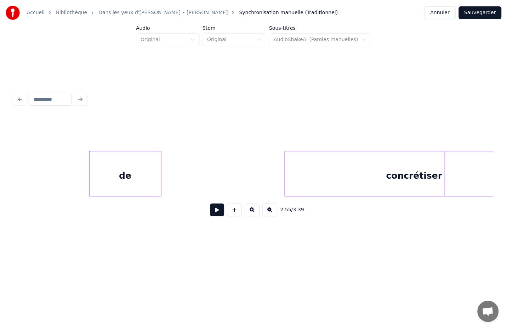
scroll to position [0, 11074]
click at [217, 211] on button at bounding box center [217, 209] width 14 height 13
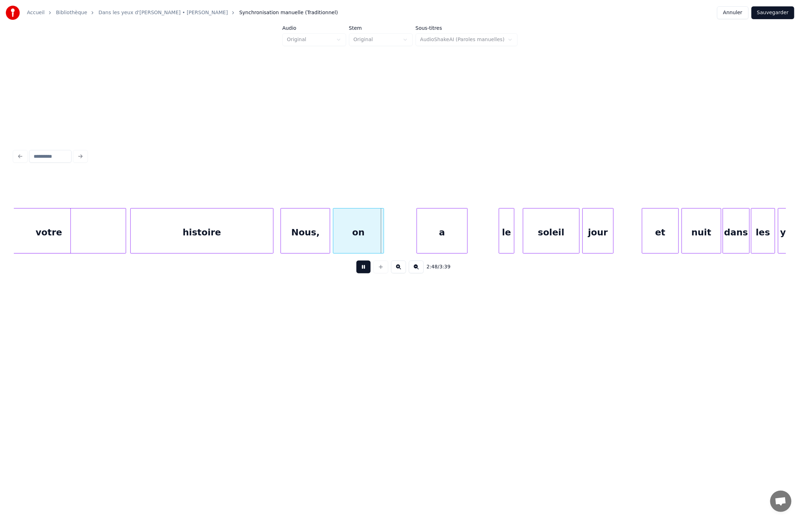
scroll to position [0, 11553]
click at [364, 271] on button at bounding box center [363, 266] width 14 height 13
click at [147, 187] on div at bounding box center [399, 189] width 771 height 35
click at [190, 186] on div at bounding box center [399, 189] width 771 height 35
drag, startPoint x: 244, startPoint y: 172, endPoint x: 250, endPoint y: 176, distance: 6.8
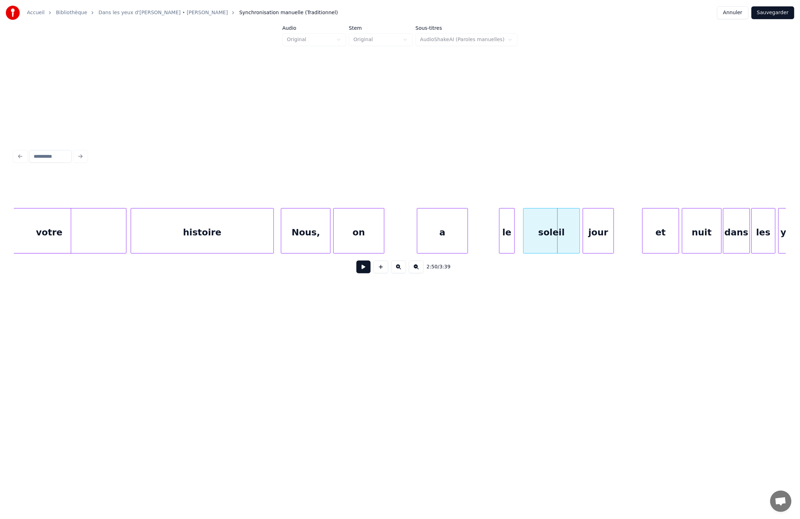
click at [244, 172] on div at bounding box center [399, 189] width 771 height 35
click at [364, 273] on button at bounding box center [363, 266] width 14 height 13
click at [87, 263] on div "2:51 / 3:39" at bounding box center [400, 267] width 760 height 16
click at [97, 241] on div "votre" at bounding box center [49, 232] width 154 height 48
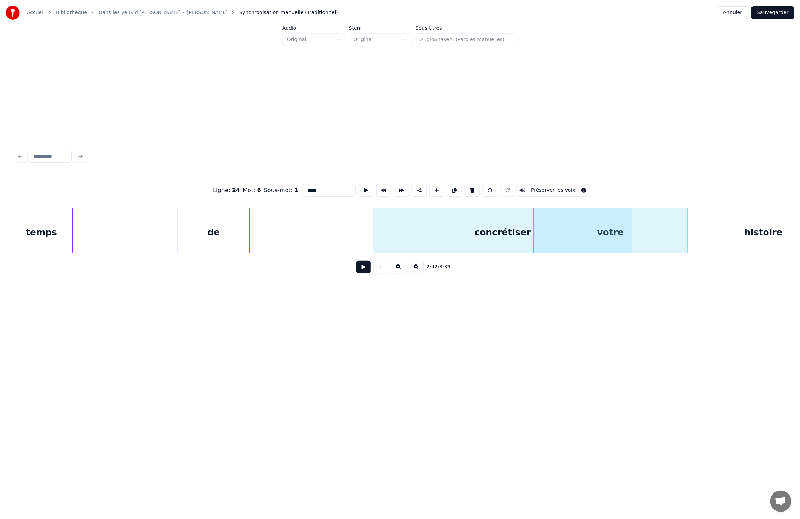
scroll to position [0, 10992]
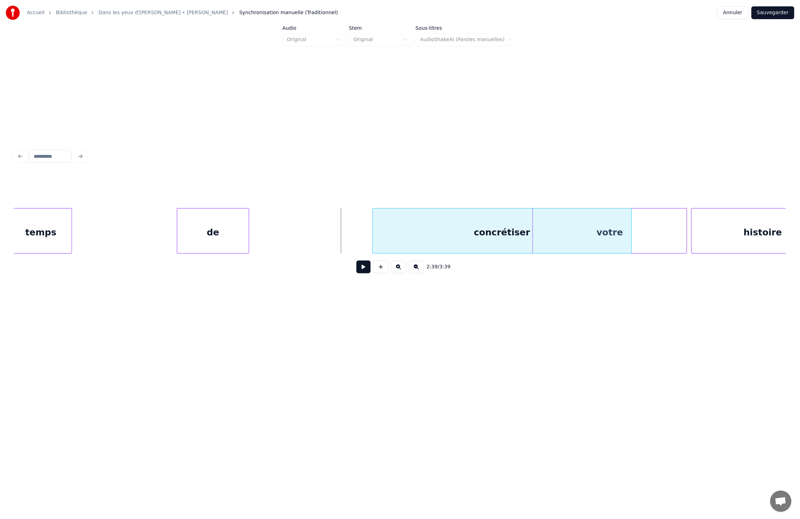
click at [362, 267] on button at bounding box center [363, 266] width 14 height 13
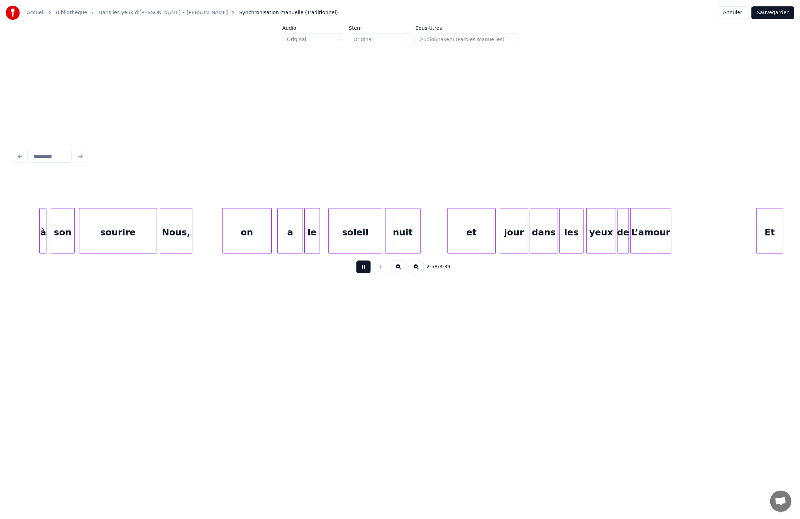
scroll to position [0, 12652]
click at [361, 272] on button at bounding box center [363, 266] width 14 height 13
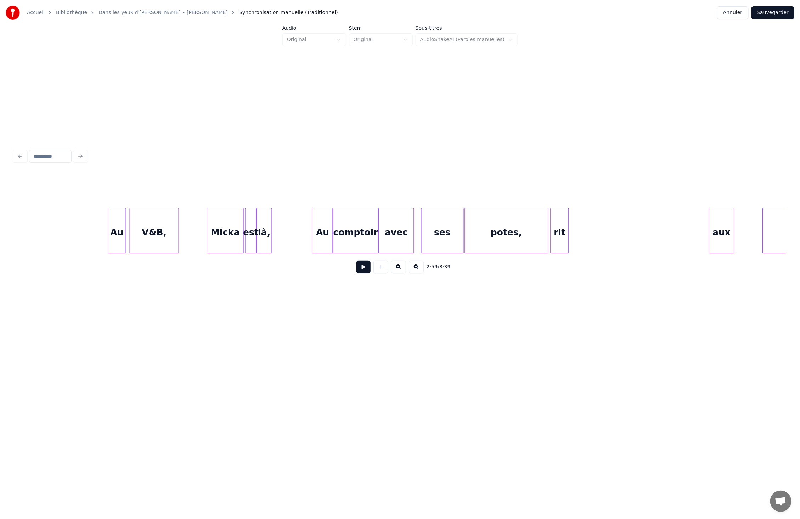
scroll to position [0, 8553]
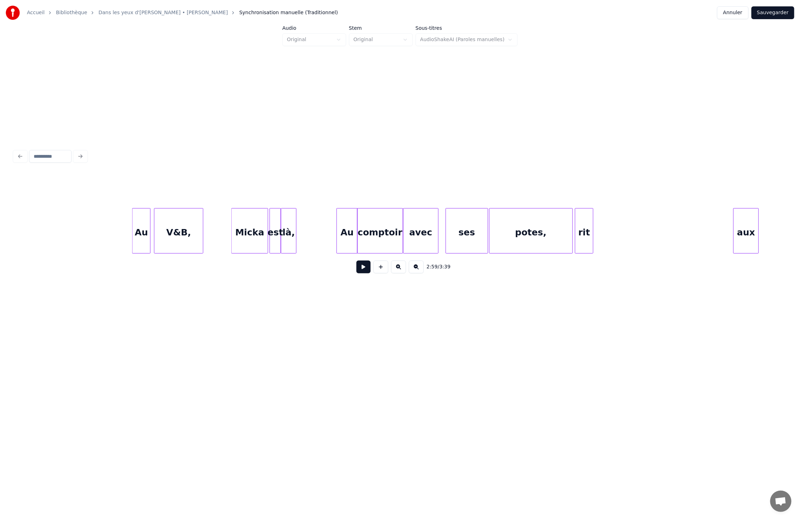
drag, startPoint x: 187, startPoint y: 173, endPoint x: 182, endPoint y: 172, distance: 5.7
click at [188, 173] on div at bounding box center [399, 189] width 771 height 35
click at [114, 167] on div "2:59 / 3:39" at bounding box center [399, 213] width 777 height 140
click at [162, 148] on div at bounding box center [399, 156] width 777 height 16
click at [361, 271] on button at bounding box center [363, 266] width 14 height 13
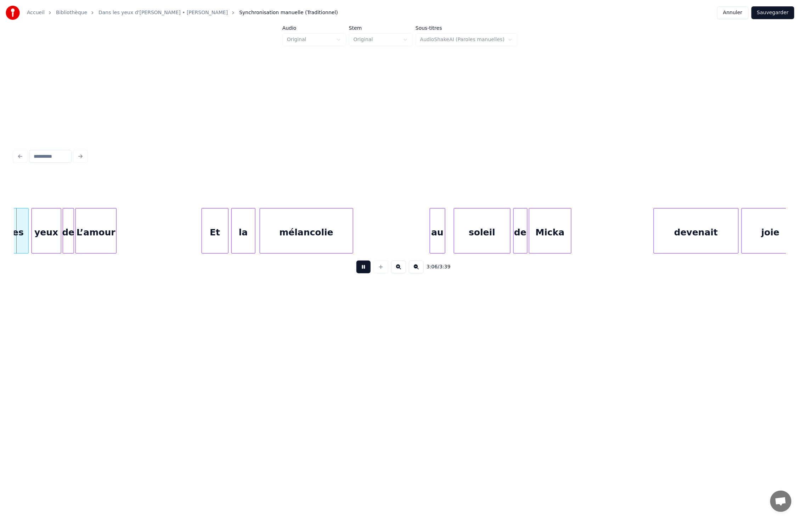
scroll to position [0, 13214]
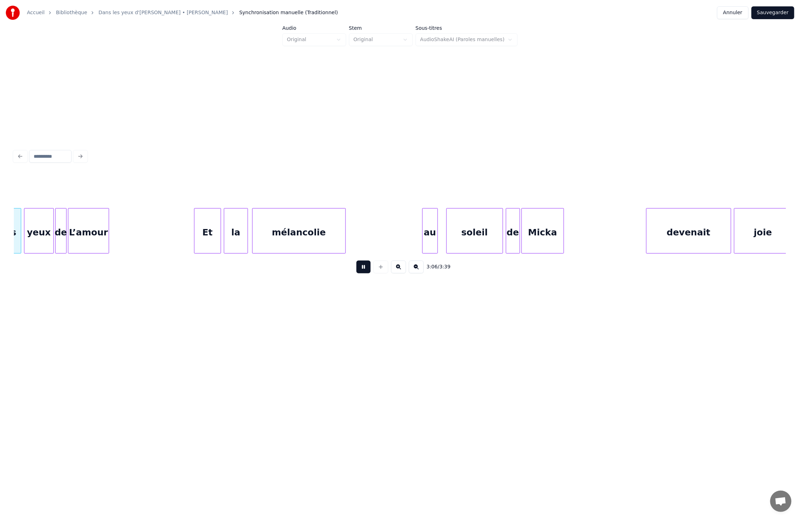
drag, startPoint x: 666, startPoint y: 257, endPoint x: 421, endPoint y: 240, distance: 245.4
click at [483, 247] on div "les yeux de L’amour Et la mélancolie au soleil de [PERSON_NAME] devenait joie" at bounding box center [399, 230] width 771 height 45
click at [358, 268] on button at bounding box center [363, 266] width 14 height 13
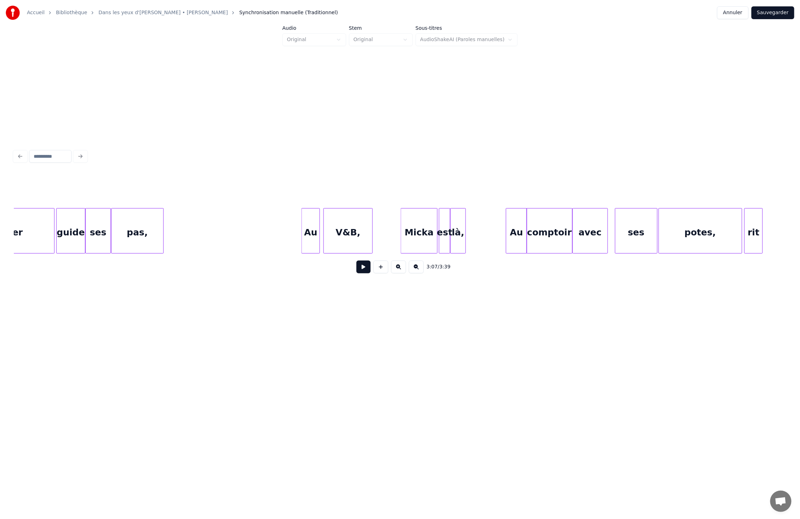
scroll to position [0, 8378]
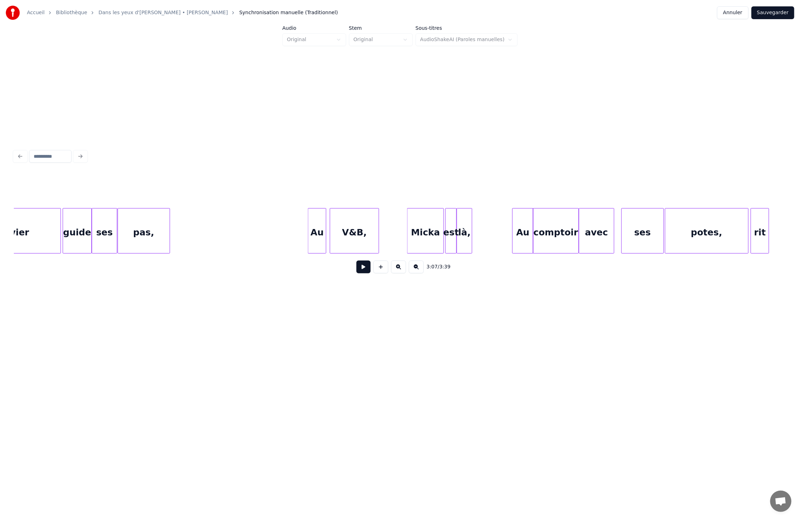
click at [315, 230] on div "Au" at bounding box center [317, 232] width 18 height 48
click at [363, 273] on button at bounding box center [363, 266] width 14 height 13
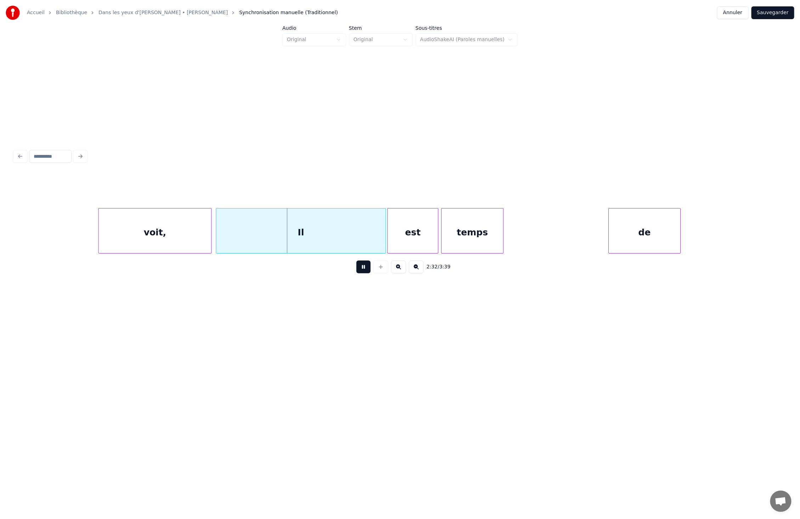
scroll to position [0, 10573]
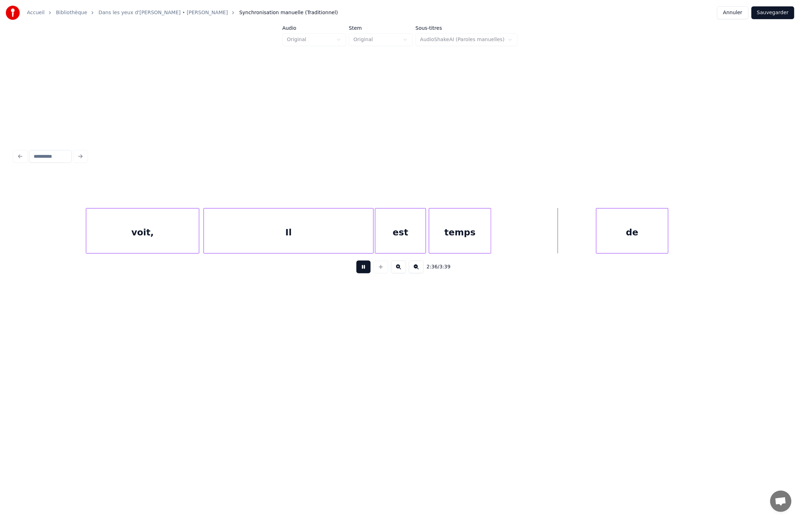
click at [356, 260] on button at bounding box center [363, 266] width 14 height 13
click at [365, 271] on button at bounding box center [363, 266] width 14 height 13
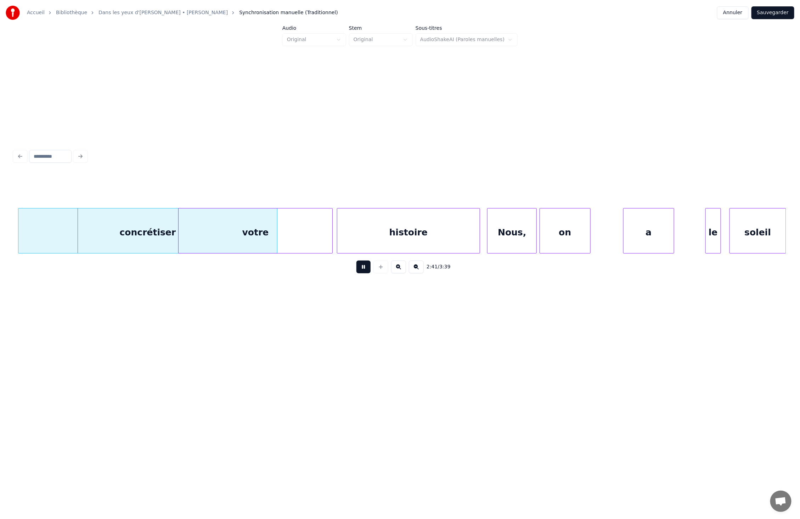
click at [415, 270] on button at bounding box center [416, 266] width 15 height 13
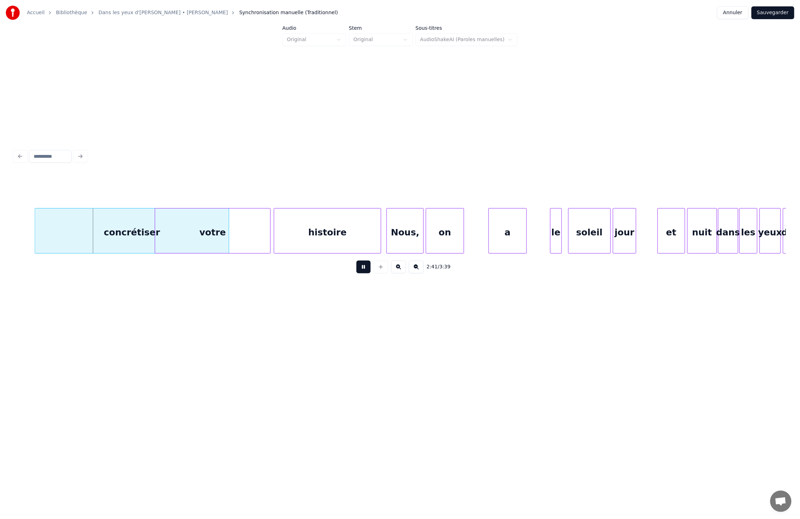
click at [415, 270] on button at bounding box center [416, 266] width 15 height 13
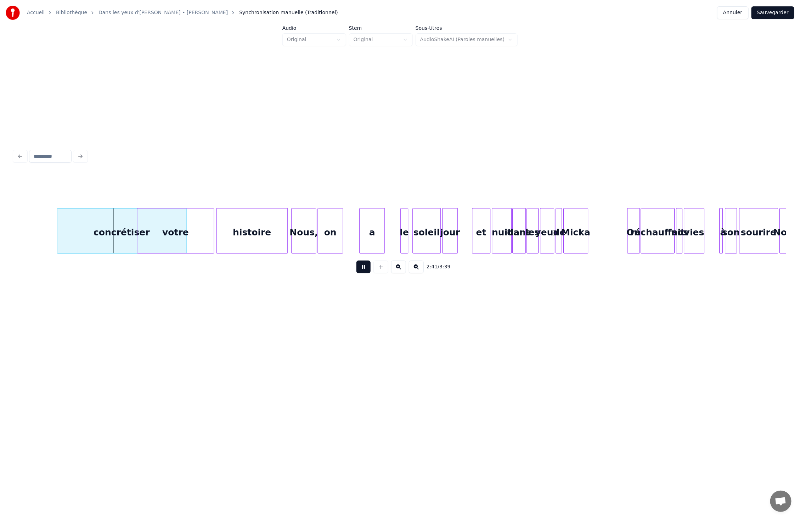
click at [415, 270] on button at bounding box center [416, 266] width 15 height 13
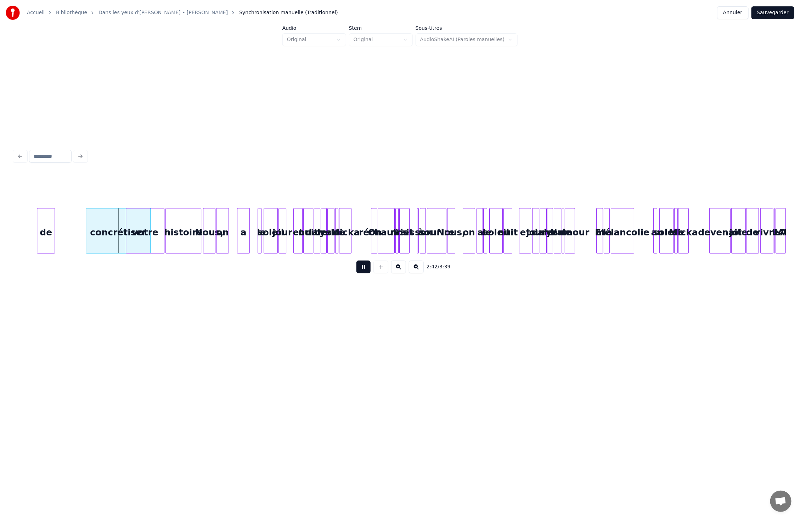
click at [415, 270] on button at bounding box center [416, 266] width 15 height 13
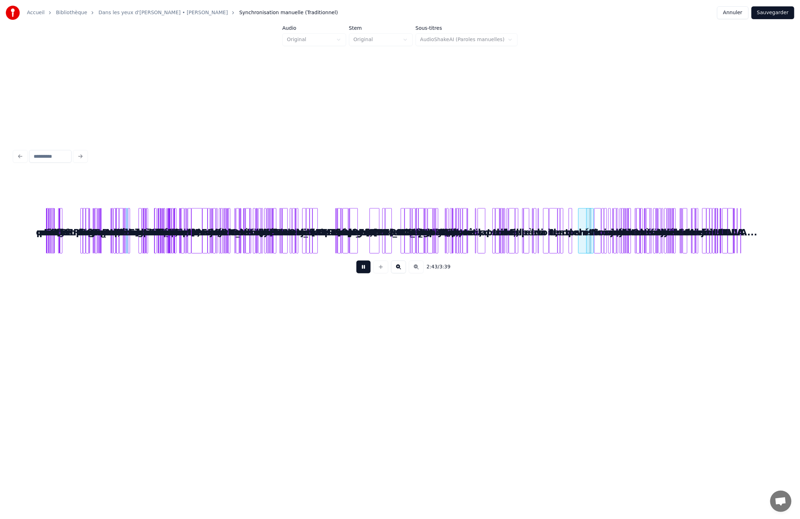
click at [399, 267] on button at bounding box center [398, 266] width 15 height 13
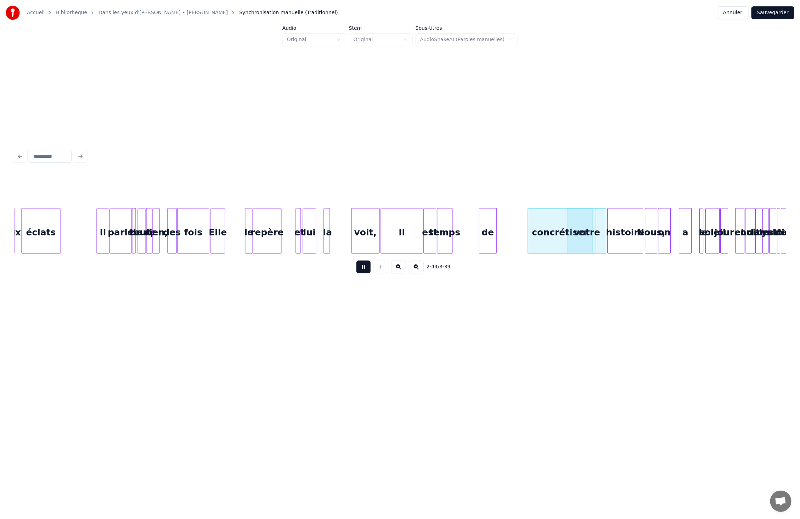
click at [399, 267] on button at bounding box center [398, 266] width 15 height 13
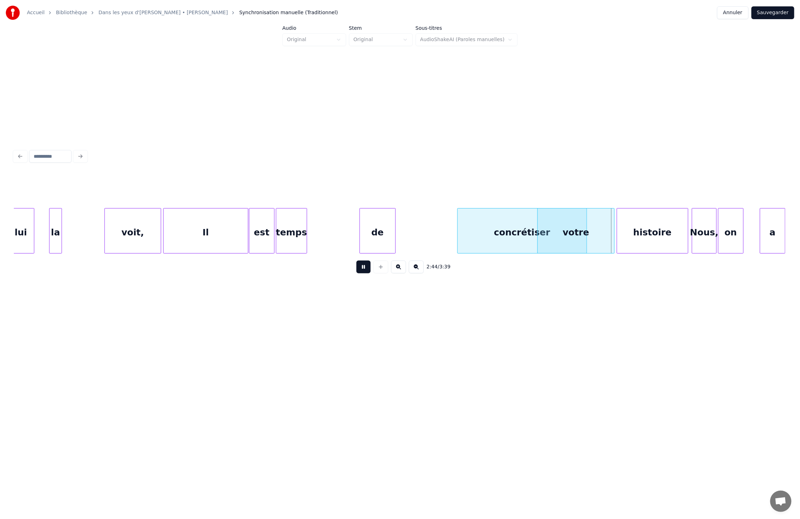
click at [399, 267] on button at bounding box center [398, 266] width 15 height 13
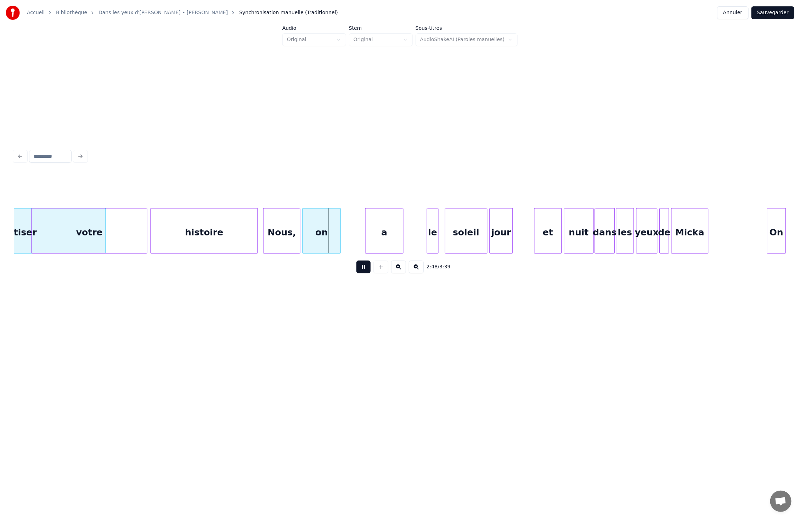
scroll to position [0, 8690]
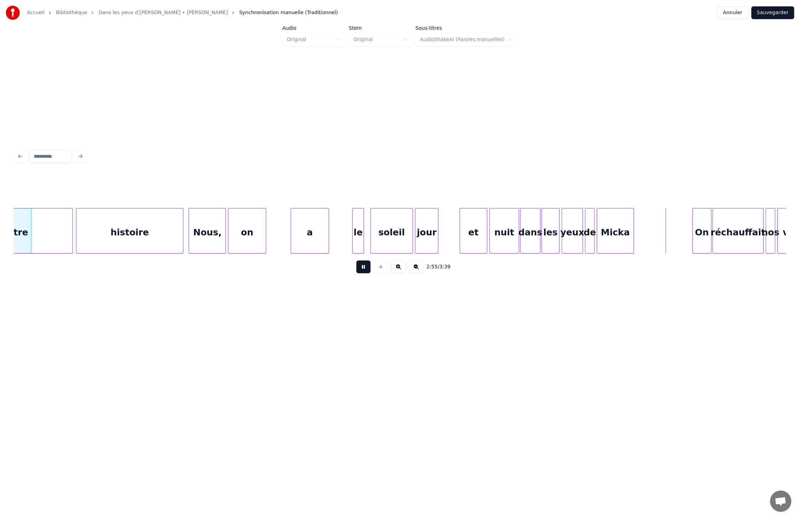
click at [510, 14] on button "Sauvegarder" at bounding box center [772, 12] width 43 height 13
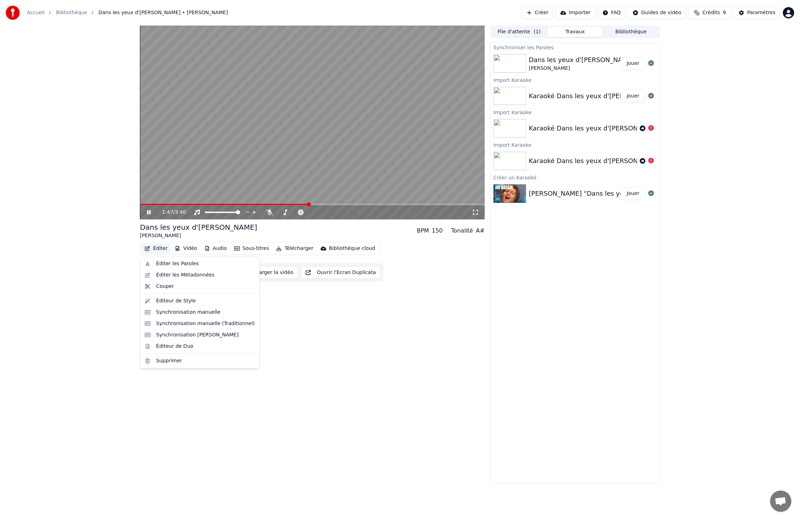
click at [161, 249] on button "Éditer" at bounding box center [156, 248] width 29 height 10
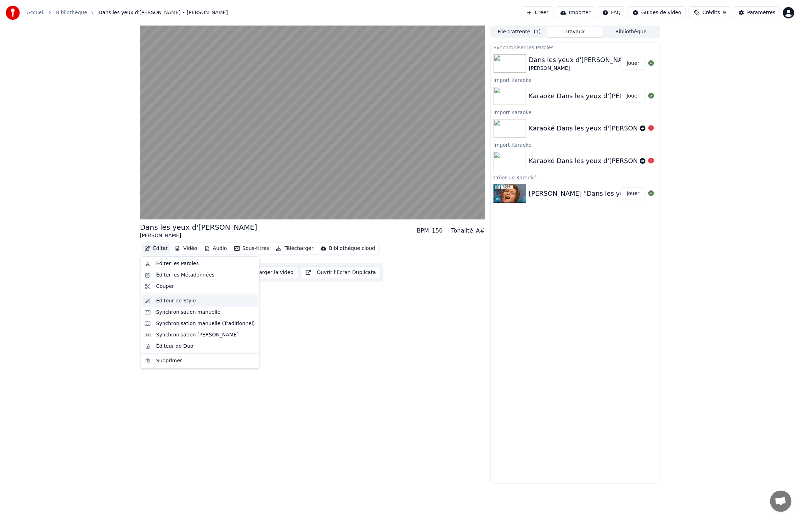
click at [191, 300] on div "Éditeur de Style" at bounding box center [176, 300] width 40 height 7
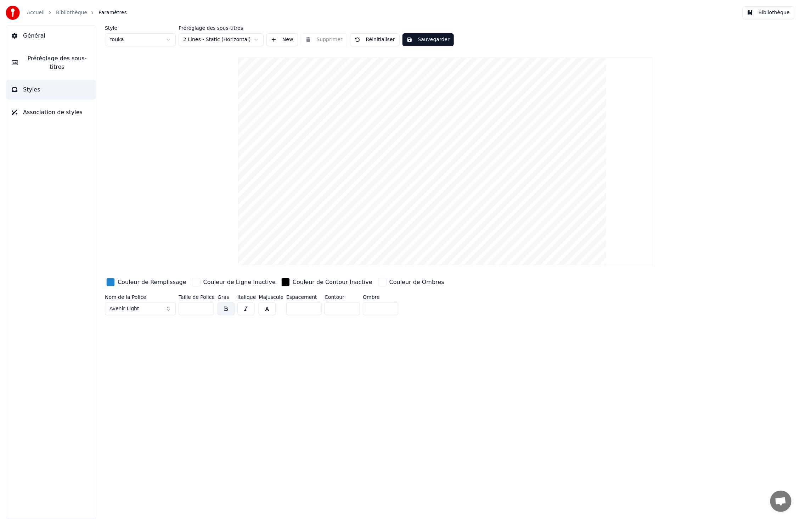
click at [55, 111] on span "Association de styles" at bounding box center [53, 112] width 60 height 9
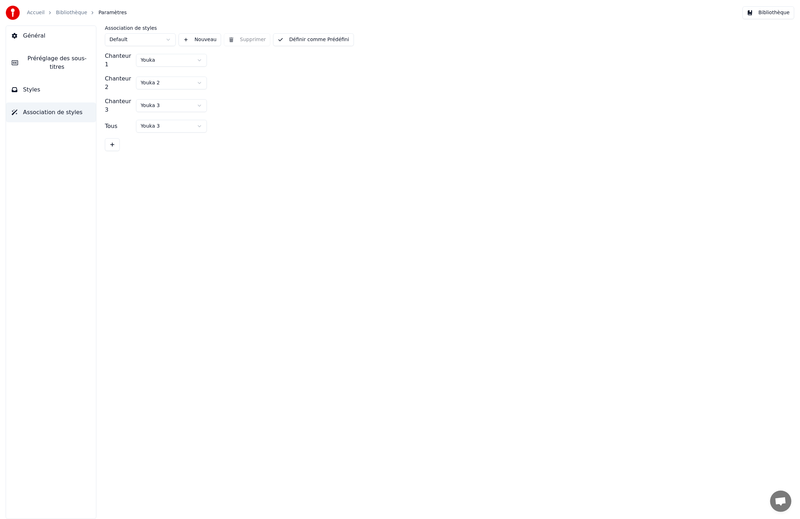
click at [50, 62] on span "Préréglage des sous-titres" at bounding box center [57, 62] width 67 height 17
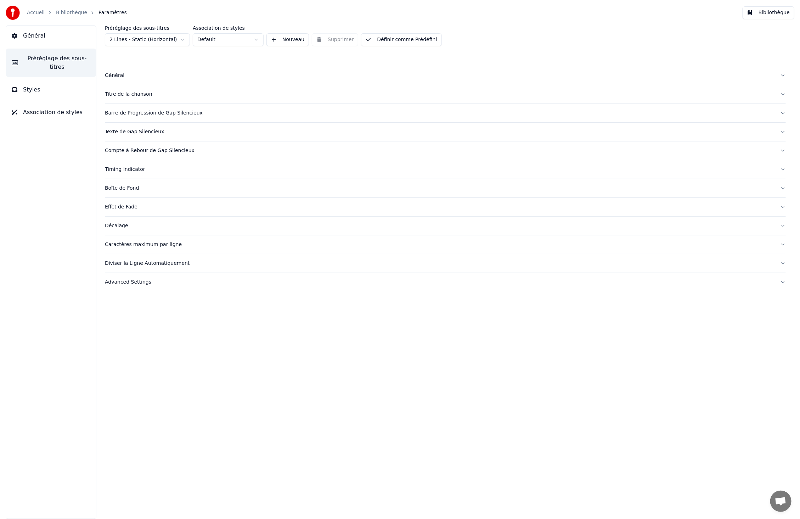
click at [130, 209] on div "Effet de Fade" at bounding box center [439, 206] width 669 height 7
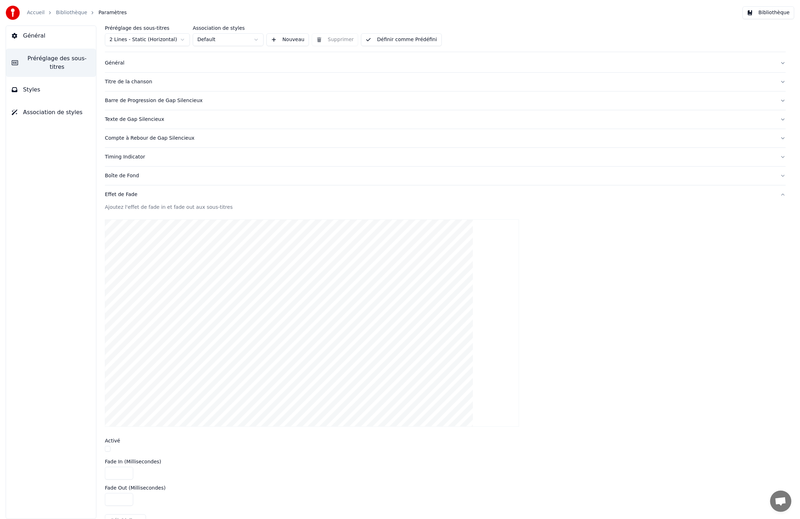
scroll to position [13, 0]
click at [121, 158] on div "Timing Indicator" at bounding box center [439, 156] width 669 height 7
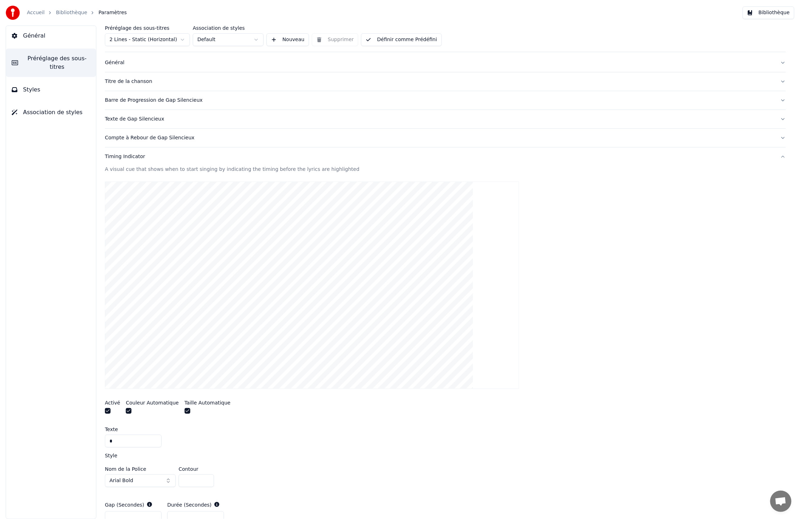
click at [124, 138] on div "Compte à Rebour de Gap Silencieux" at bounding box center [439, 137] width 669 height 7
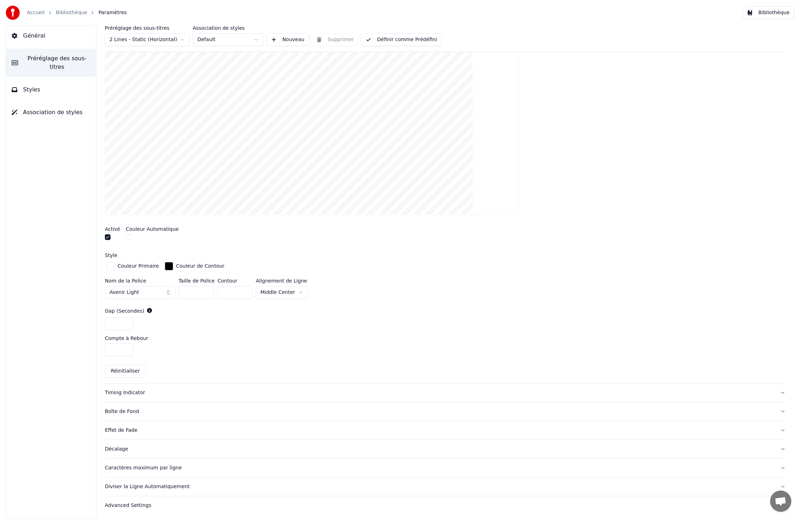
scroll to position [0, 0]
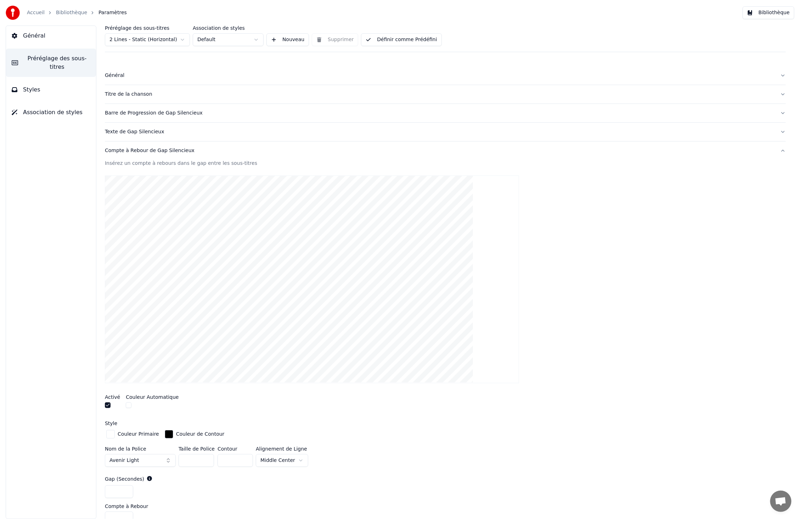
click at [38, 35] on span "Général" at bounding box center [34, 36] width 22 height 9
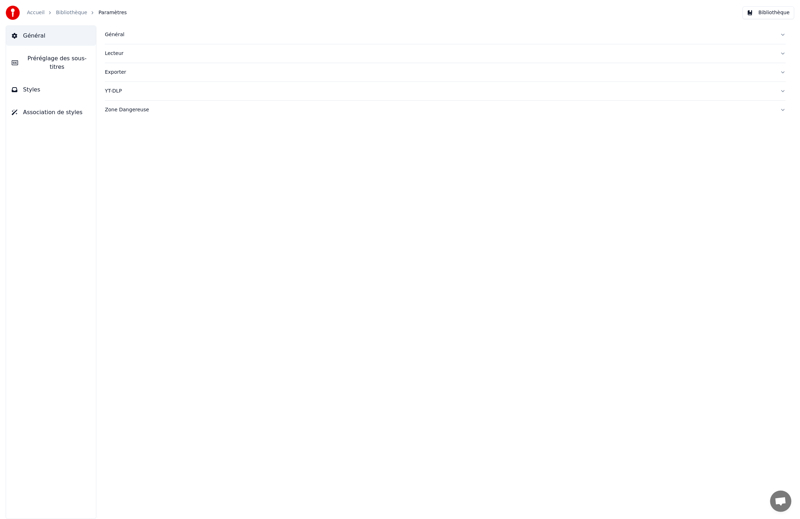
click at [121, 73] on div "Exporter" at bounding box center [439, 72] width 669 height 7
click at [304, 104] on button "Changer" at bounding box center [300, 104] width 33 height 13
type input "**********"
click at [155, 159] on html "**********" at bounding box center [400, 259] width 800 height 519
